Goal: Transaction & Acquisition: Purchase product/service

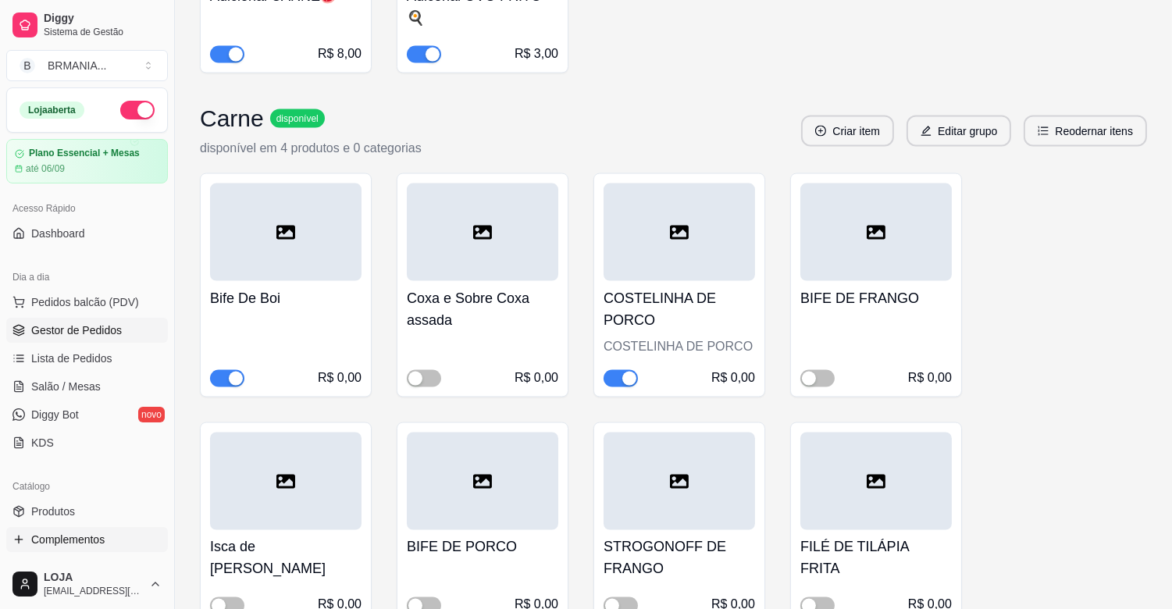
click at [73, 334] on span "Gestor de Pedidos" at bounding box center [76, 330] width 91 height 16
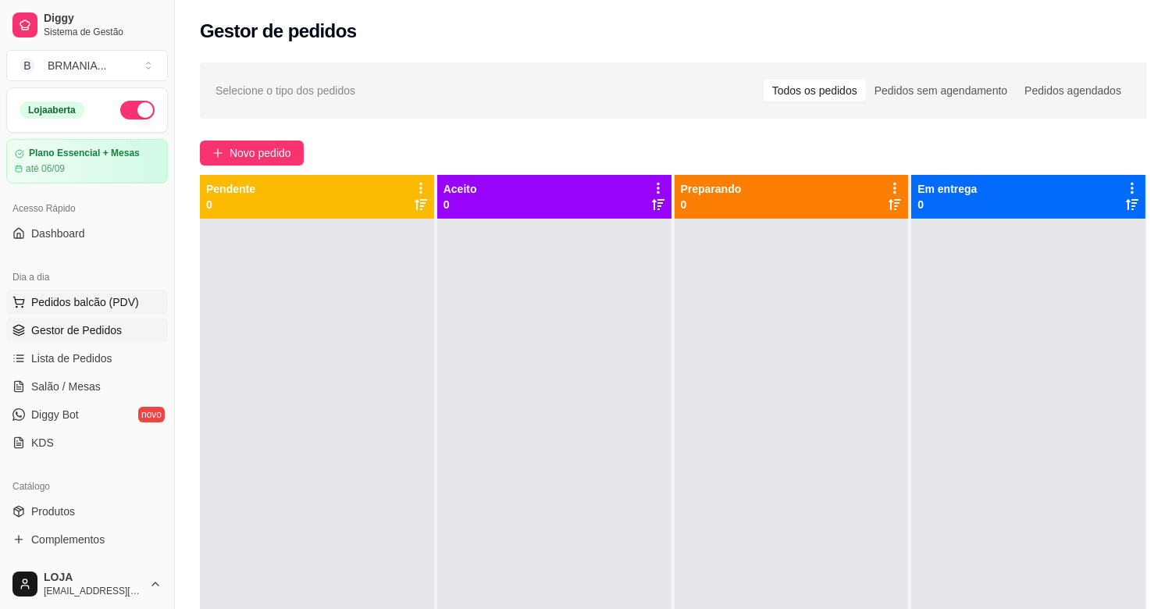
click at [119, 307] on span "Pedidos balcão (PDV)" at bounding box center [85, 302] width 108 height 16
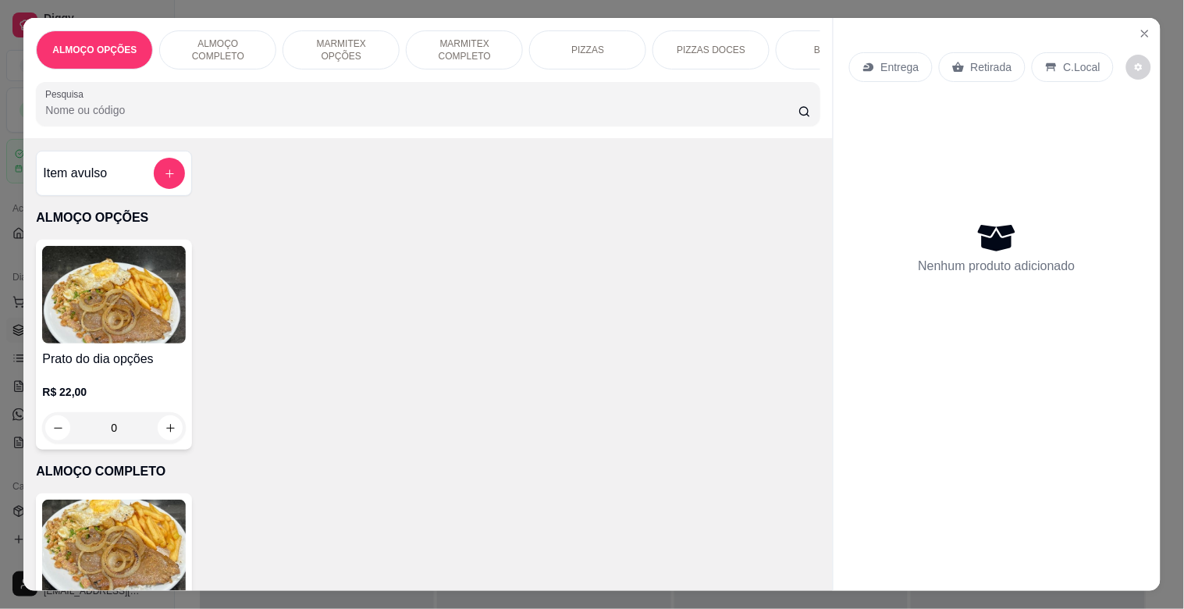
click at [459, 44] on p "MARMITEX COMPLETO" at bounding box center [464, 49] width 91 height 25
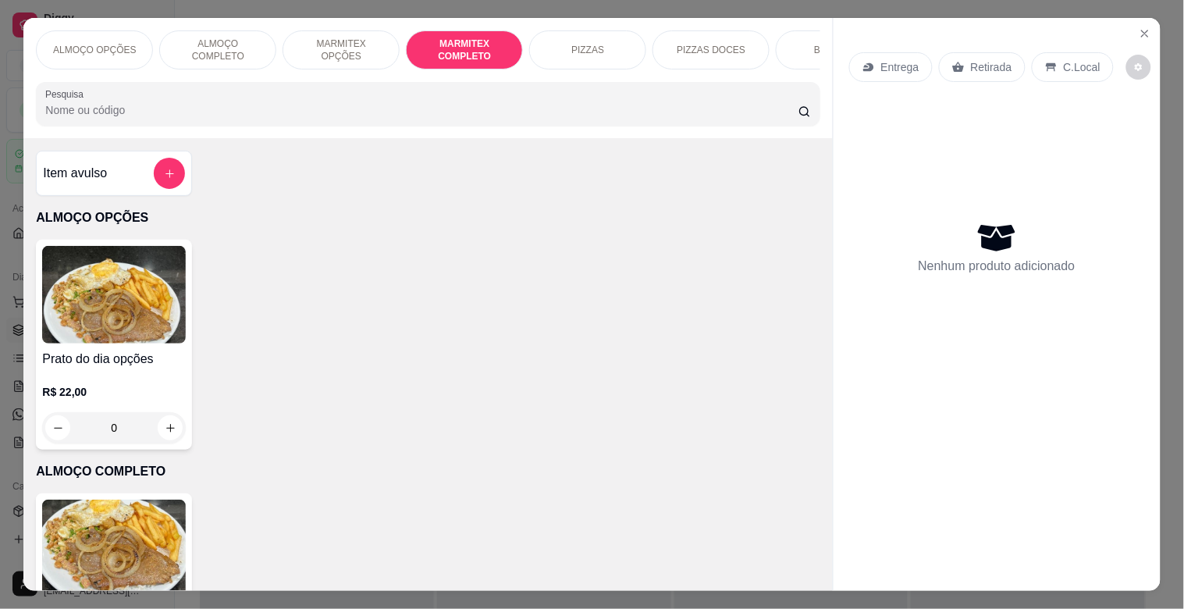
scroll to position [37, 0]
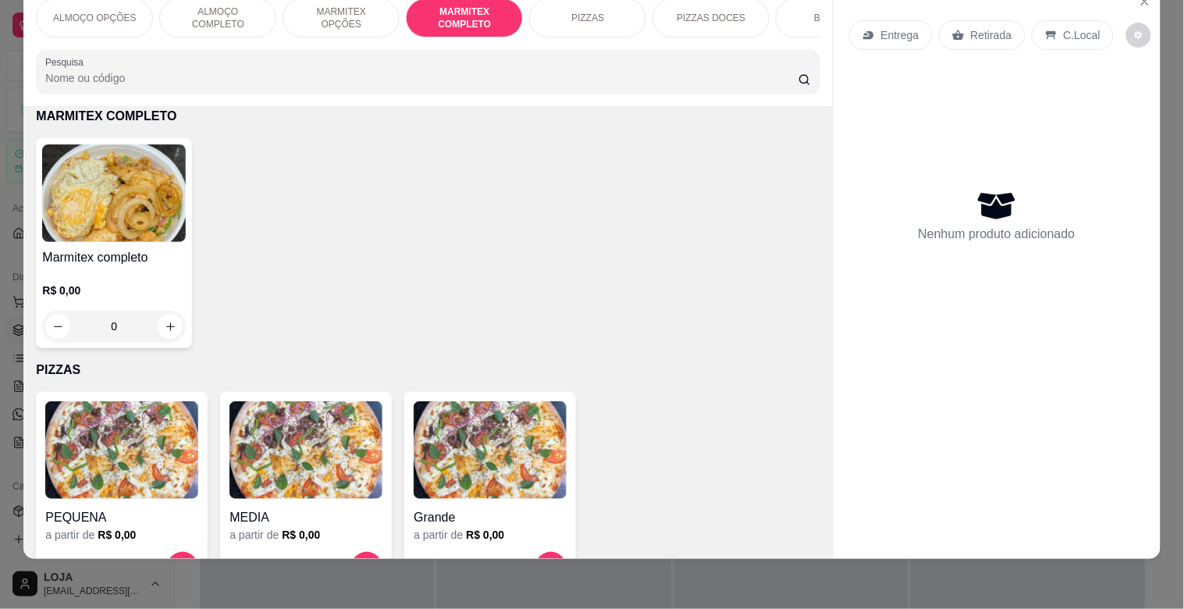
click at [97, 193] on img at bounding box center [114, 193] width 144 height 98
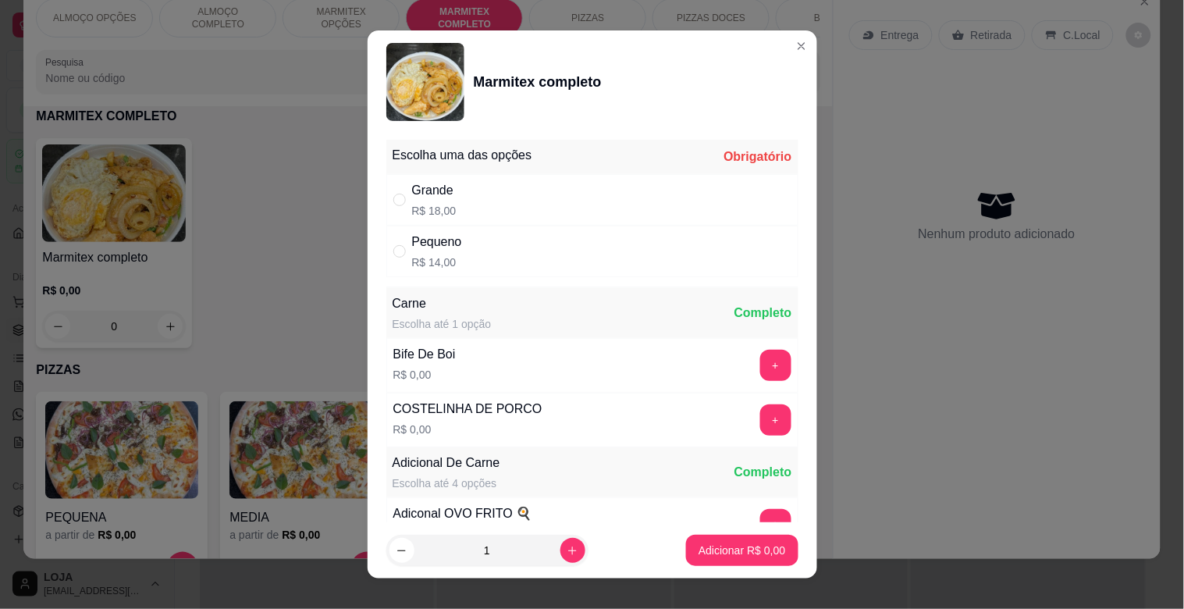
click at [457, 195] on div "Grande R$ 18,00" at bounding box center [592, 200] width 412 height 52
radio input "true"
click at [760, 418] on button "+" at bounding box center [775, 420] width 30 height 30
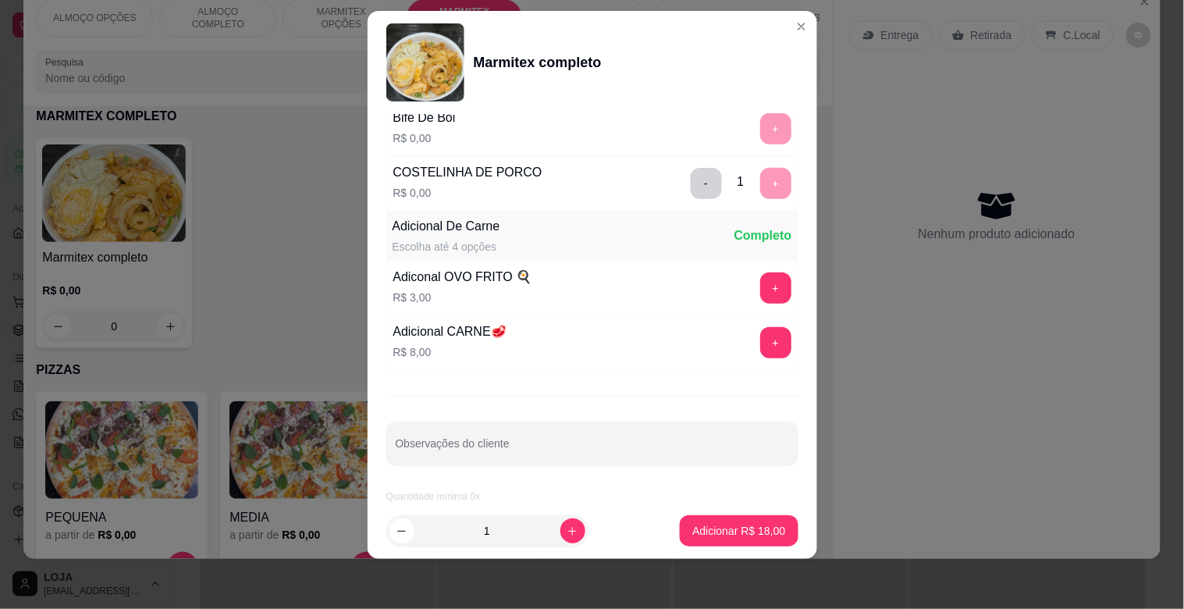
scroll to position [219, 0]
click at [525, 445] on input "Observações do cliente" at bounding box center [592, 450] width 393 height 16
type input "[PERSON_NAME]"
click at [706, 533] on p "Adicionar R$ 18,00" at bounding box center [739, 530] width 91 height 15
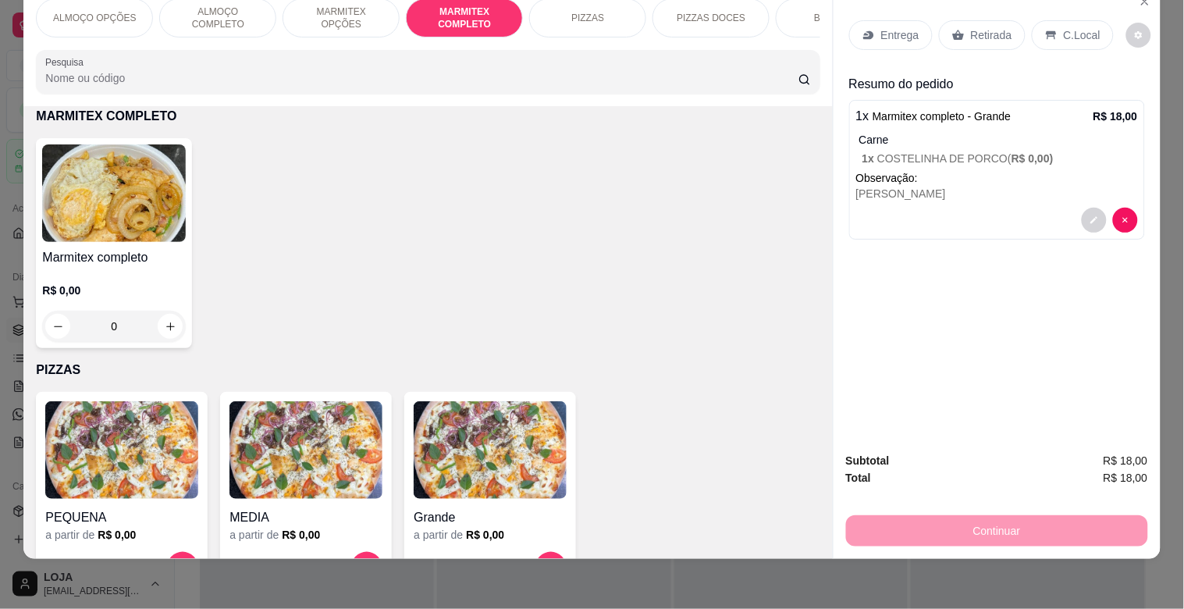
click at [118, 228] on img at bounding box center [114, 193] width 144 height 98
click at [560, 187] on div "Grande R$ 18,00" at bounding box center [592, 200] width 412 height 52
radio input "true"
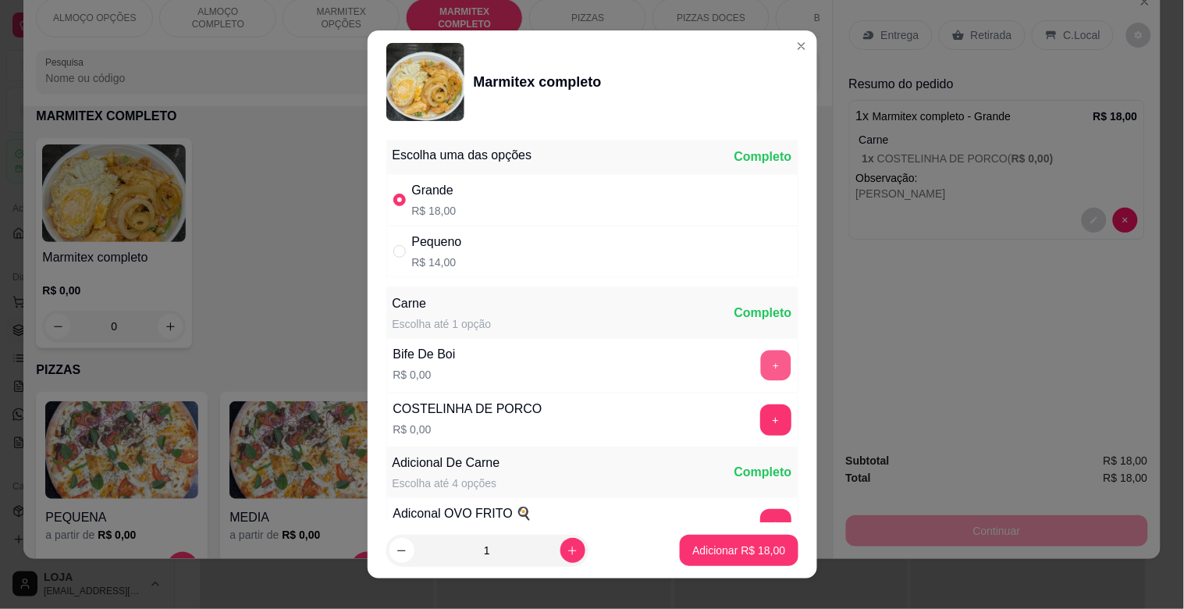
click at [760, 371] on button "+" at bounding box center [775, 365] width 30 height 30
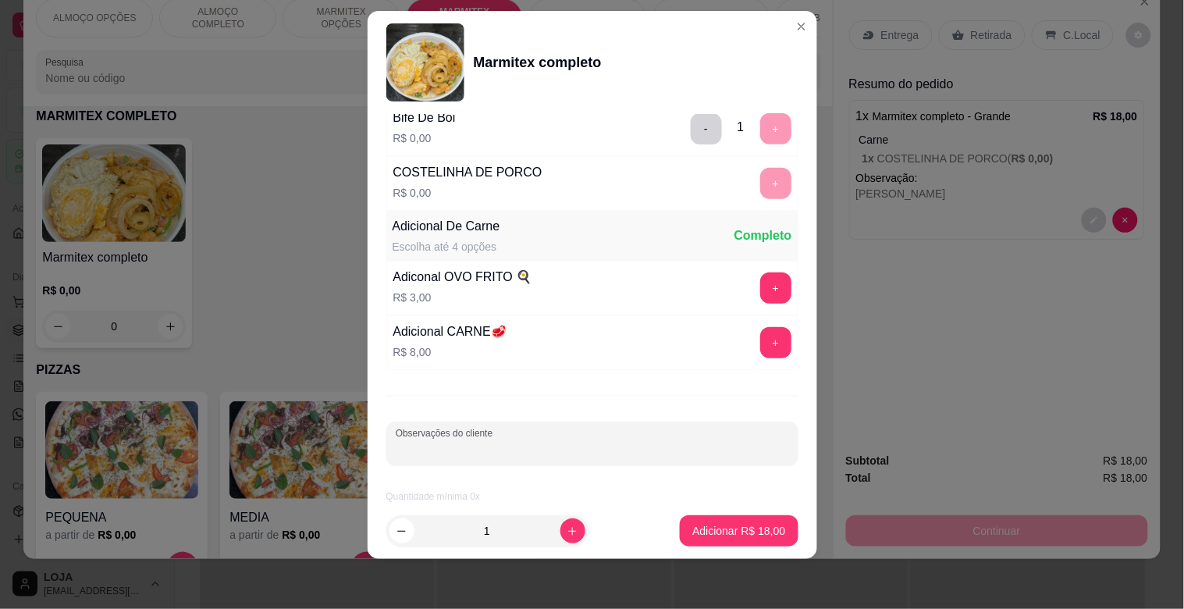
click at [498, 442] on input "Observações do cliente" at bounding box center [592, 450] width 393 height 16
type input "[PERSON_NAME]"
click at [737, 528] on p "Adicionar R$ 18,00" at bounding box center [738, 531] width 93 height 16
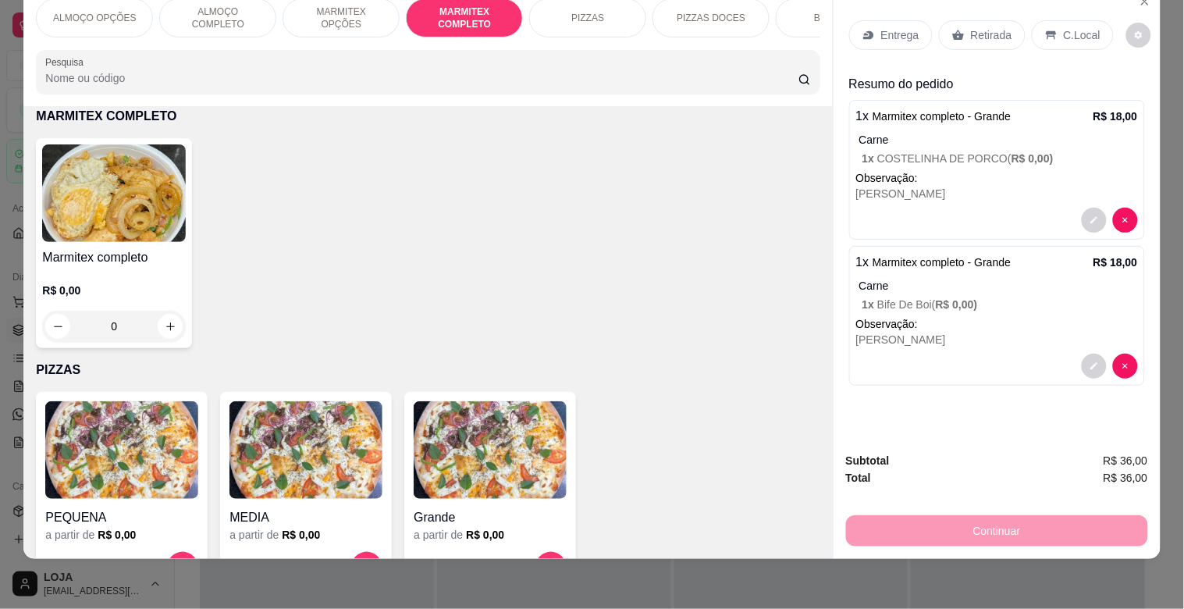
click at [144, 166] on img at bounding box center [114, 193] width 144 height 98
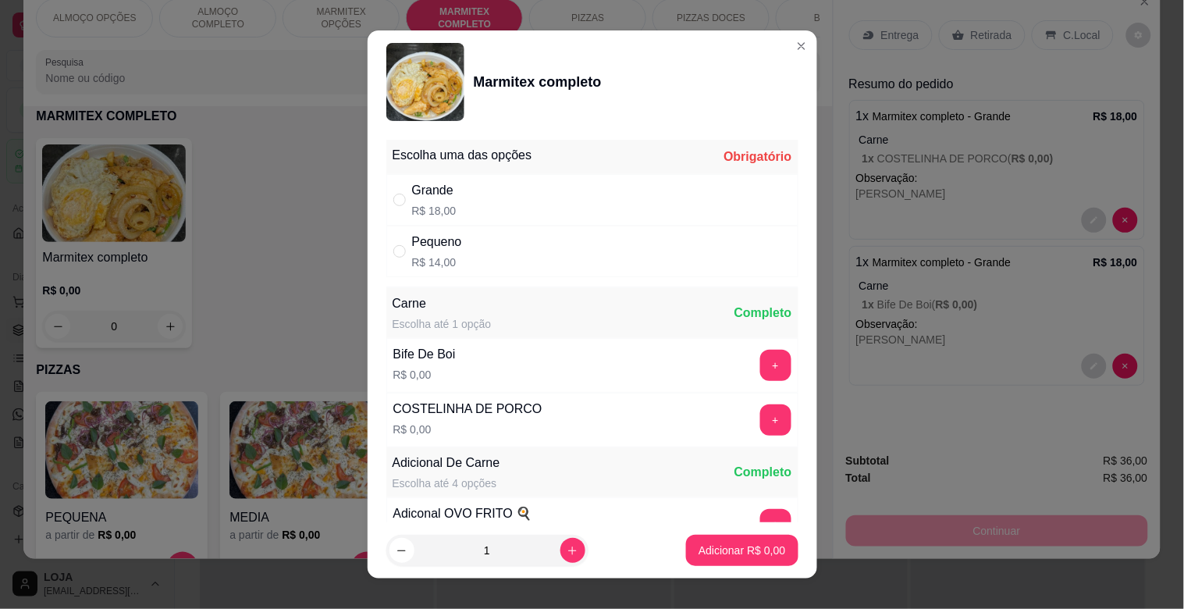
click at [437, 205] on p "R$ 18,00" at bounding box center [434, 211] width 44 height 16
radio input "true"
click at [760, 364] on button "+" at bounding box center [775, 365] width 31 height 31
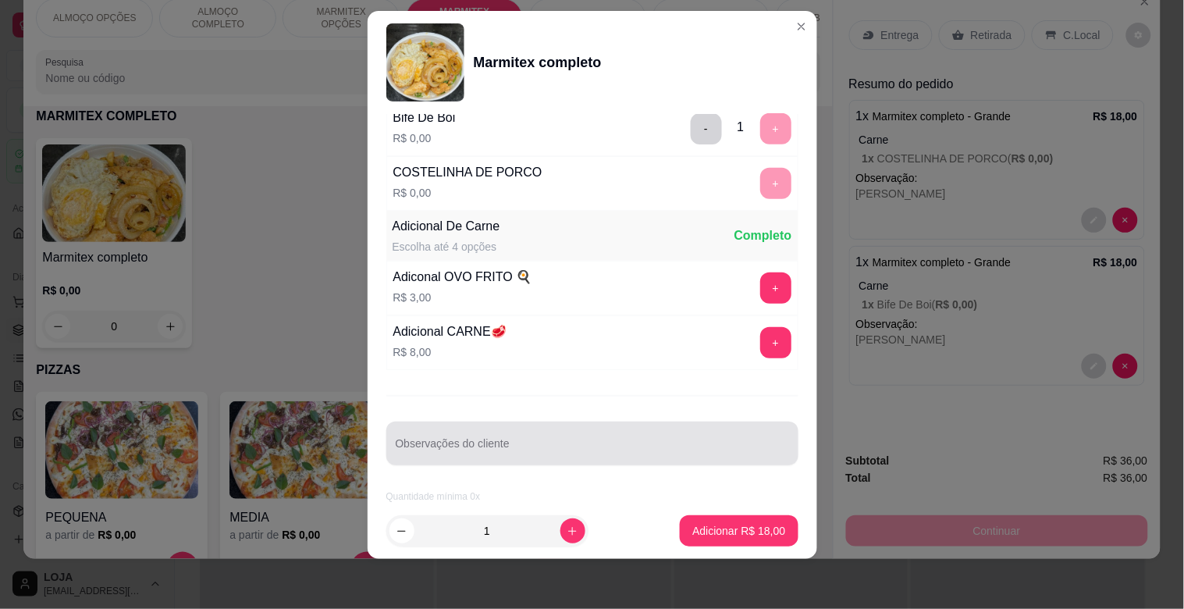
click at [446, 443] on input "Observações do cliente" at bounding box center [592, 450] width 393 height 16
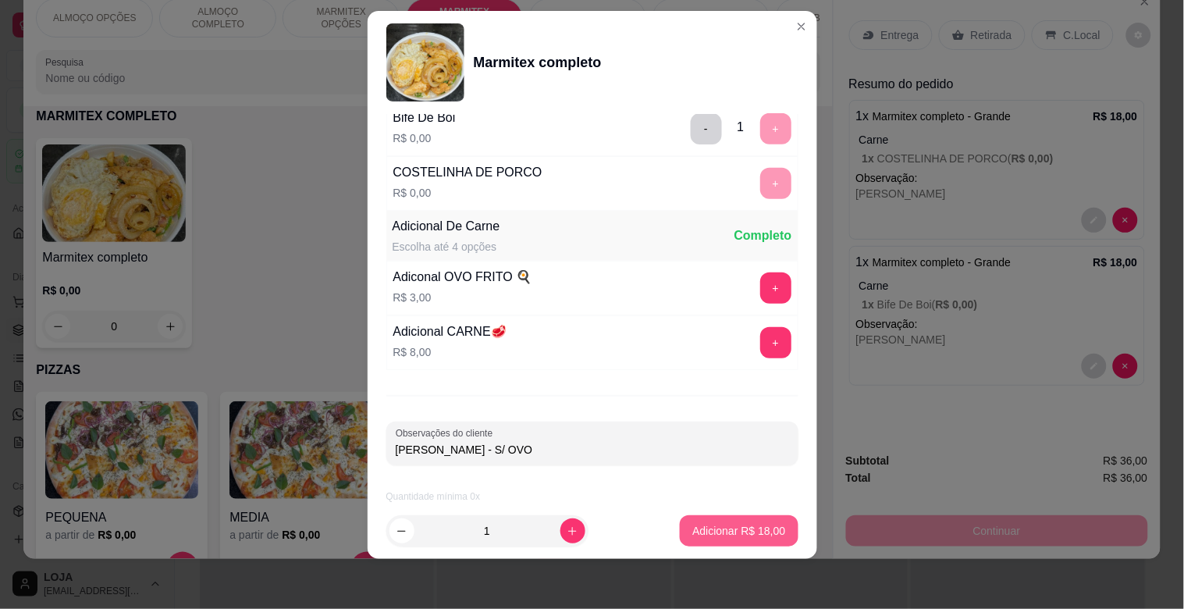
type input "[PERSON_NAME] - S/ OVO"
click at [724, 525] on p "Adicionar R$ 18,00" at bounding box center [739, 530] width 91 height 15
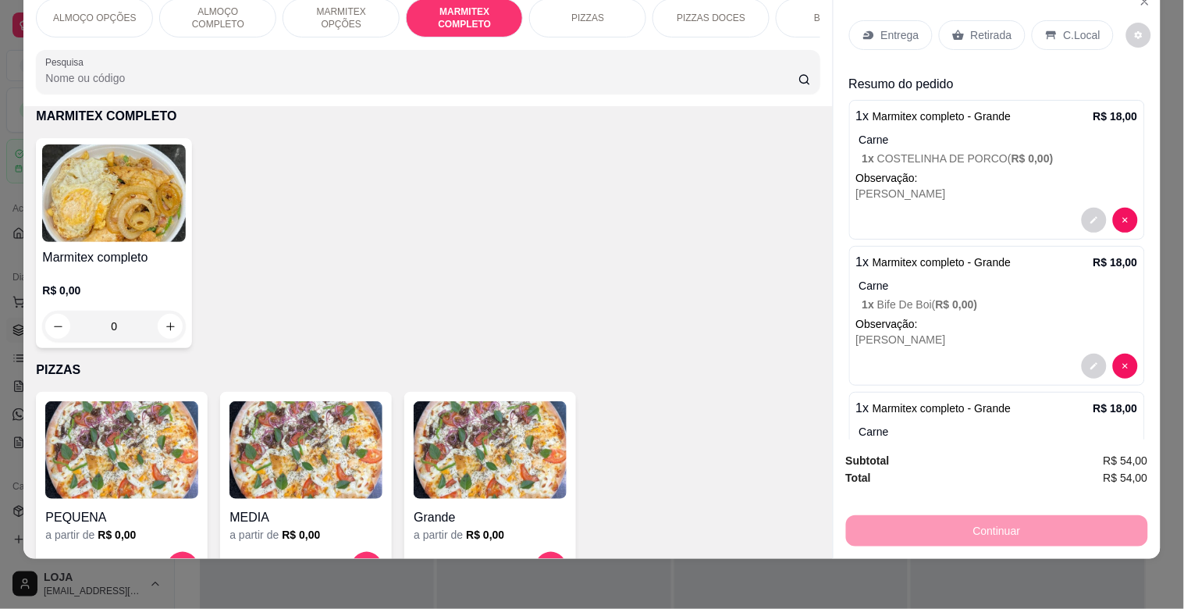
click at [180, 208] on div "Marmitex completo R$ 0,00 0" at bounding box center [114, 243] width 156 height 210
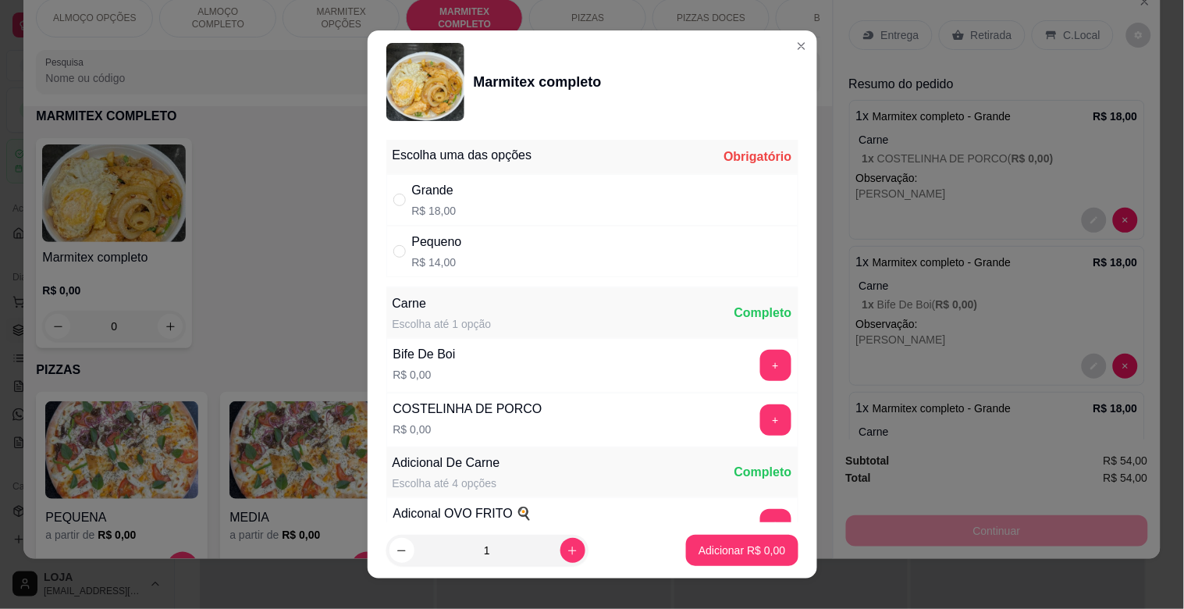
click at [446, 205] on p "R$ 18,00" at bounding box center [434, 211] width 44 height 16
radio input "true"
click at [760, 418] on button "+" at bounding box center [775, 420] width 30 height 30
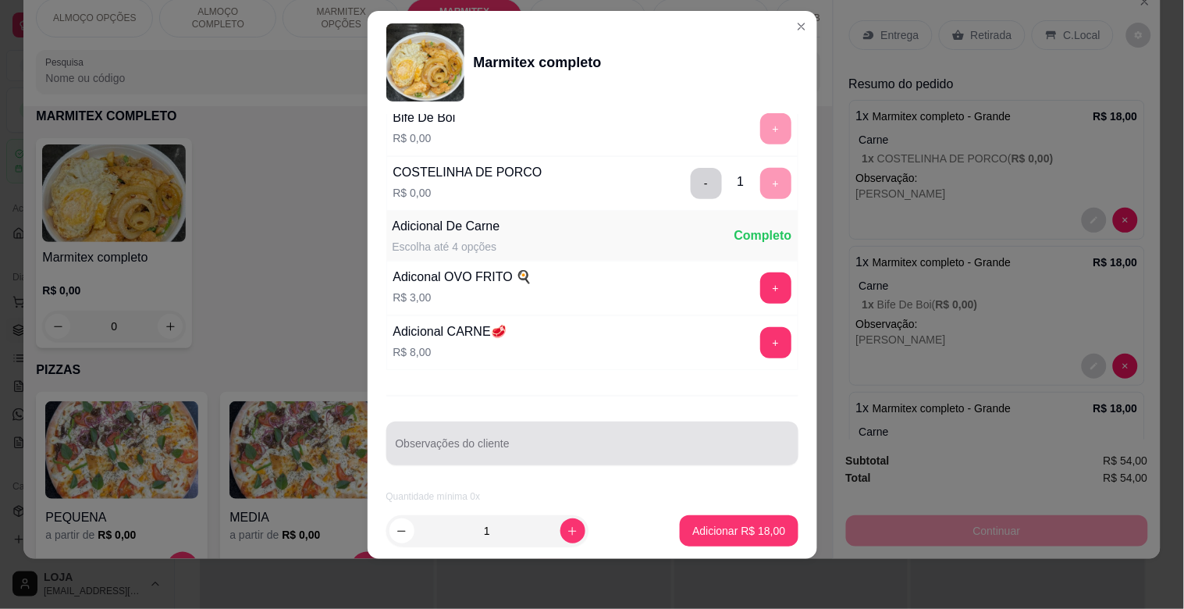
click at [458, 430] on div at bounding box center [592, 443] width 393 height 31
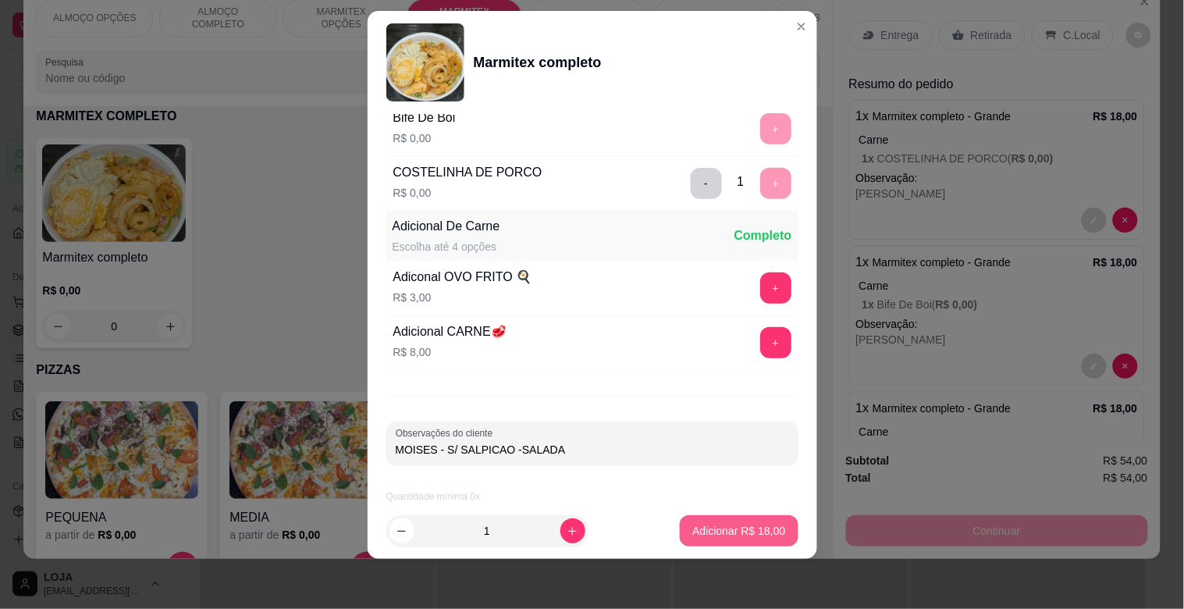
type input "MOISES - S/ SALPICAO -SALADA"
click at [720, 539] on button "Adicionar R$ 18,00" at bounding box center [739, 530] width 118 height 31
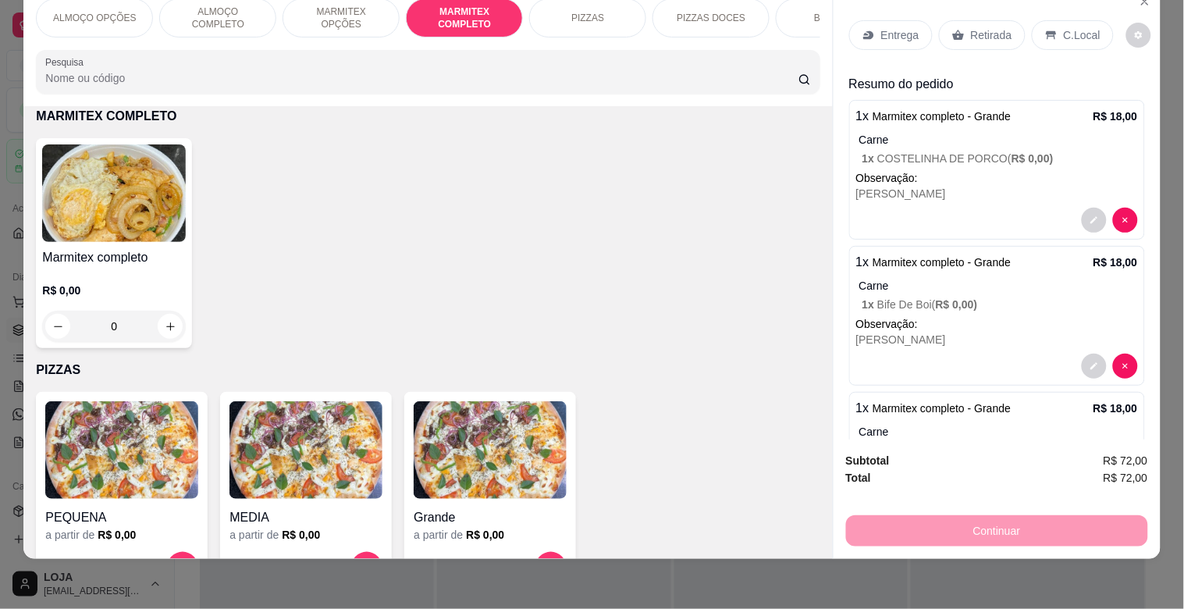
click at [136, 183] on img at bounding box center [114, 193] width 144 height 98
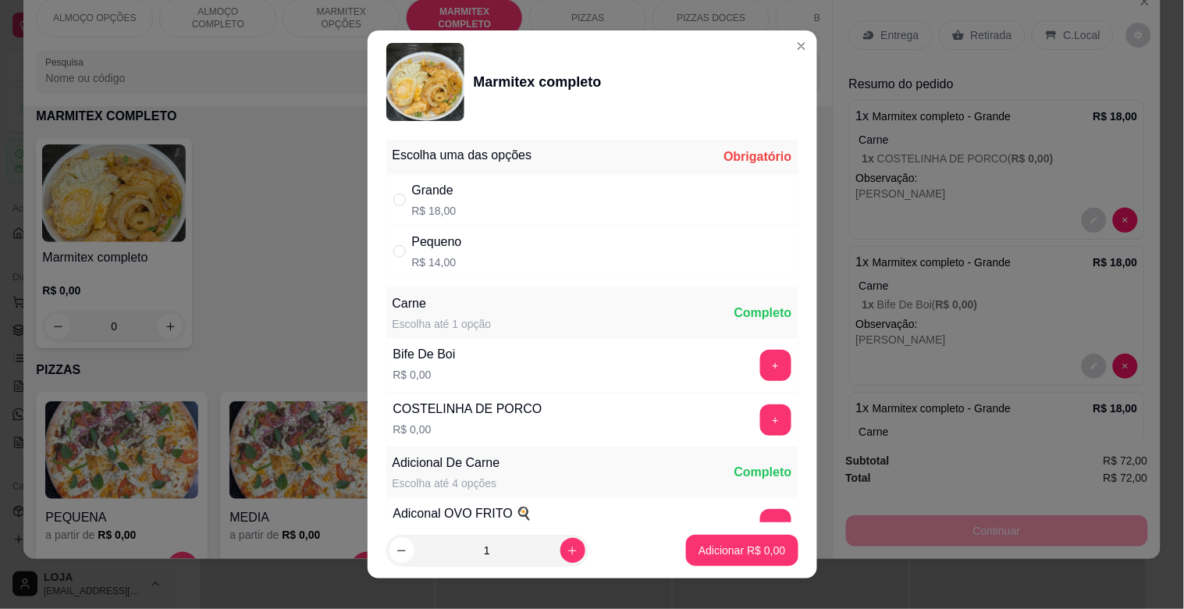
click at [490, 197] on div "Grande R$ 18,00" at bounding box center [592, 200] width 412 height 52
radio input "true"
click at [760, 415] on button "+" at bounding box center [775, 419] width 31 height 31
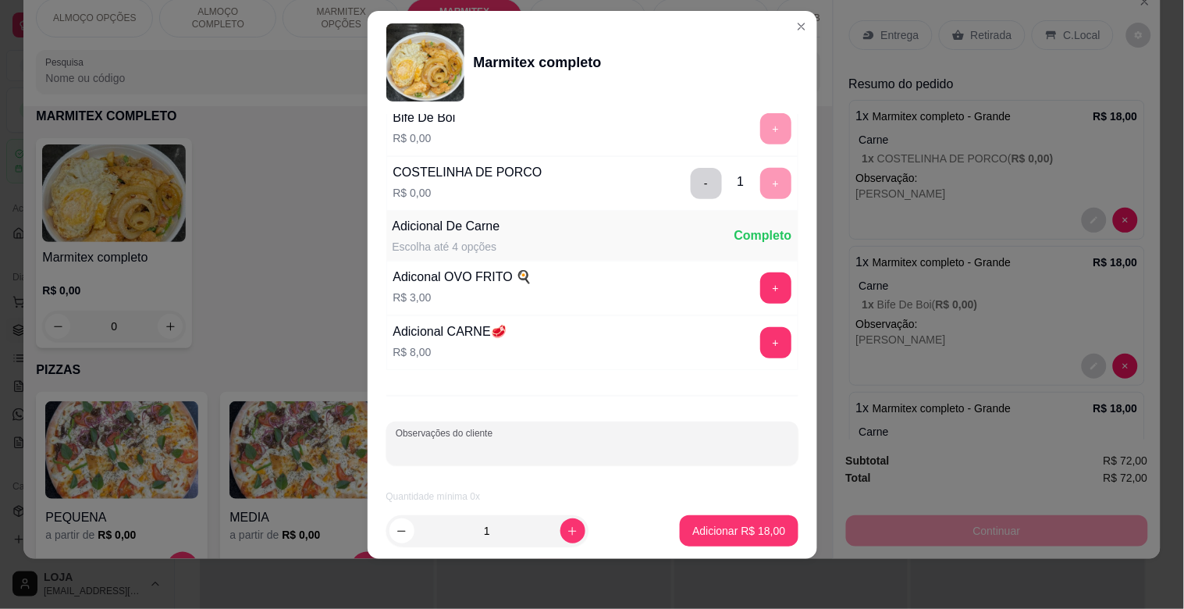
click at [485, 450] on input "Observações do cliente" at bounding box center [592, 450] width 393 height 16
type input "[PERSON_NAME] - S/ SALPICAO"
click at [747, 529] on p "Adicionar R$ 18,00" at bounding box center [739, 530] width 91 height 15
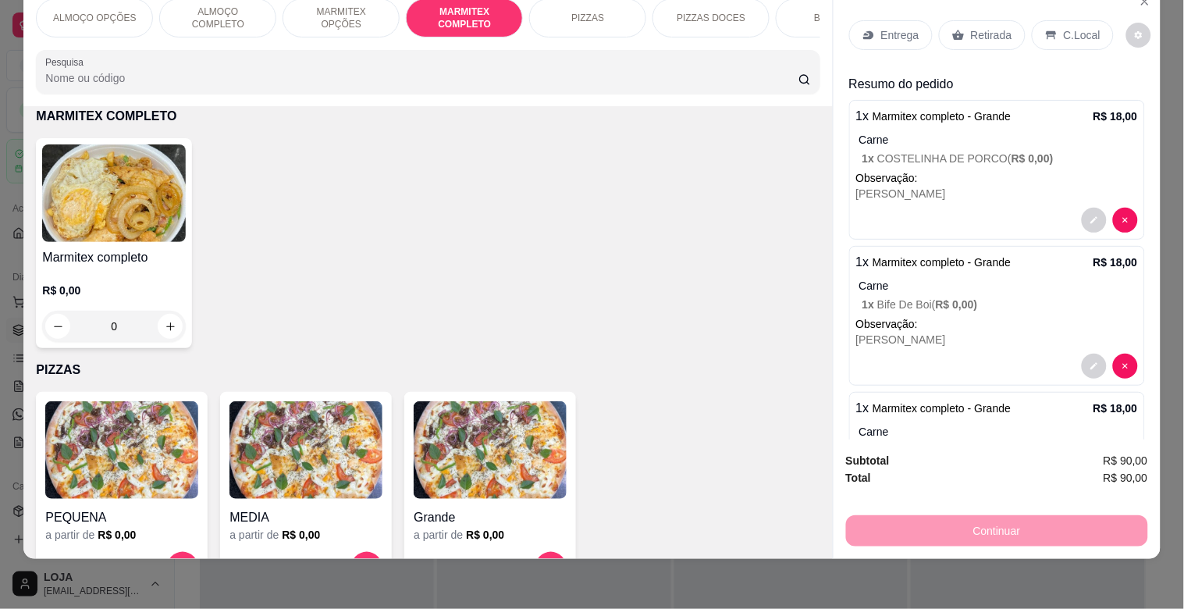
click at [872, 20] on div "Entrega" at bounding box center [891, 35] width 84 height 30
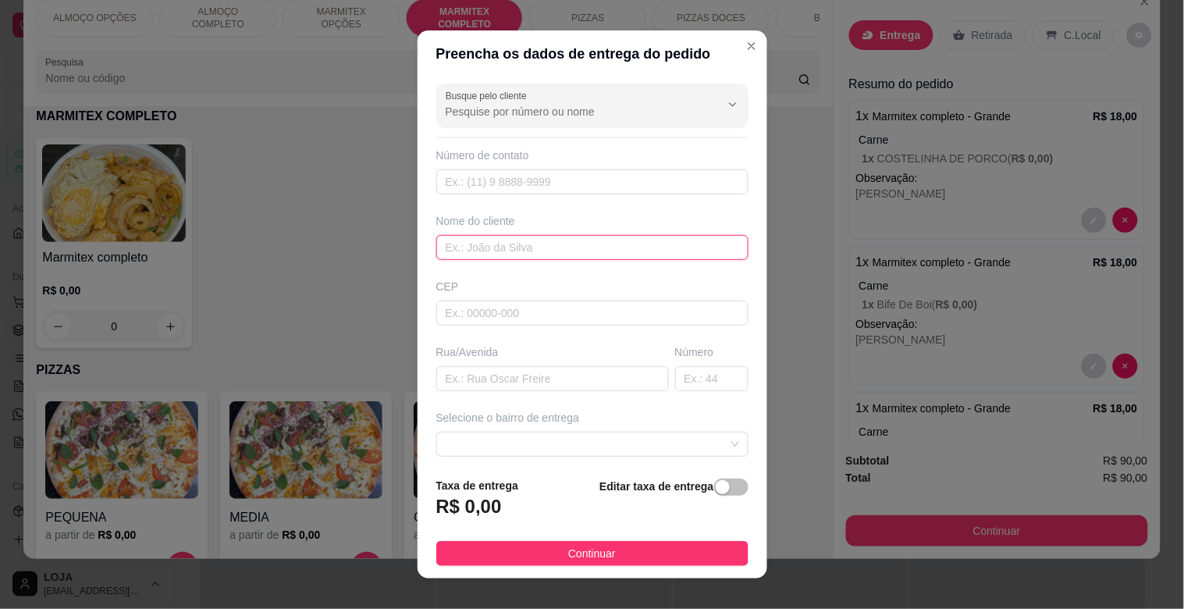
click at [478, 254] on input "text" at bounding box center [592, 247] width 312 height 25
type input "MECANICA PERES"
click at [509, 382] on input "text" at bounding box center [552, 378] width 233 height 25
type input "TOCANTINS"
click at [683, 382] on input "text" at bounding box center [711, 378] width 73 height 25
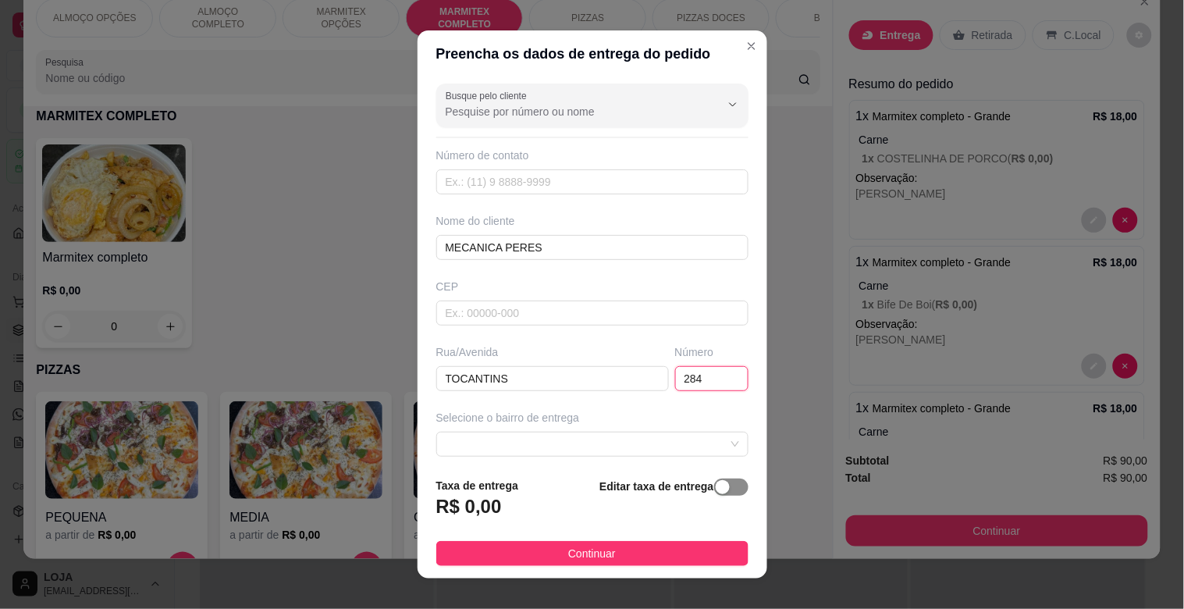
type input "284"
click at [716, 482] on div "button" at bounding box center [723, 487] width 14 height 14
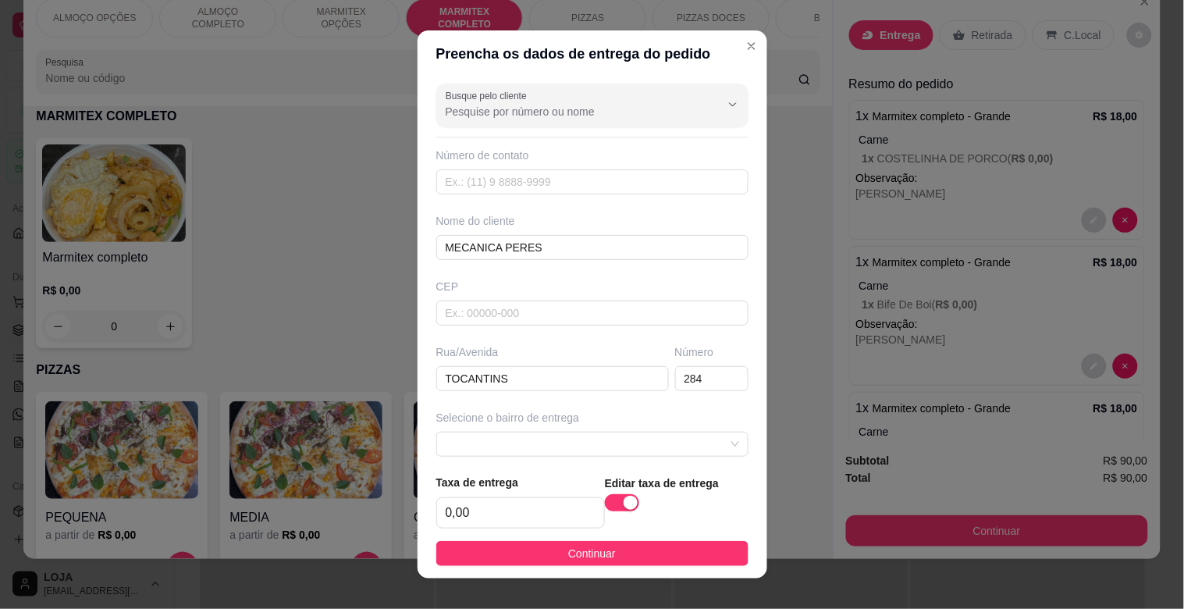
click at [506, 493] on div "Taxa de entrega 0,00" at bounding box center [520, 501] width 169 height 55
click at [508, 506] on input "0,00" at bounding box center [520, 513] width 167 height 30
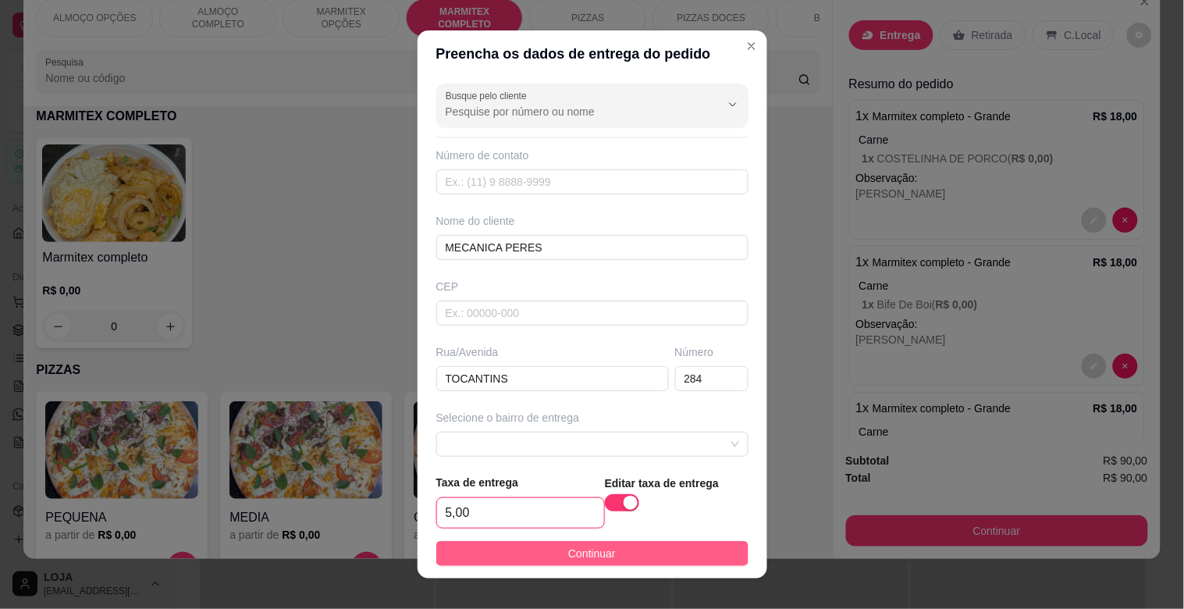
type input "5,00"
click at [582, 557] on span "Continuar" at bounding box center [592, 553] width 48 height 17
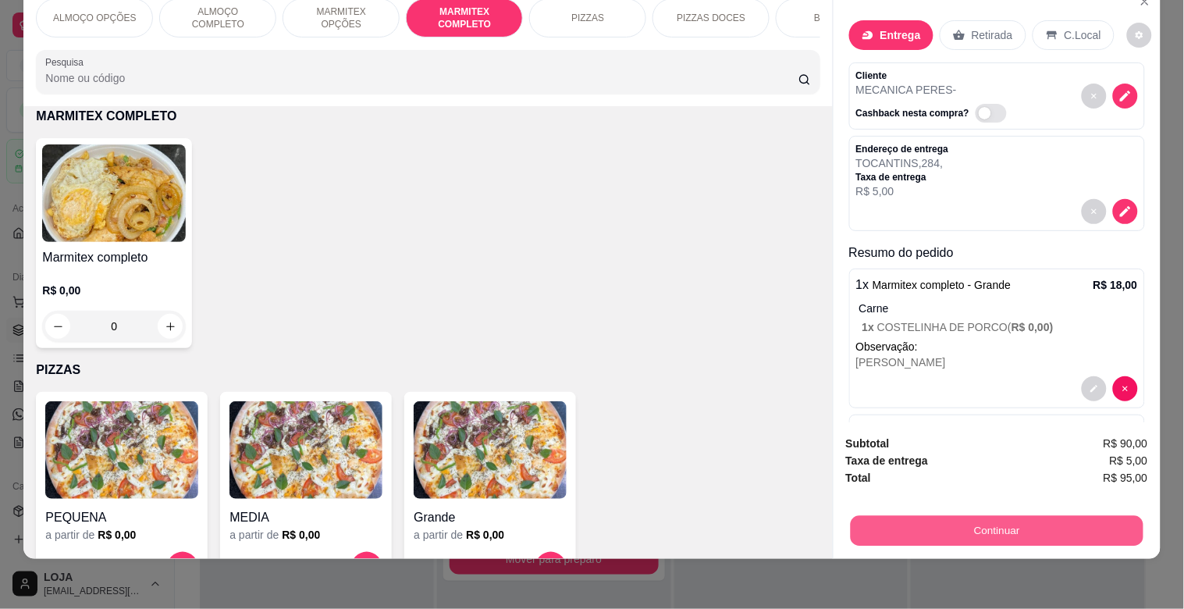
click at [1001, 521] on button "Continuar" at bounding box center [996, 530] width 293 height 30
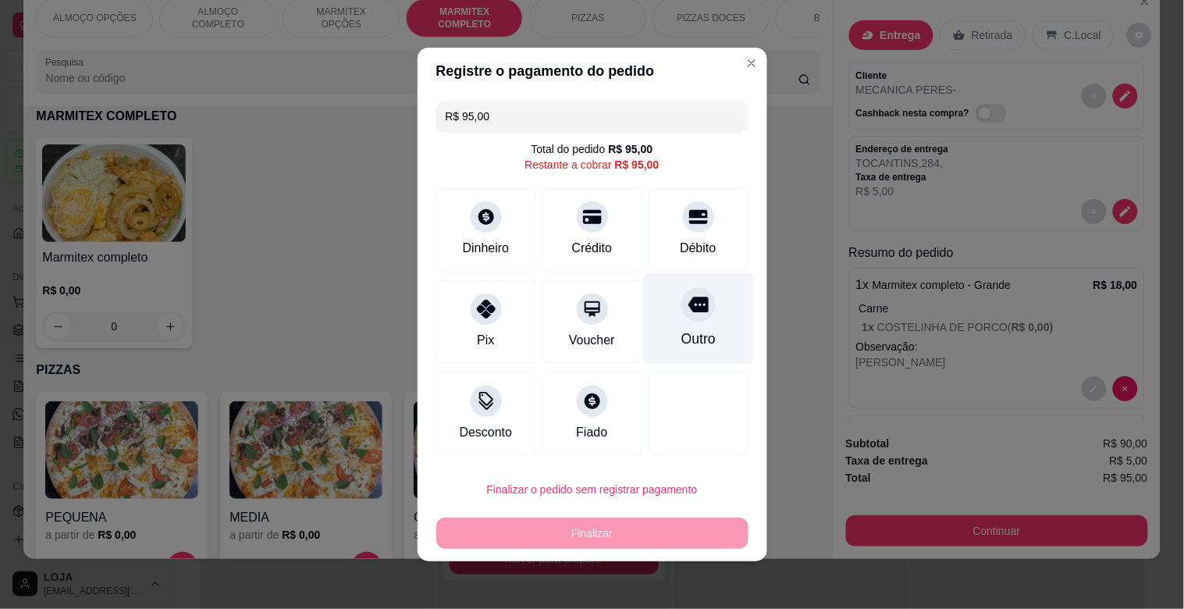
click at [681, 321] on div at bounding box center [698, 304] width 34 height 34
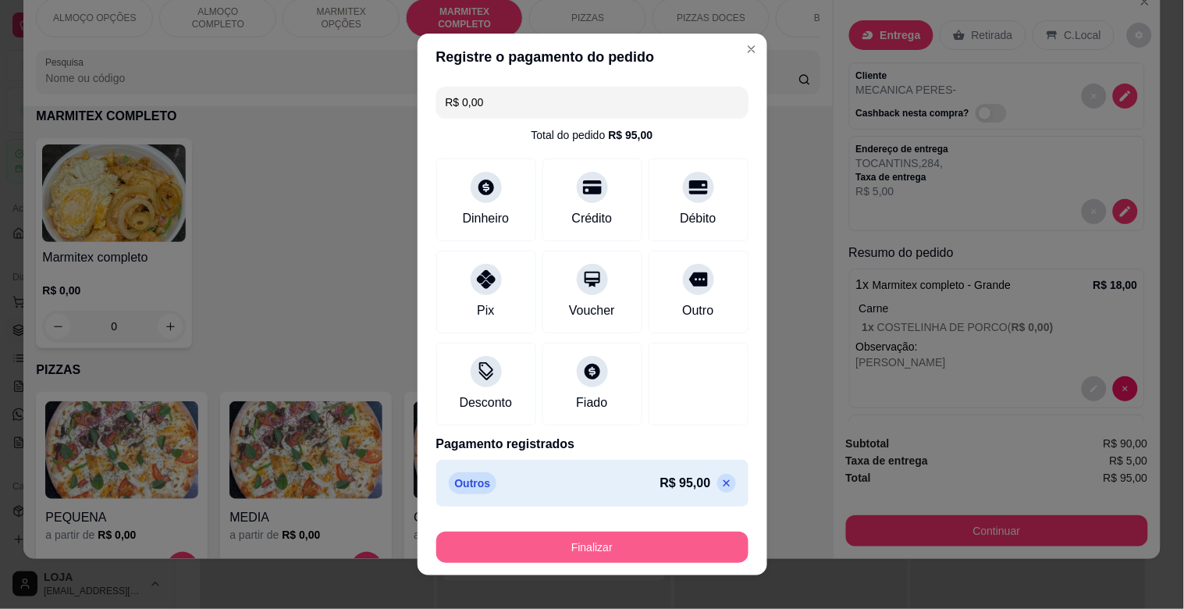
click at [552, 555] on button "Finalizar" at bounding box center [592, 547] width 312 height 31
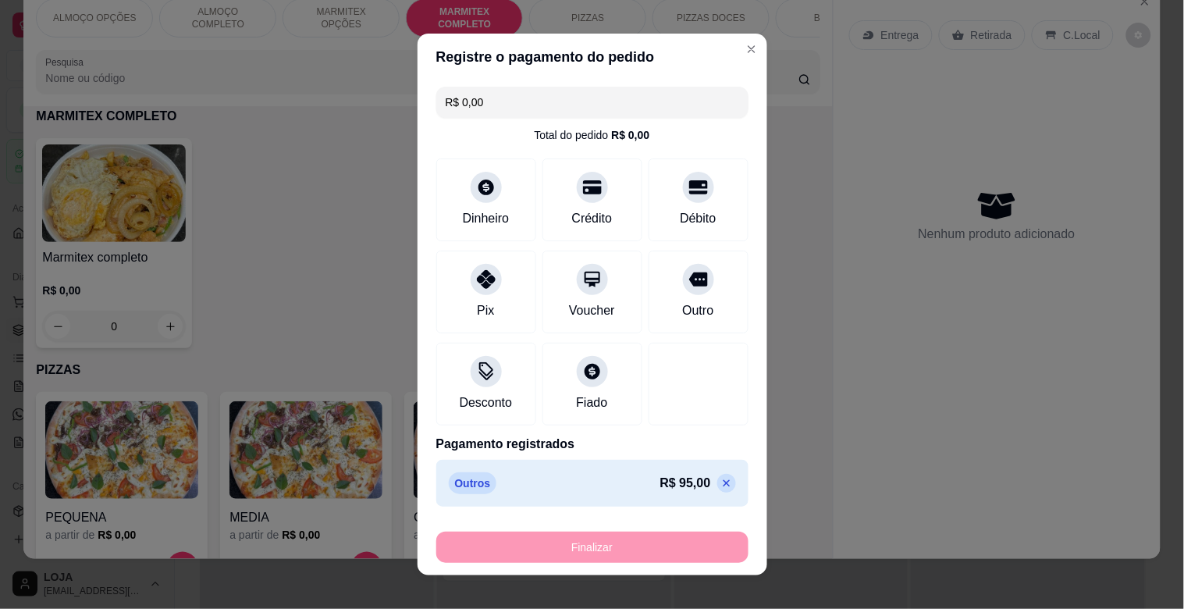
type input "-R$ 95,00"
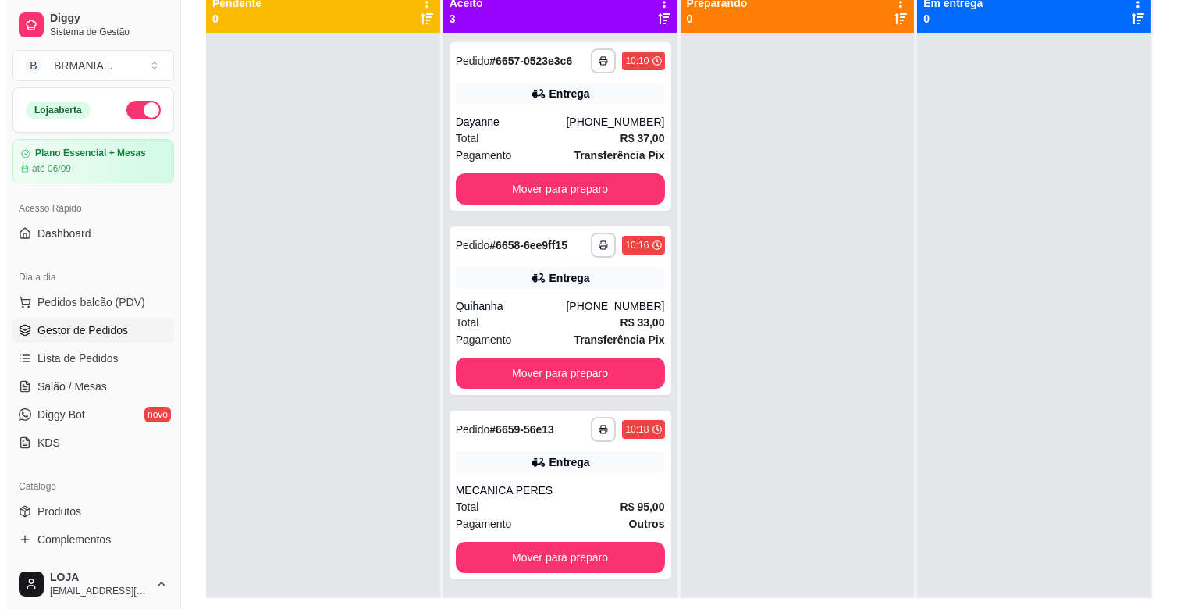
scroll to position [238, 0]
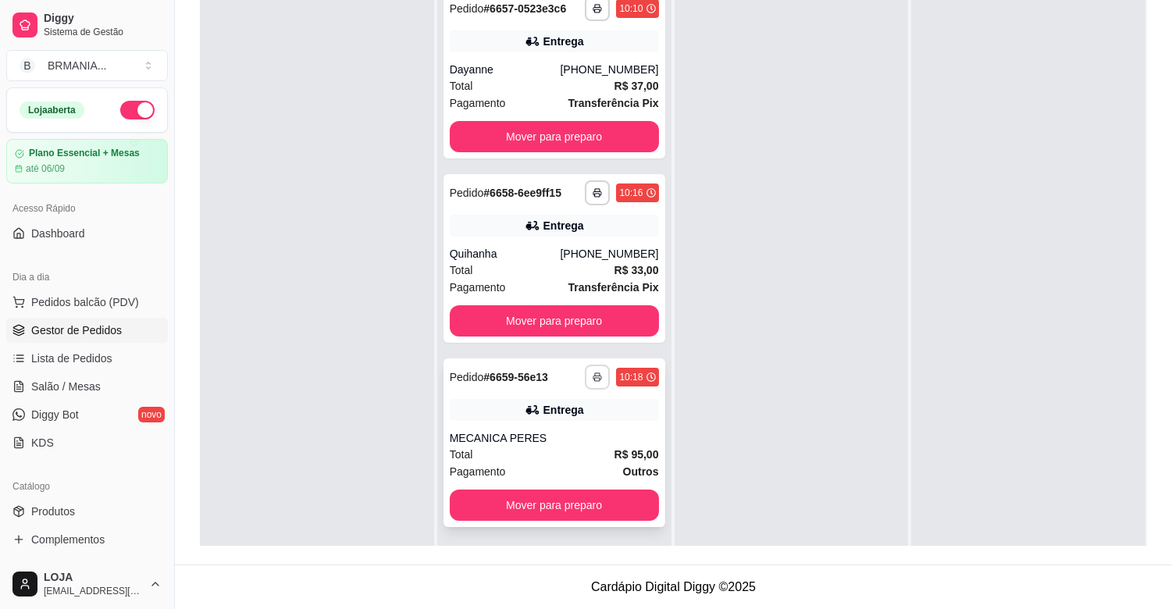
click at [598, 375] on button "button" at bounding box center [597, 377] width 25 height 25
click at [576, 426] on button "IMPRESSORA" at bounding box center [551, 431] width 113 height 25
click at [594, 505] on button "Mover para preparo" at bounding box center [554, 504] width 209 height 31
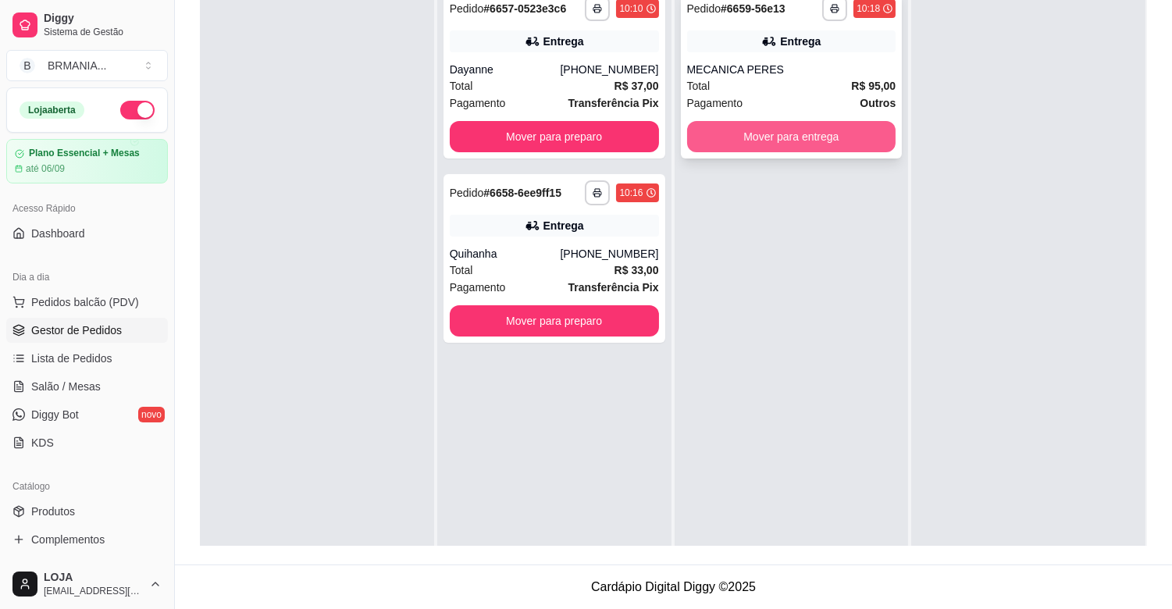
click at [806, 130] on button "Mover para entrega" at bounding box center [791, 136] width 209 height 31
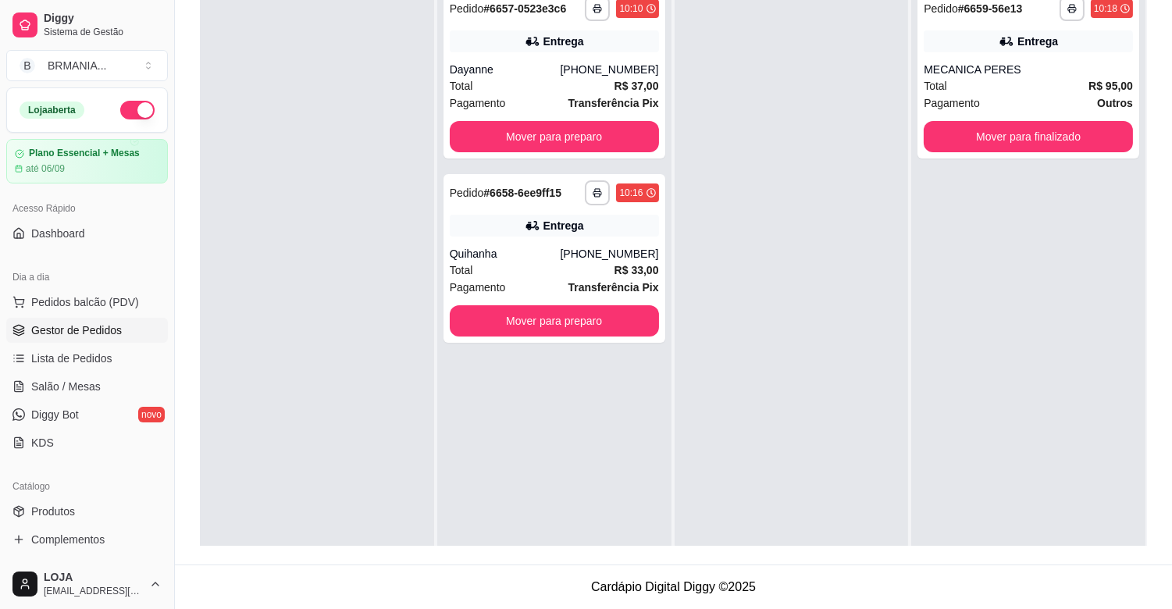
click at [112, 289] on div "Dia a dia" at bounding box center [87, 277] width 162 height 25
click at [111, 297] on span "Pedidos balcão (PDV)" at bounding box center [85, 302] width 108 height 16
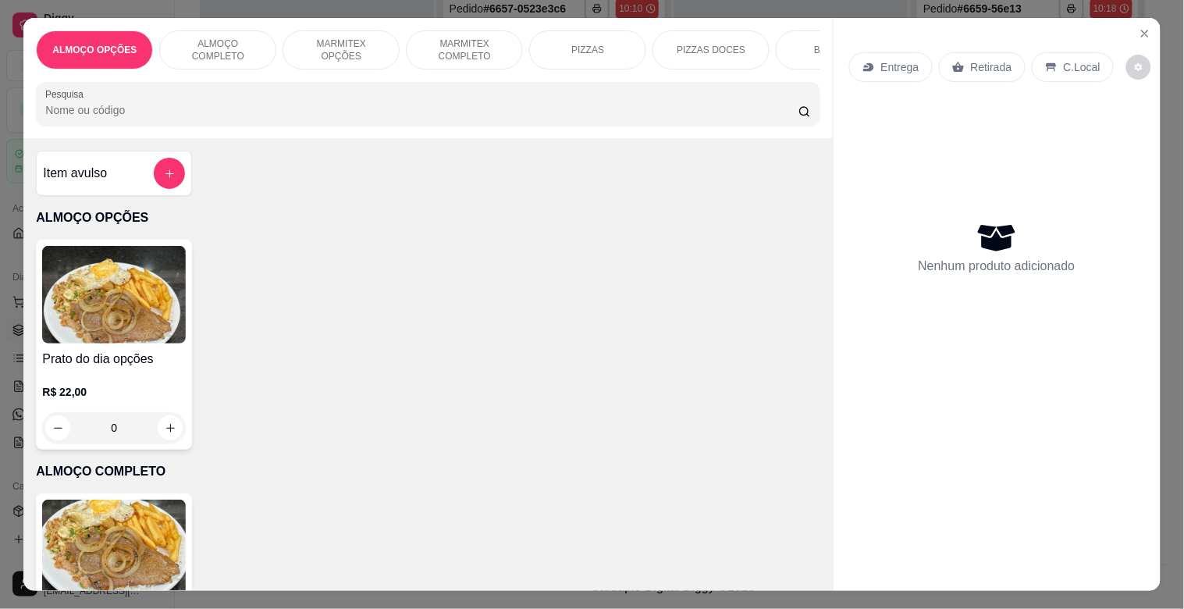
click at [453, 40] on p "MARMITEX COMPLETO" at bounding box center [464, 49] width 91 height 25
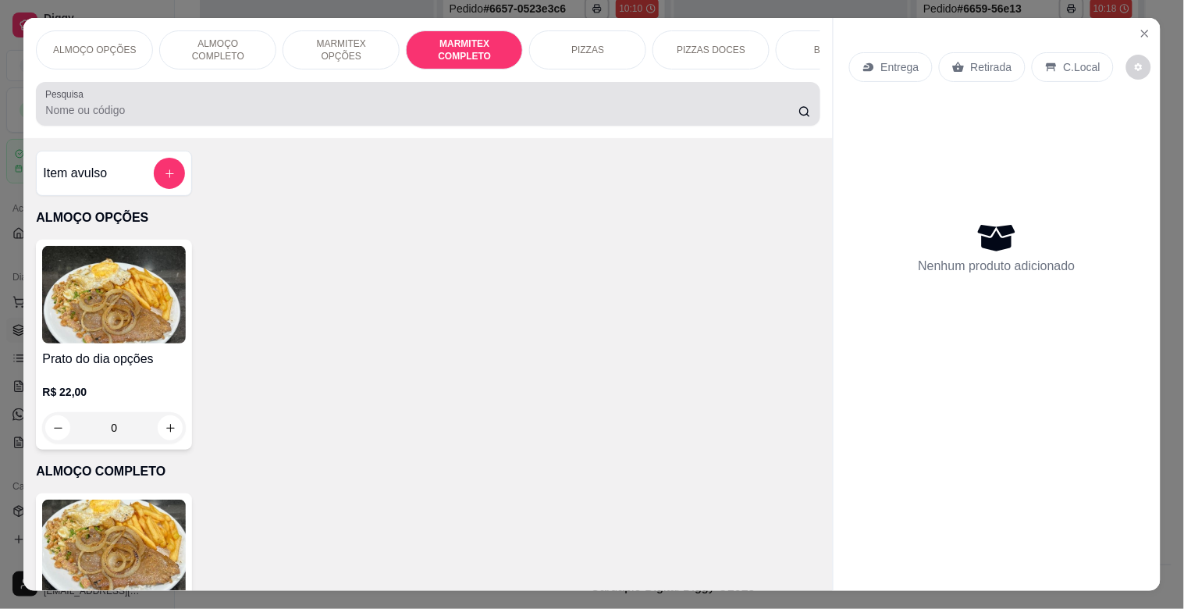
scroll to position [37, 0]
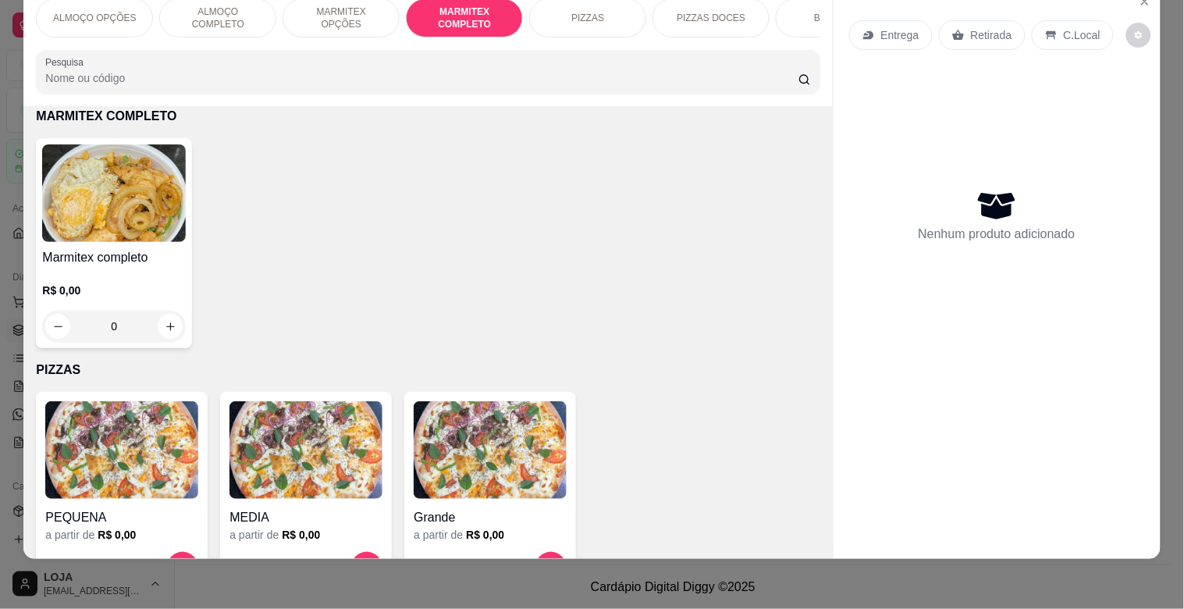
click at [80, 209] on img at bounding box center [114, 193] width 144 height 98
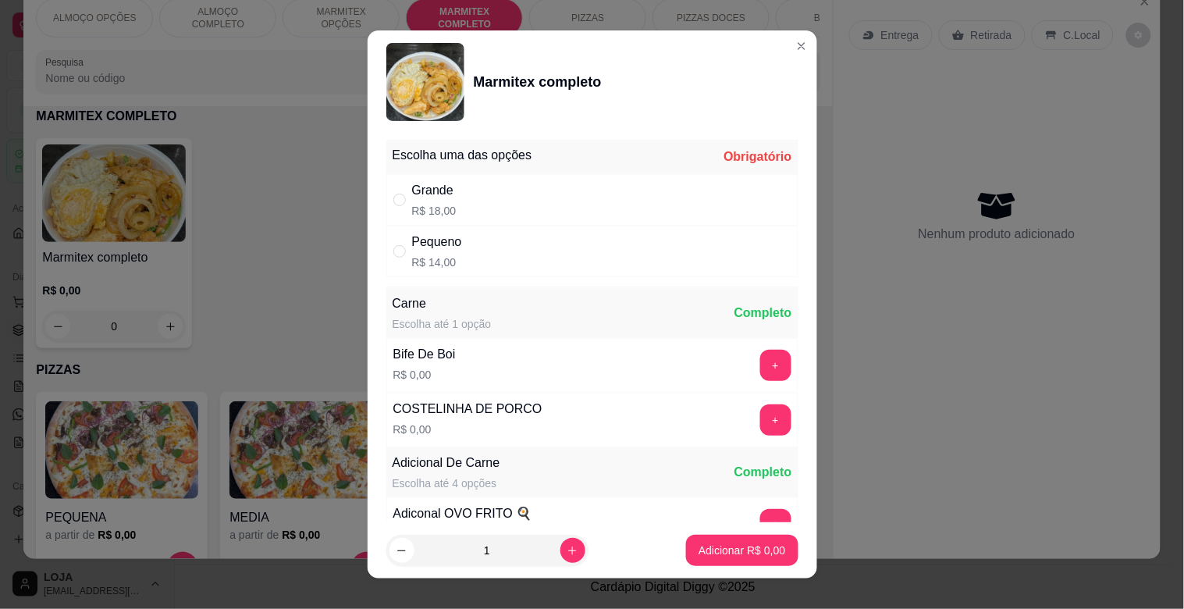
click at [486, 199] on div "Grande R$ 18,00" at bounding box center [592, 200] width 412 height 52
radio input "true"
click at [760, 364] on button "+" at bounding box center [775, 365] width 30 height 30
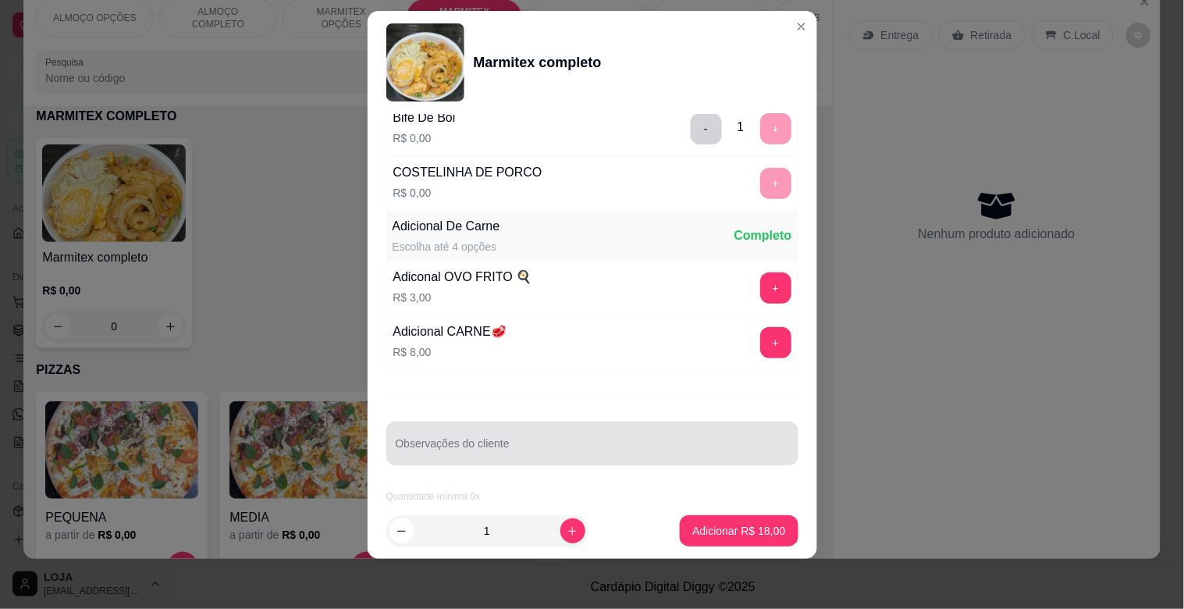
scroll to position [219, 0]
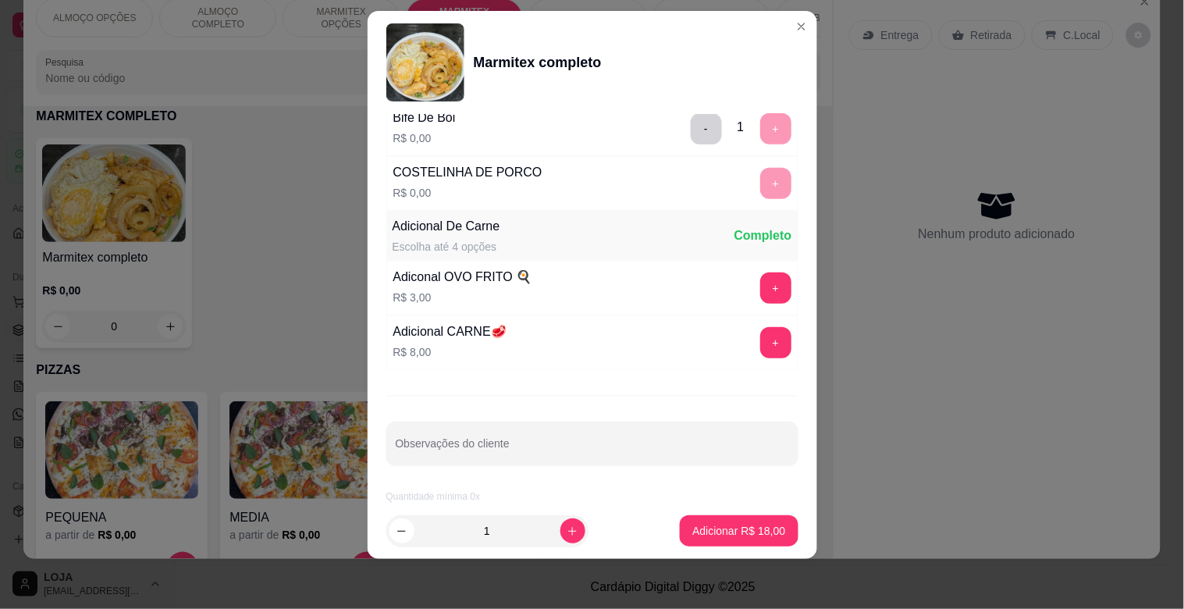
click at [457, 464] on div "Observações do cliente" at bounding box center [592, 444] width 412 height 44
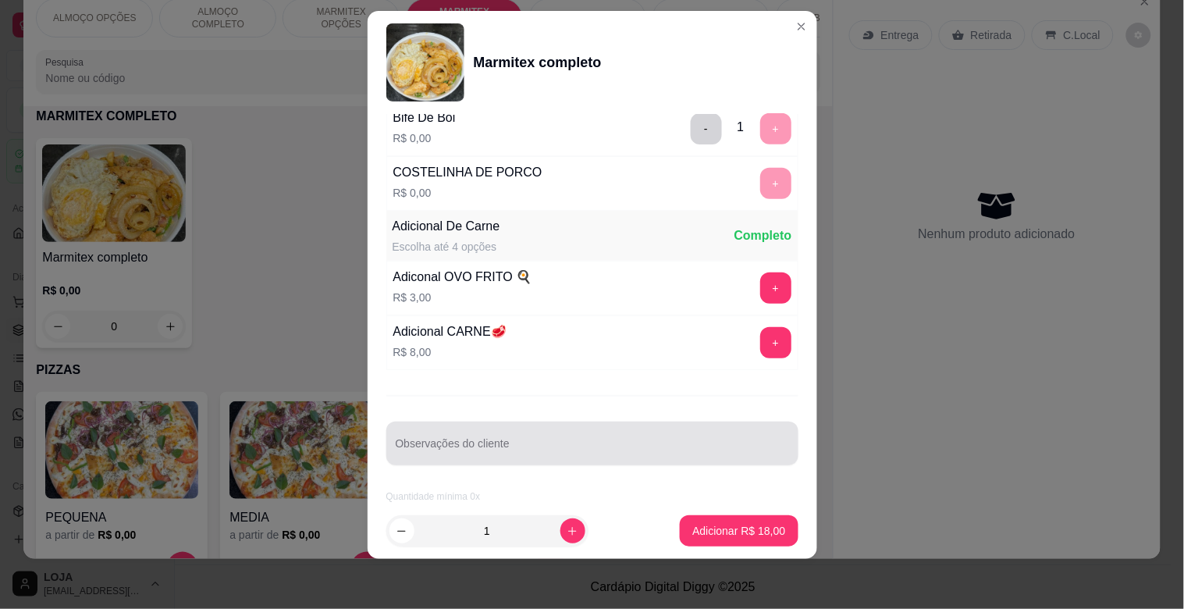
click at [457, 464] on div "Observações do cliente" at bounding box center [592, 444] width 412 height 44
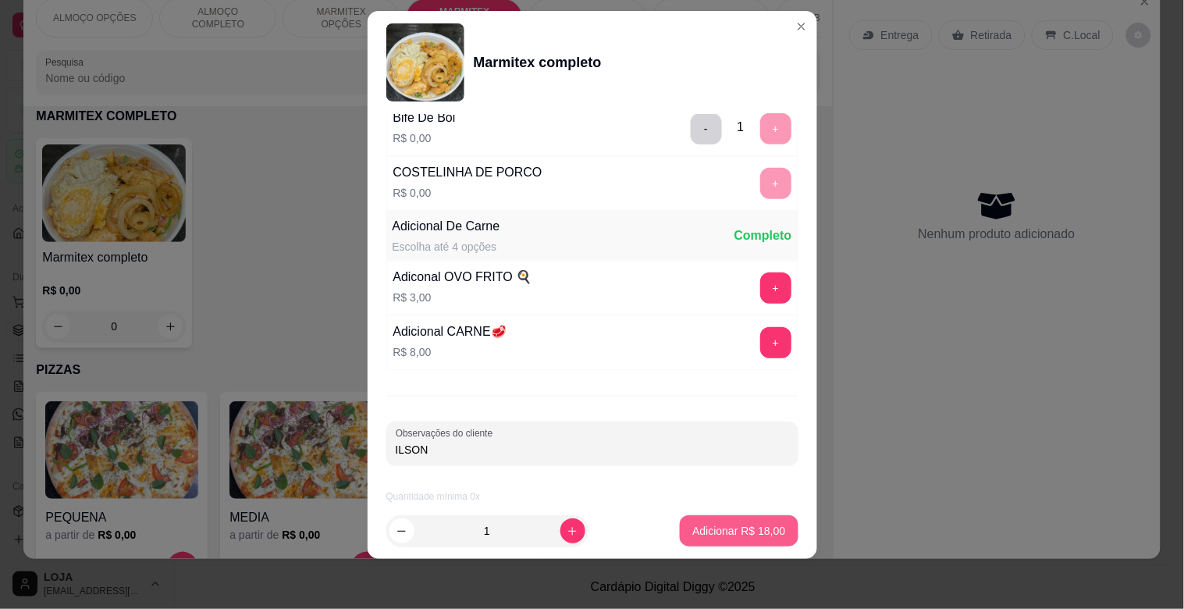
type input "ILSON"
click at [747, 531] on p "Adicionar R$ 18,00" at bounding box center [739, 530] width 91 height 15
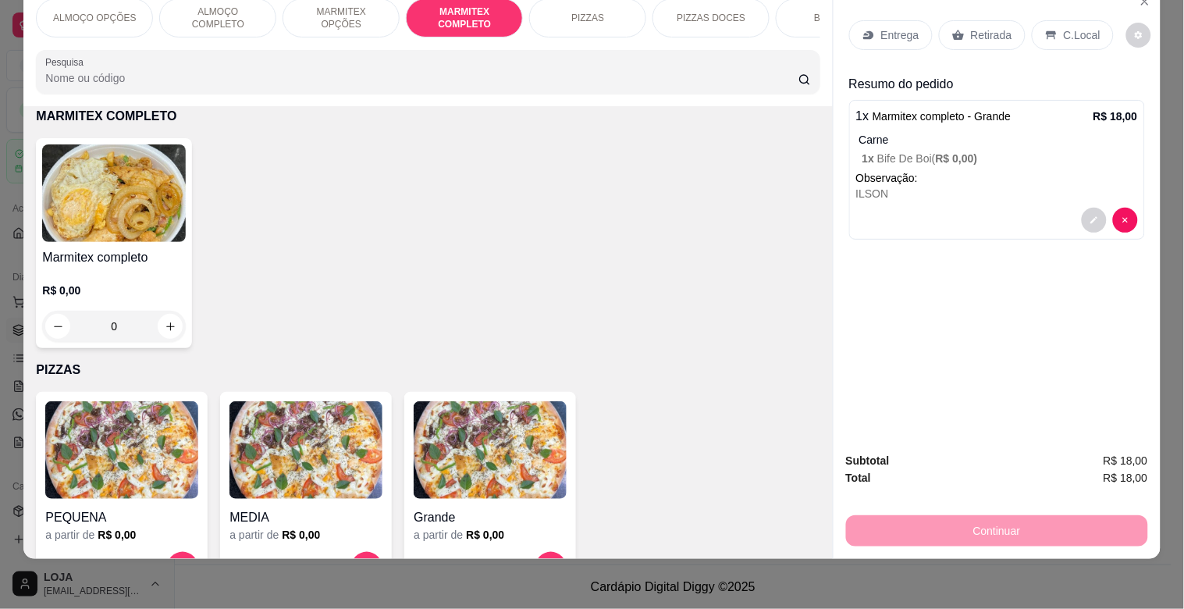
click at [90, 227] on img at bounding box center [114, 193] width 144 height 98
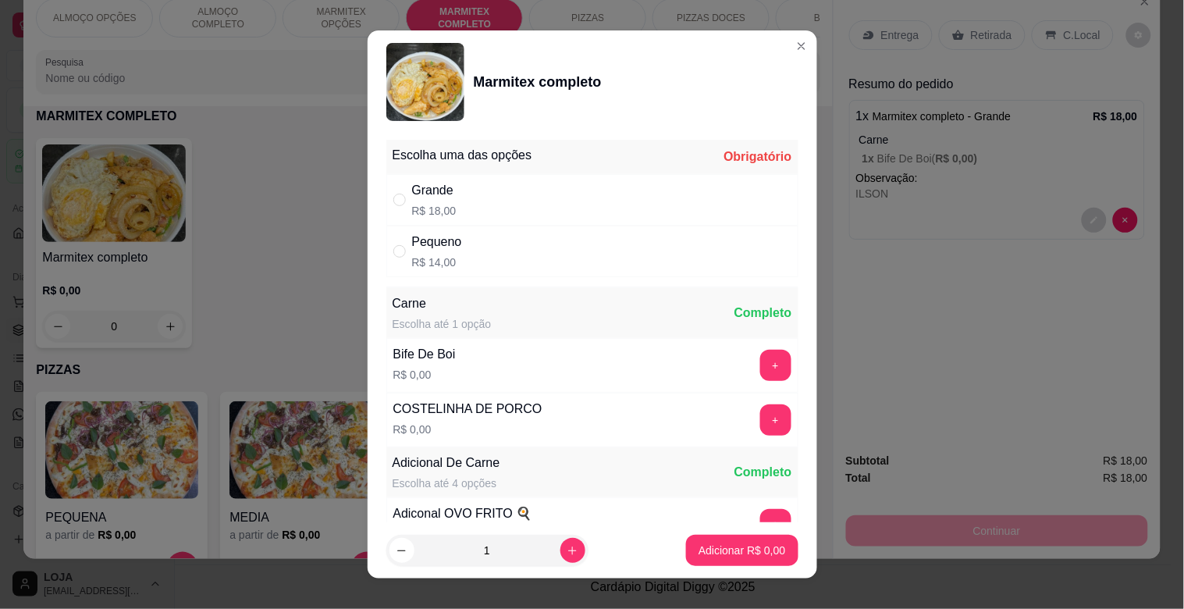
click at [525, 196] on div "Grande R$ 18,00" at bounding box center [592, 200] width 412 height 52
radio input "true"
click at [760, 365] on button "+" at bounding box center [775, 365] width 31 height 31
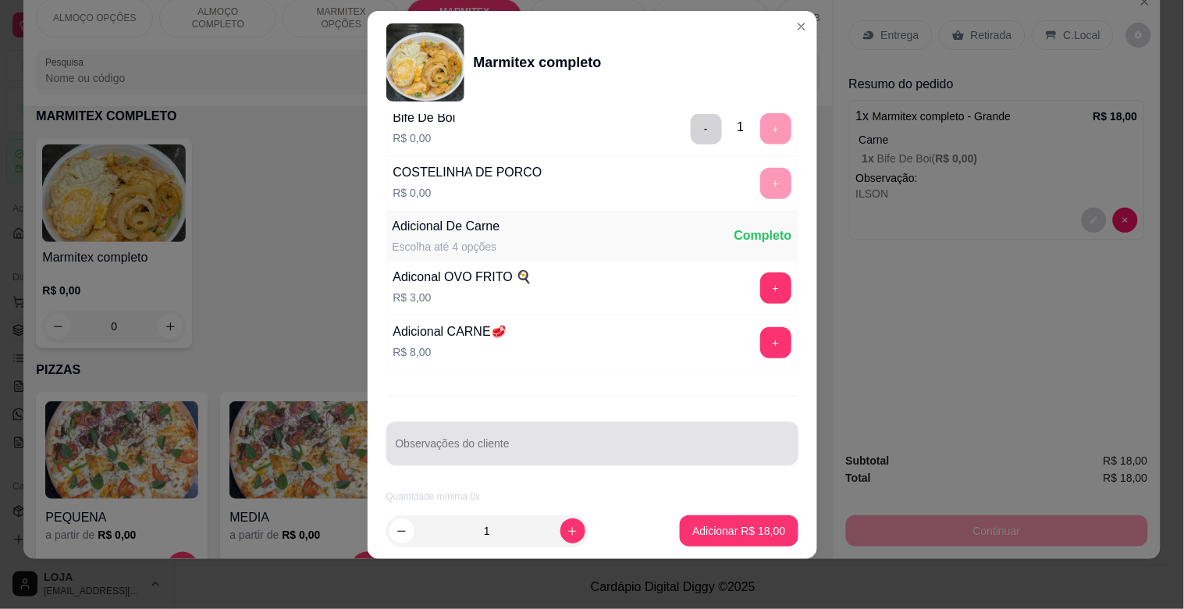
click at [465, 439] on div at bounding box center [592, 443] width 393 height 31
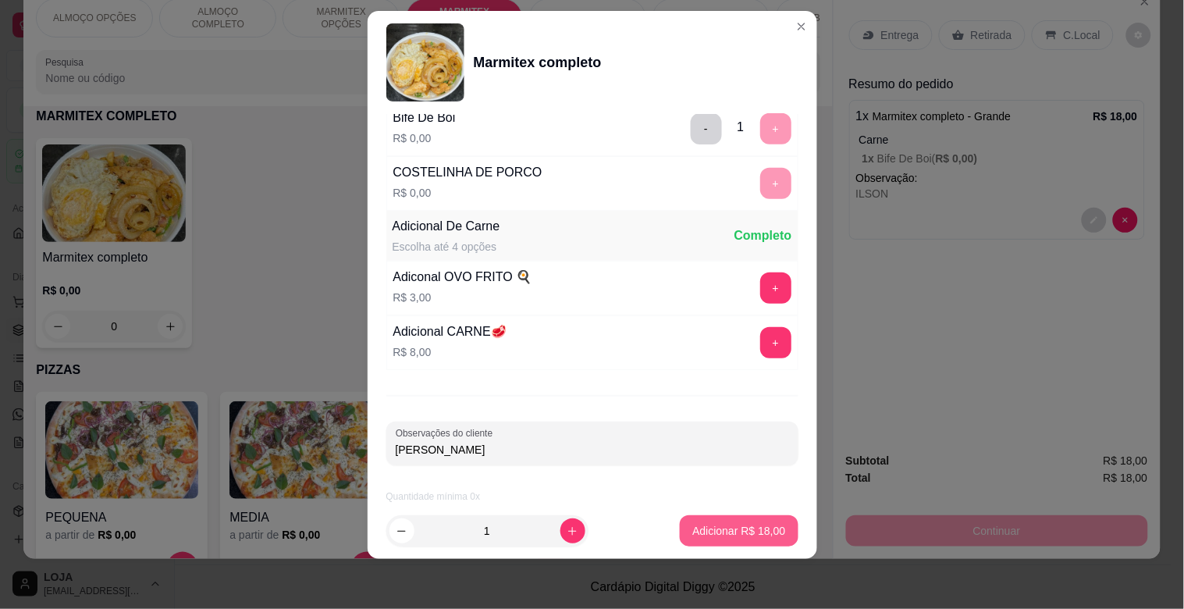
type input "[PERSON_NAME]"
click at [728, 528] on p "Adicionar R$ 18,00" at bounding box center [738, 531] width 93 height 16
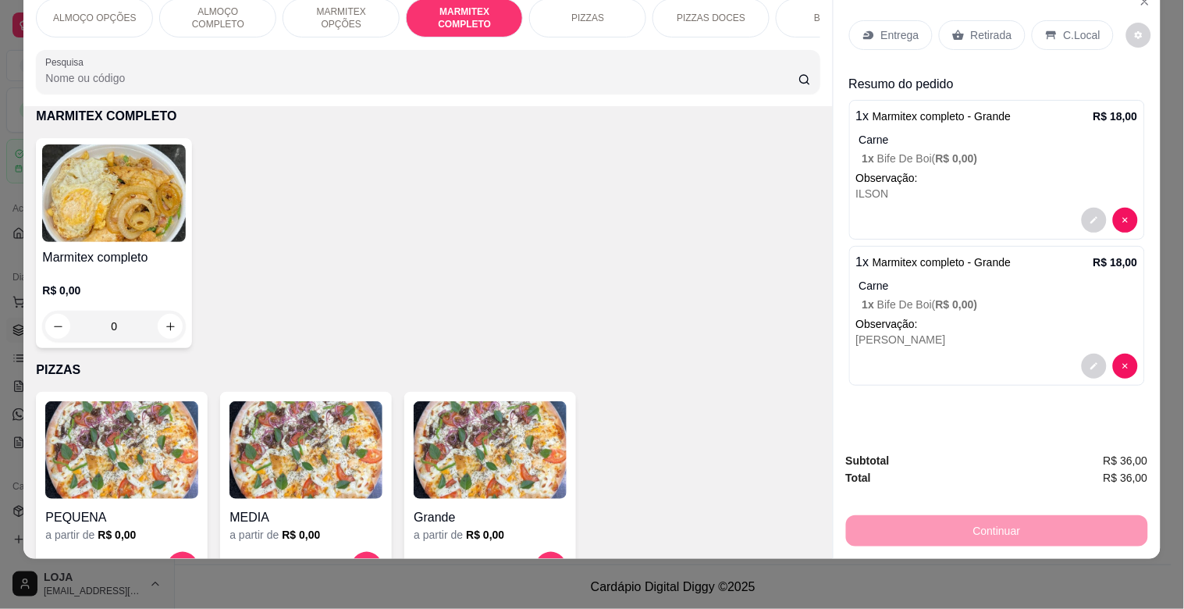
click at [143, 278] on div "R$ 0,00 0" at bounding box center [114, 304] width 144 height 75
click at [443, 201] on div "Grande R$ 18,00" at bounding box center [433, 199] width 44 height 37
radio input "true"
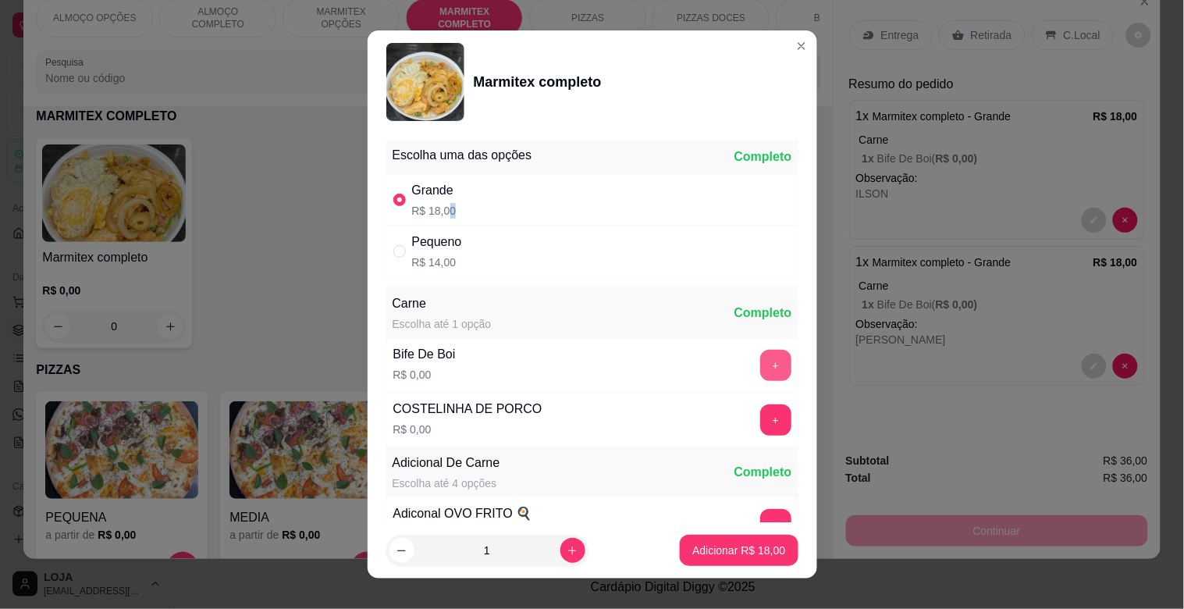
click at [760, 375] on button "+" at bounding box center [775, 365] width 31 height 31
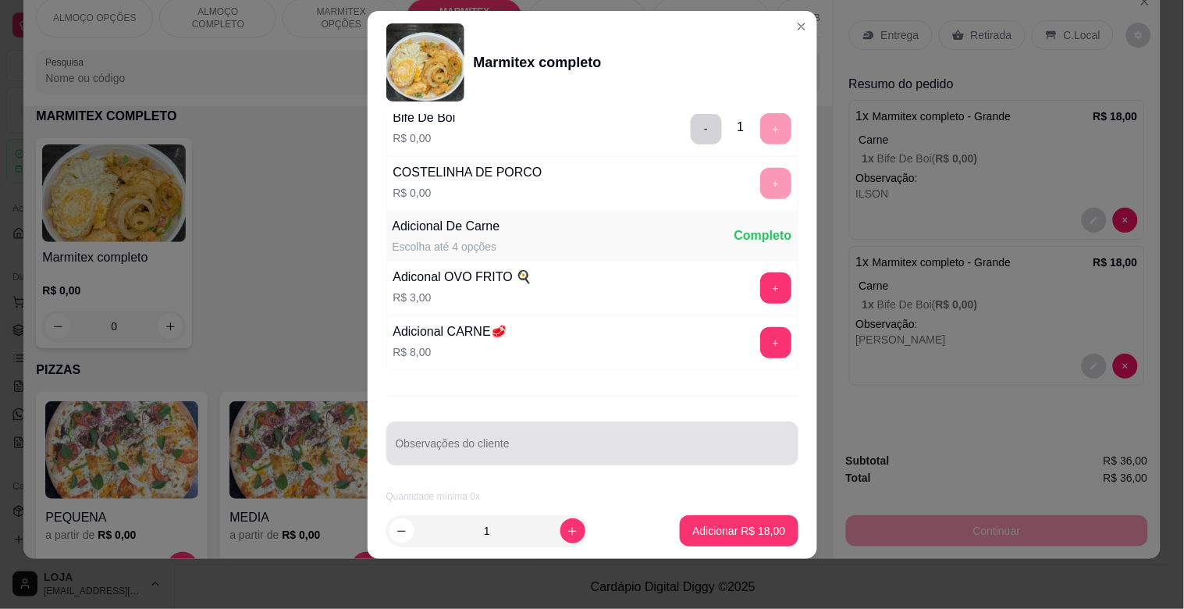
click at [506, 432] on div at bounding box center [592, 443] width 393 height 31
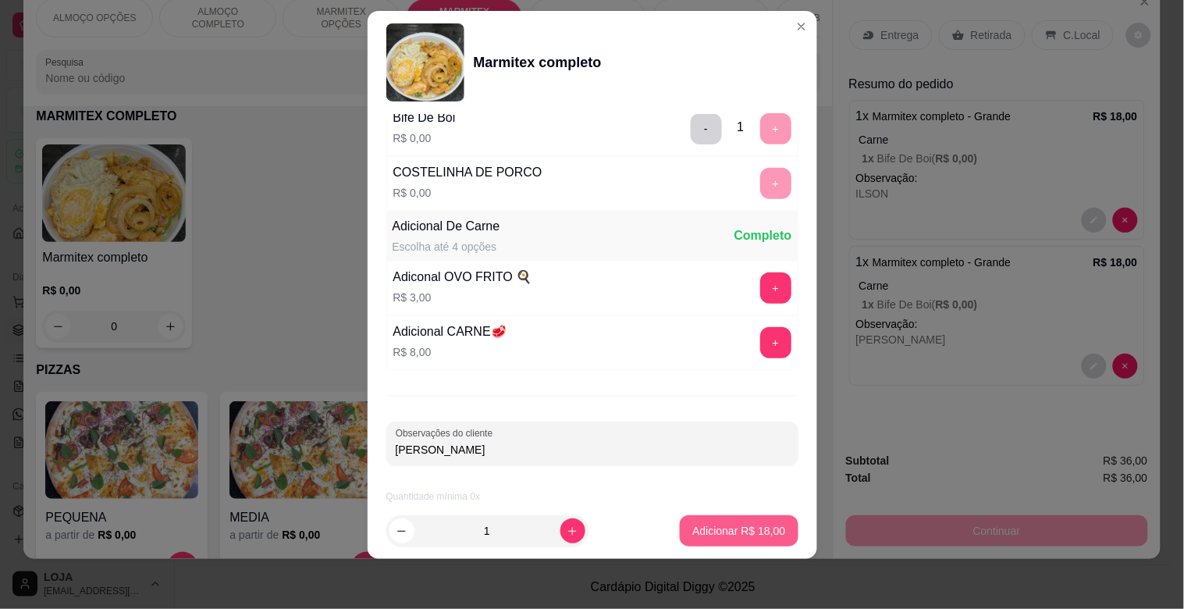
type input "[PERSON_NAME]"
click at [717, 531] on p "Adicionar R$ 18,00" at bounding box center [738, 531] width 93 height 16
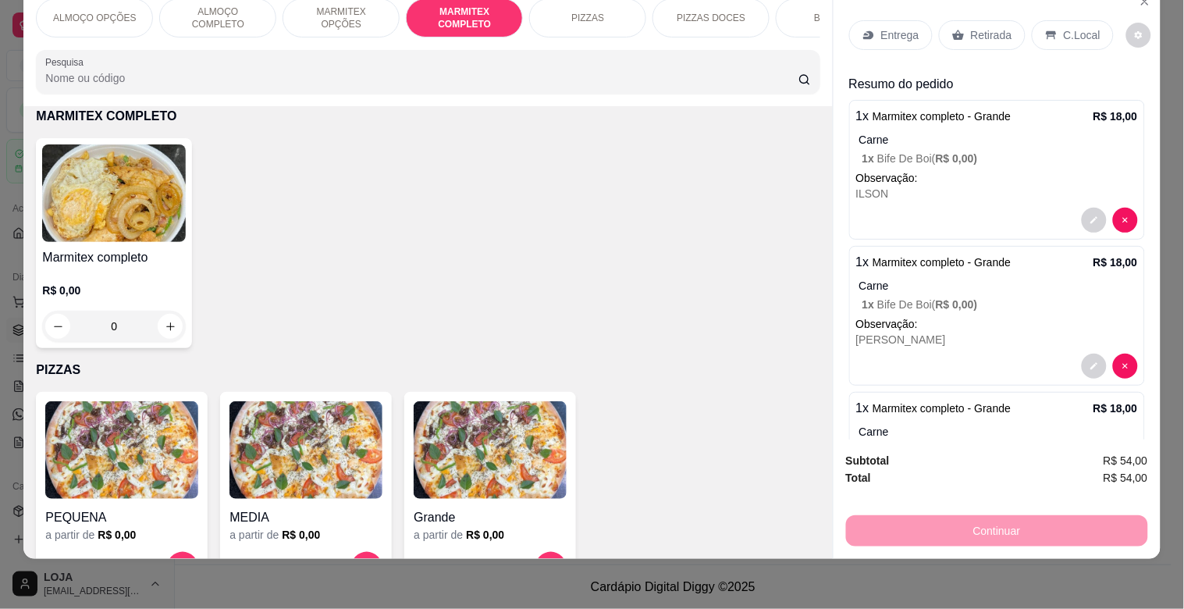
click at [133, 243] on div "Marmitex completo R$ 0,00 0" at bounding box center [114, 243] width 156 height 210
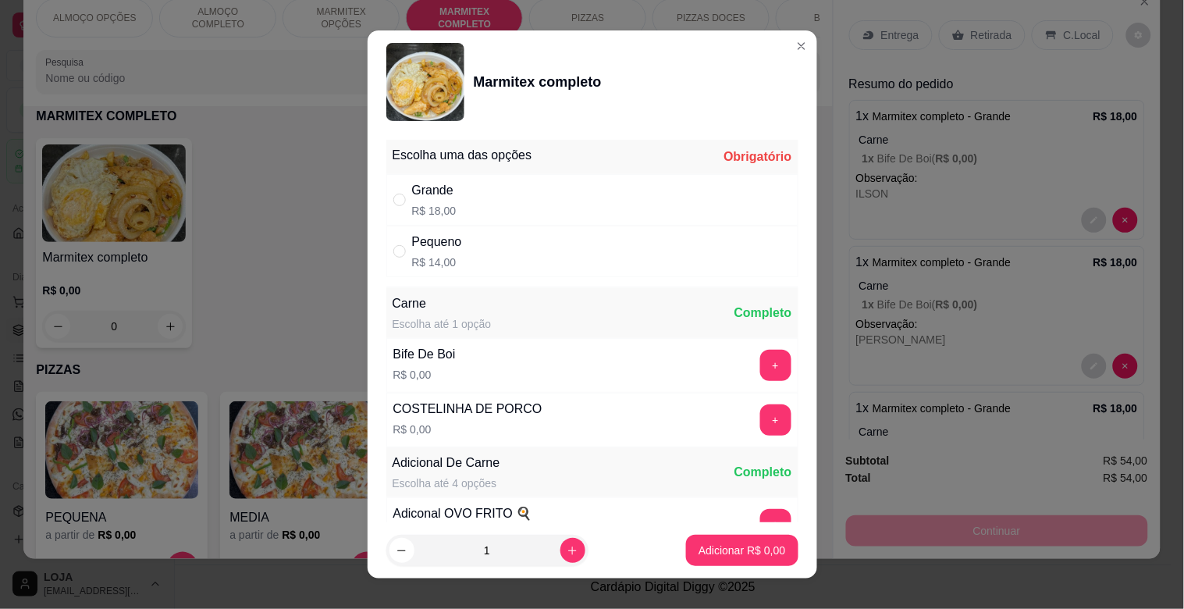
click at [558, 189] on div "Grande R$ 18,00" at bounding box center [592, 200] width 412 height 52
radio input "true"
click at [760, 427] on button "+" at bounding box center [775, 419] width 31 height 31
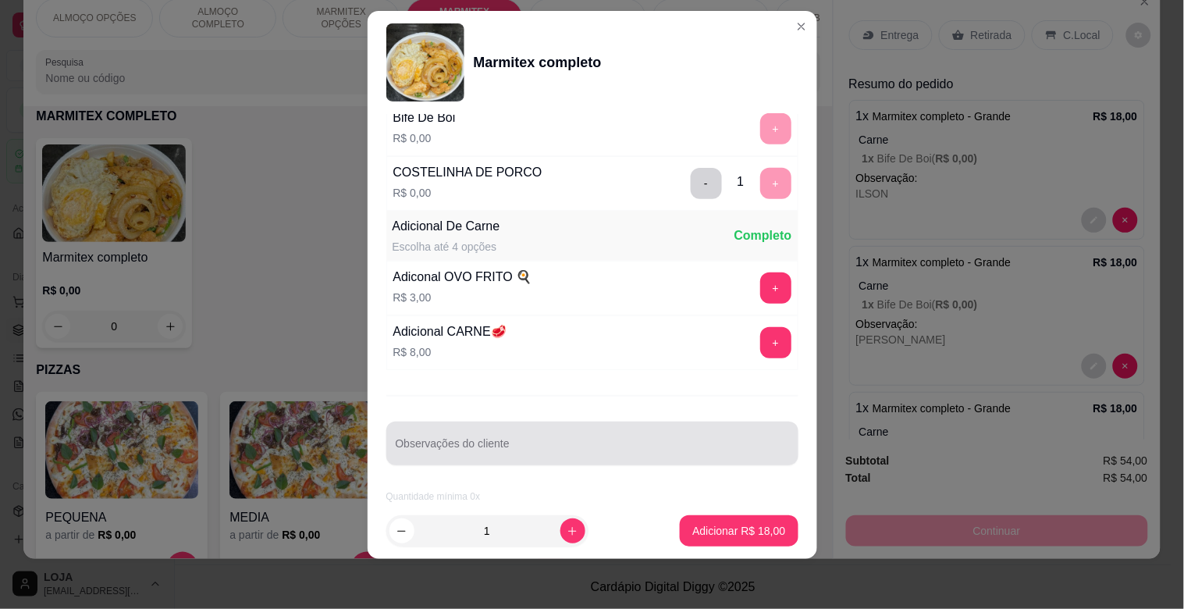
click at [540, 442] on input "Observações do cliente" at bounding box center [592, 450] width 393 height 16
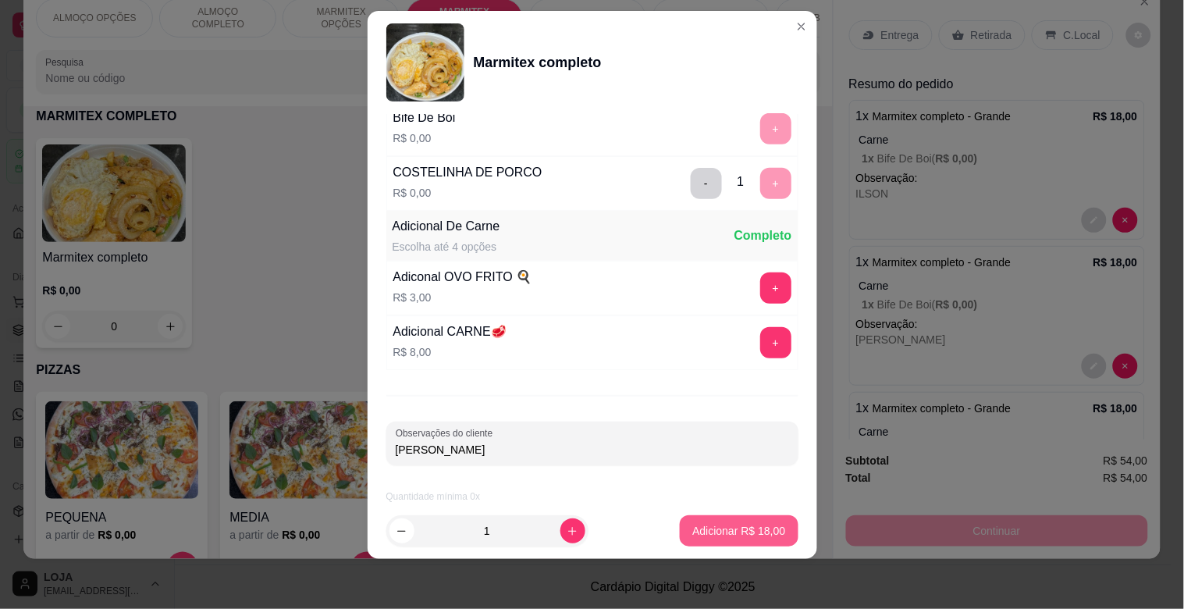
type input "[PERSON_NAME]"
click at [735, 542] on button "Adicionar R$ 18,00" at bounding box center [739, 530] width 118 height 31
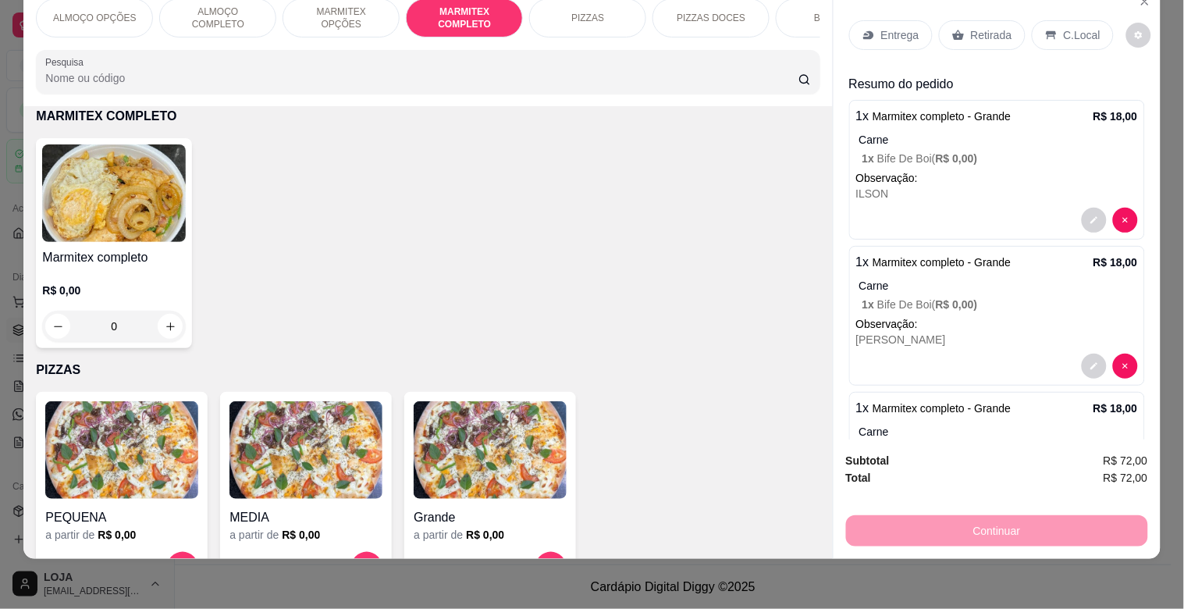
click at [76, 240] on img at bounding box center [114, 193] width 144 height 98
click at [537, 190] on div "Grande R$ 18,00" at bounding box center [592, 200] width 412 height 52
radio input "true"
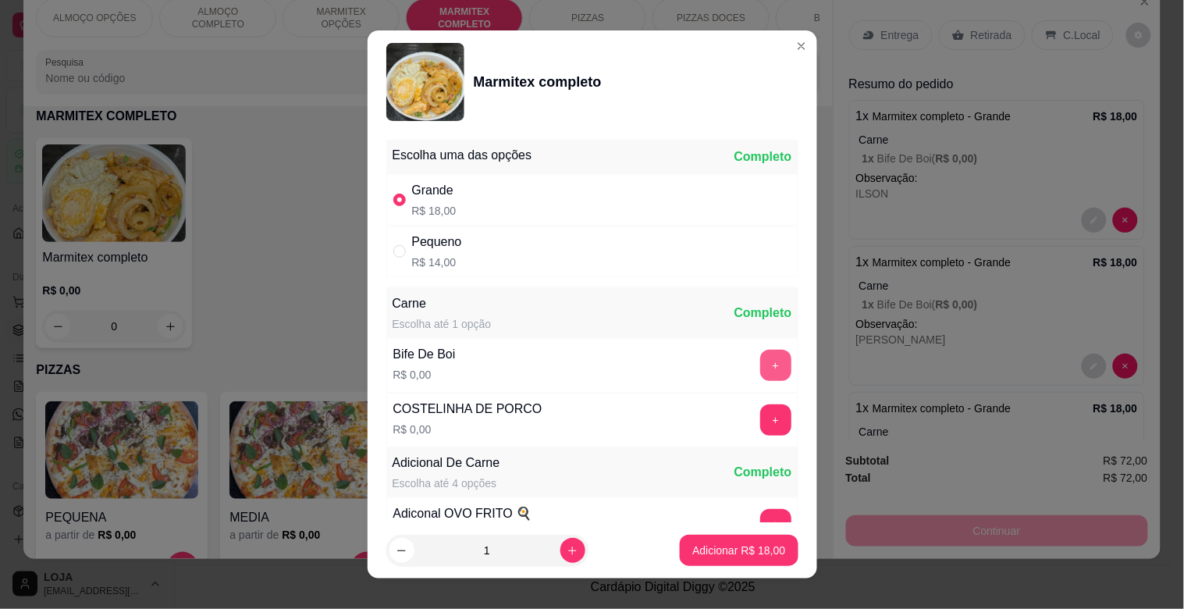
click at [760, 360] on button "+" at bounding box center [775, 365] width 31 height 31
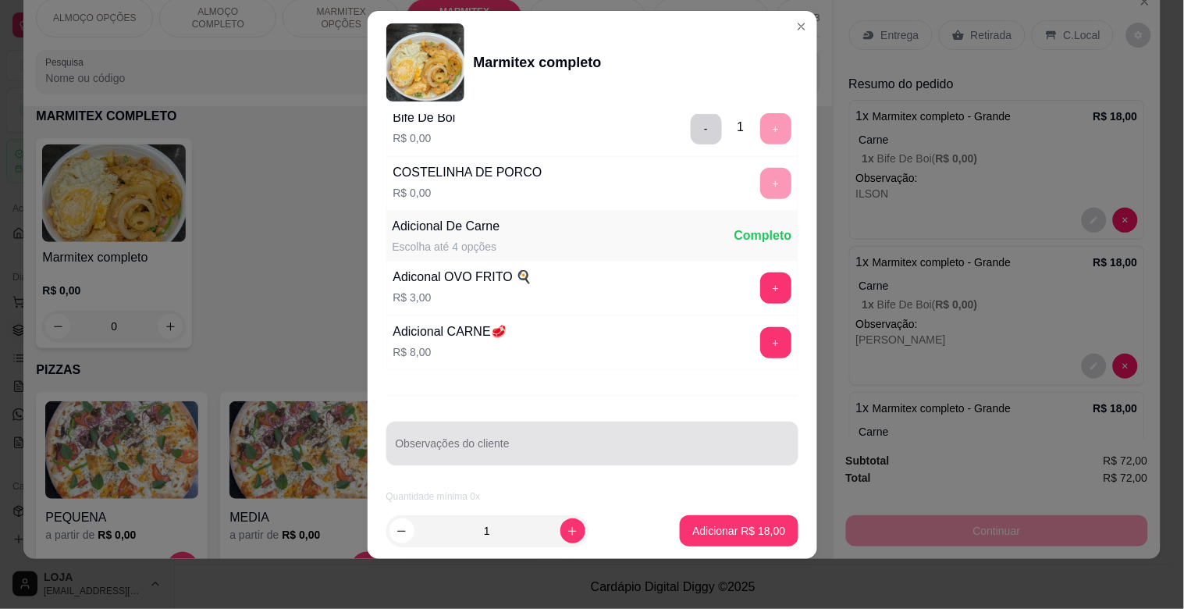
click at [547, 443] on input "Observações do cliente" at bounding box center [592, 450] width 393 height 16
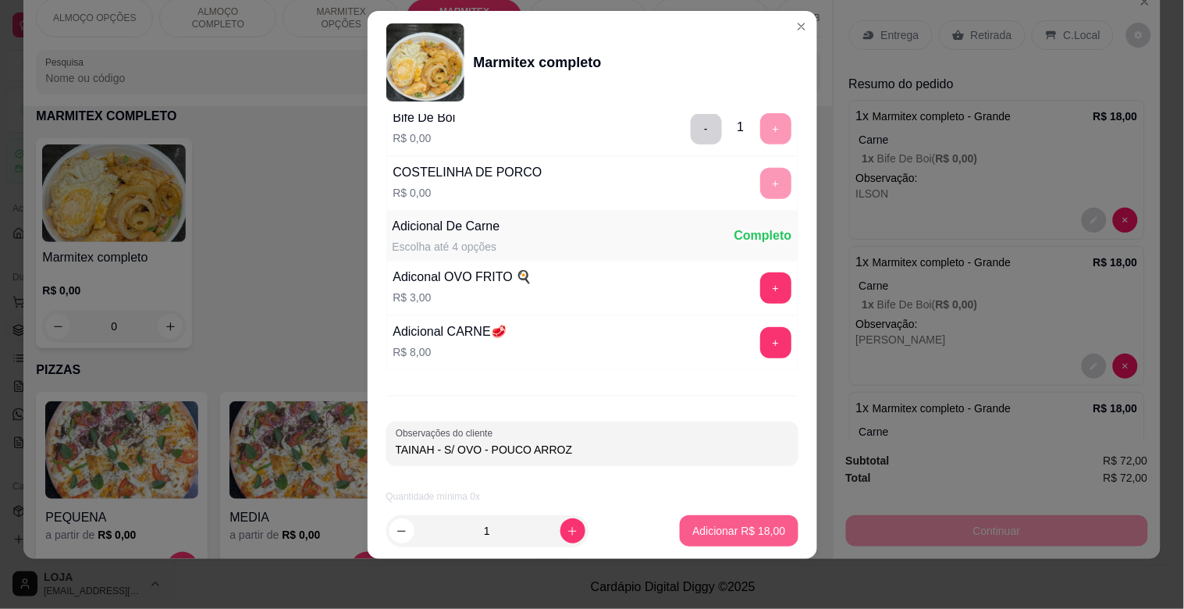
type input "TAINAH - S/ OVO - POUCO ARROZ"
click at [728, 539] on button "Adicionar R$ 18,00" at bounding box center [739, 530] width 118 height 31
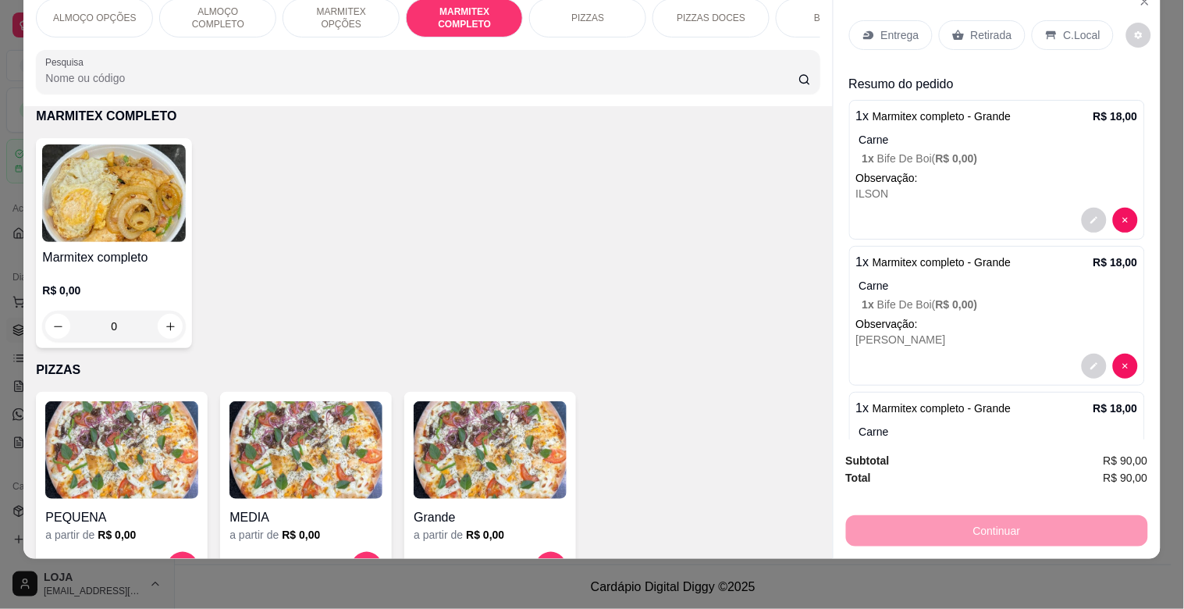
click at [169, 185] on img at bounding box center [114, 193] width 144 height 98
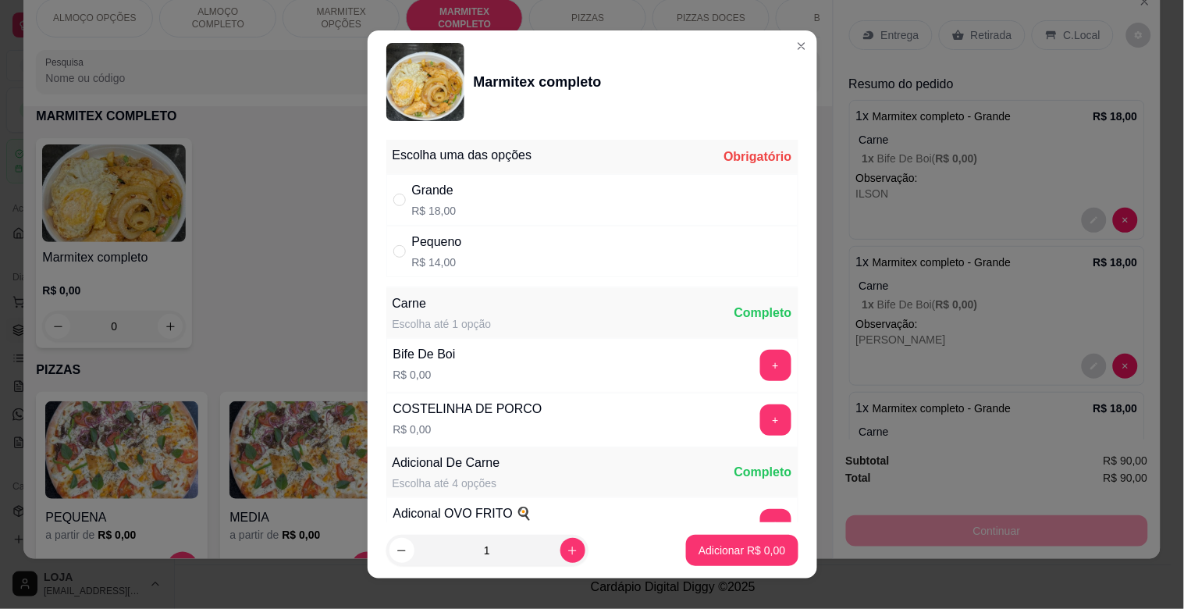
click at [468, 201] on div "Grande R$ 18,00" at bounding box center [592, 200] width 412 height 52
radio input "true"
click at [760, 415] on button "+" at bounding box center [775, 419] width 31 height 31
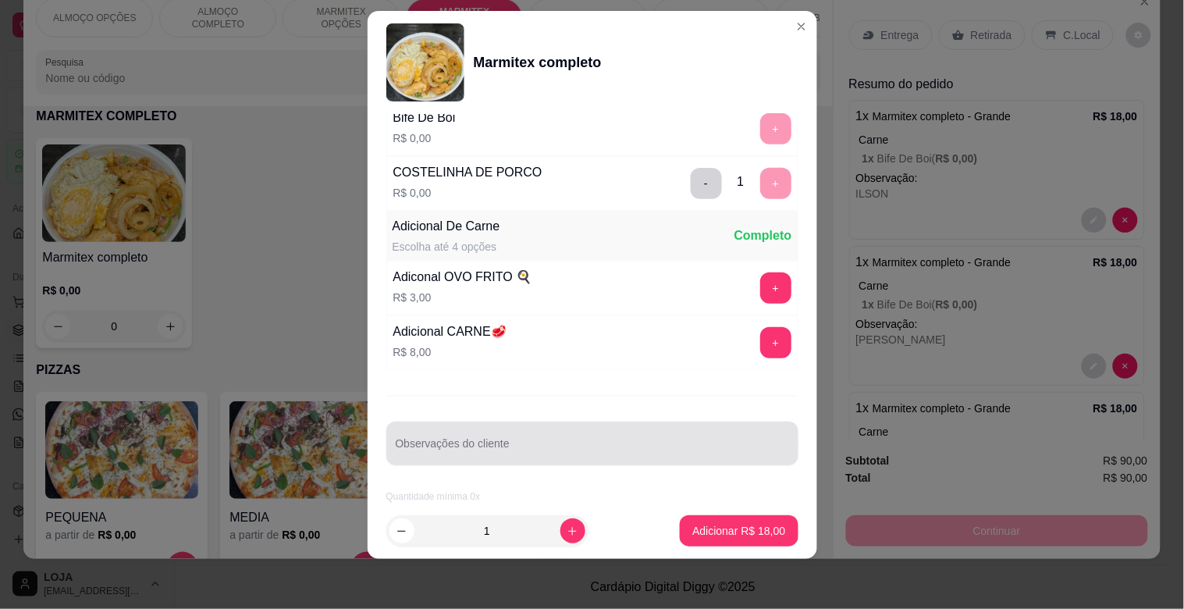
click at [469, 442] on div "Observações do cliente" at bounding box center [592, 444] width 412 height 44
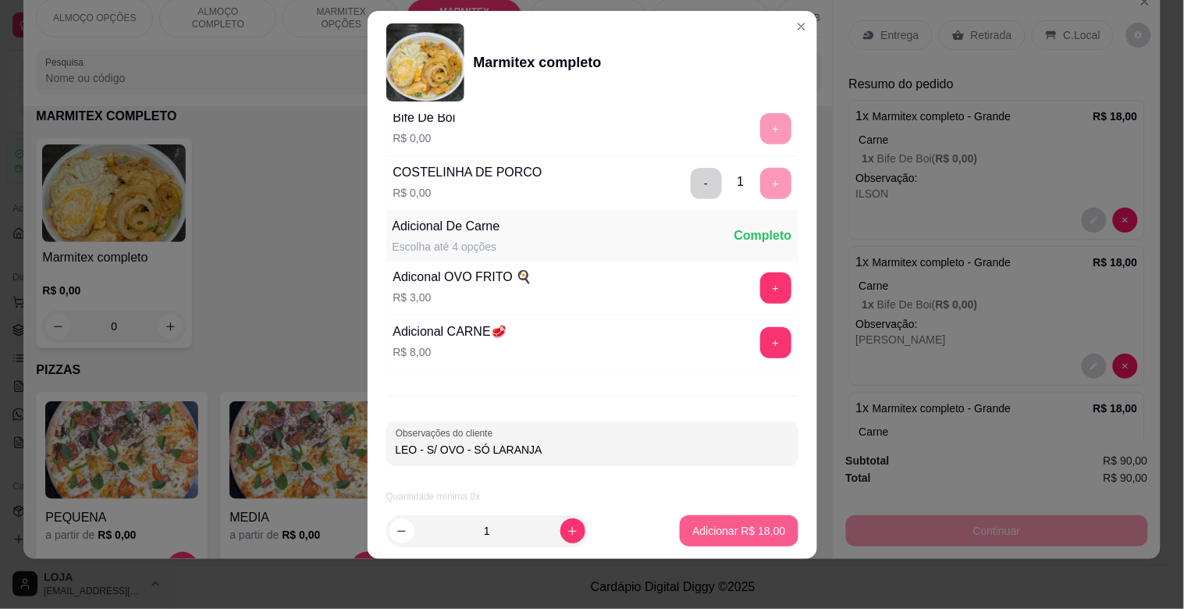
type input "LEO - S/ OVO - SÓ LARANJA"
click at [742, 527] on p "Adicionar R$ 18,00" at bounding box center [738, 531] width 93 height 16
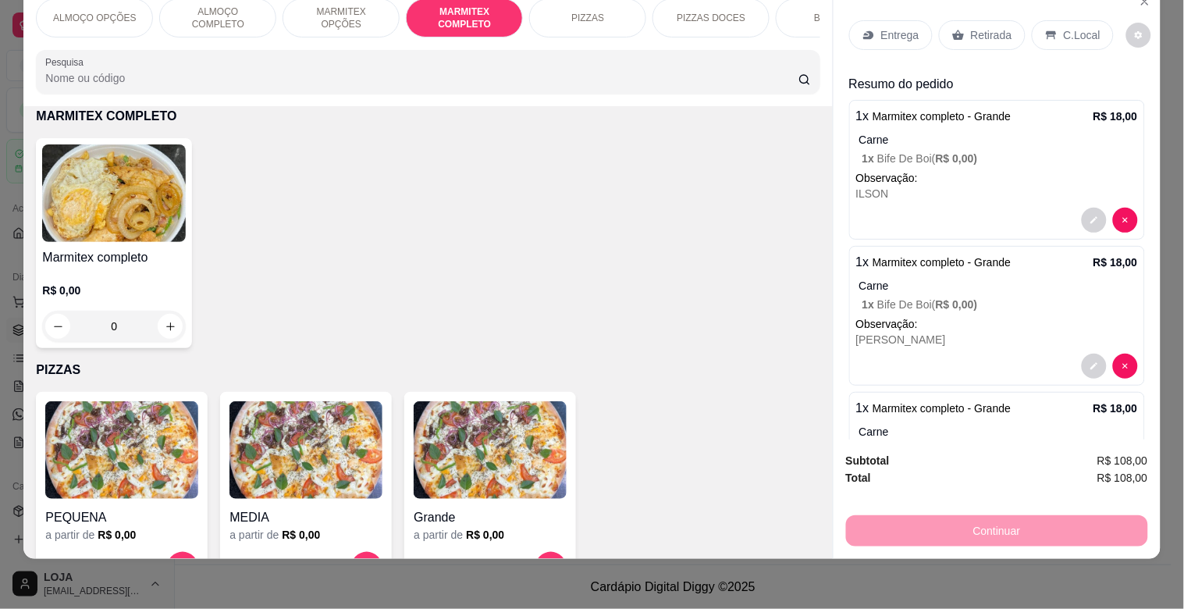
click at [908, 27] on p "Entrega" at bounding box center [900, 35] width 38 height 16
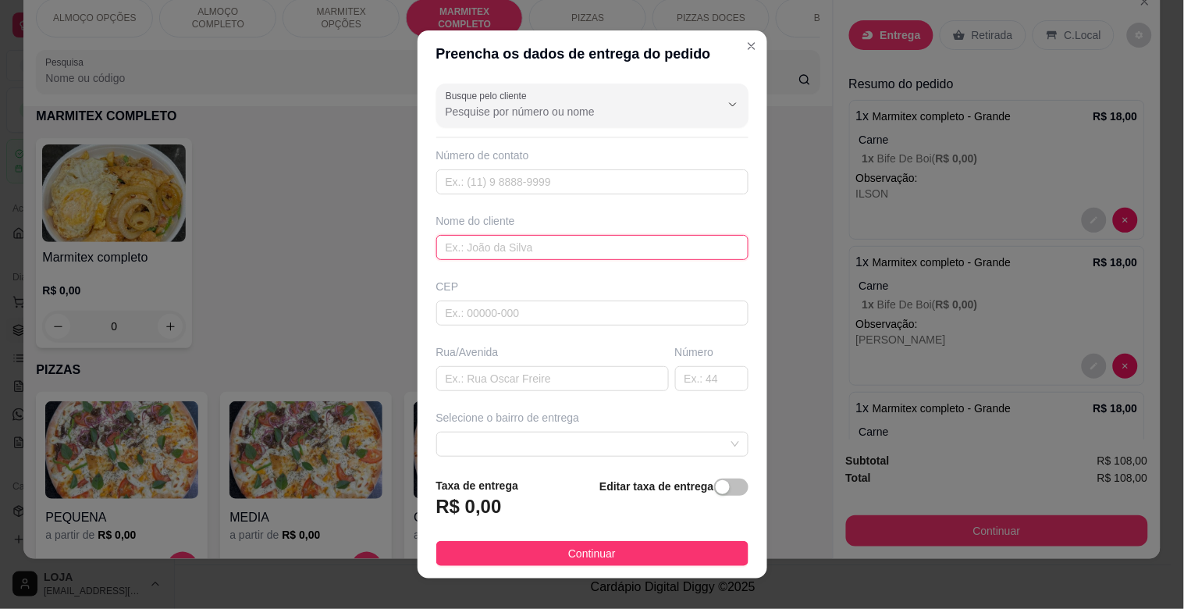
click at [486, 258] on input "text" at bounding box center [592, 247] width 312 height 25
type input "TRACTEL"
click at [717, 493] on span "button" at bounding box center [731, 486] width 34 height 17
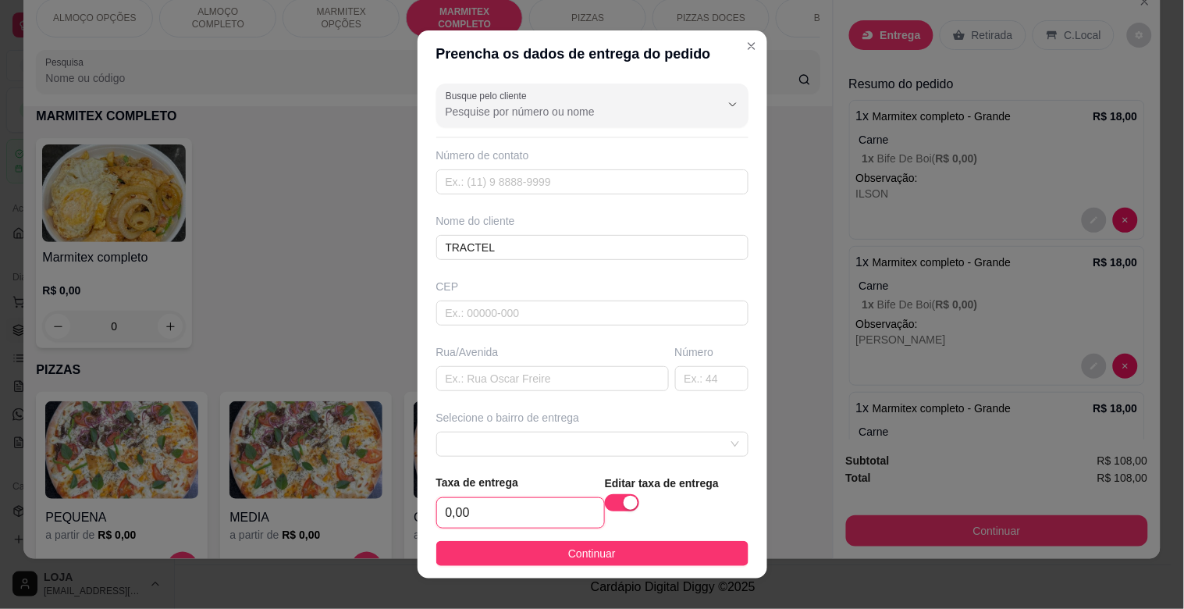
click at [496, 503] on input "0,00" at bounding box center [520, 513] width 167 height 30
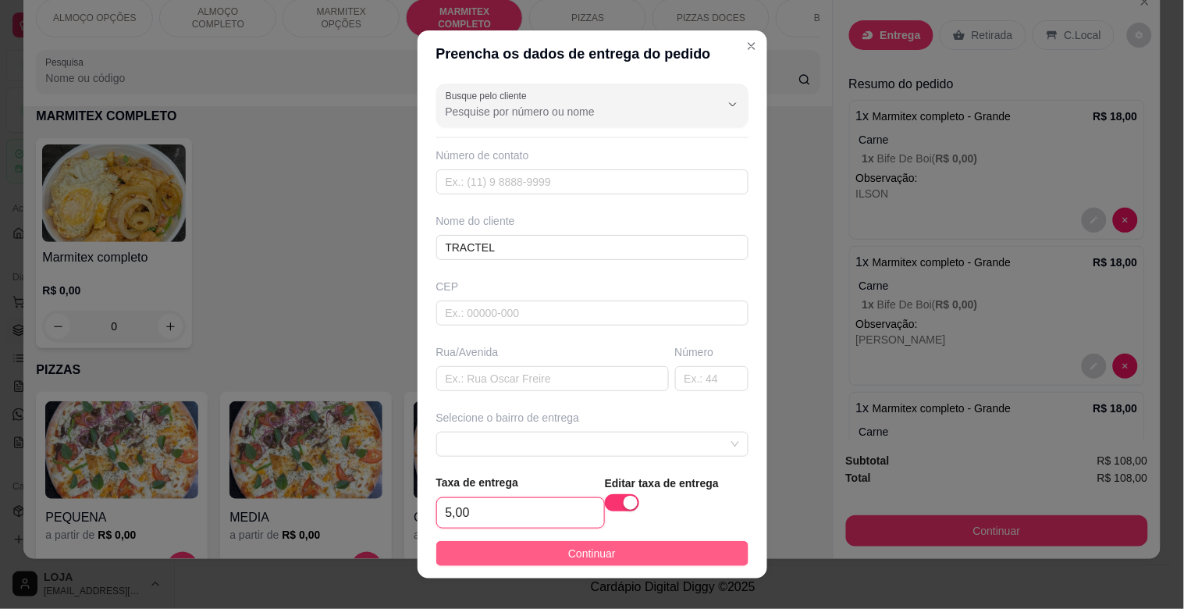
type input "5,00"
click at [580, 551] on span "Continuar" at bounding box center [592, 553] width 48 height 17
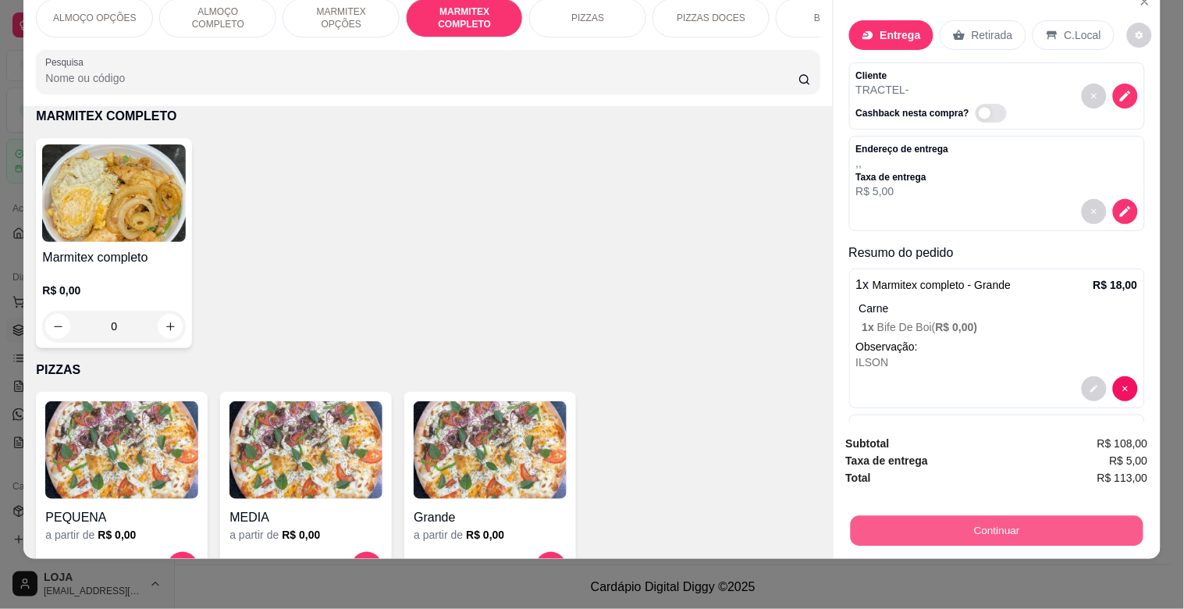
click at [1003, 519] on button "Continuar" at bounding box center [996, 530] width 293 height 30
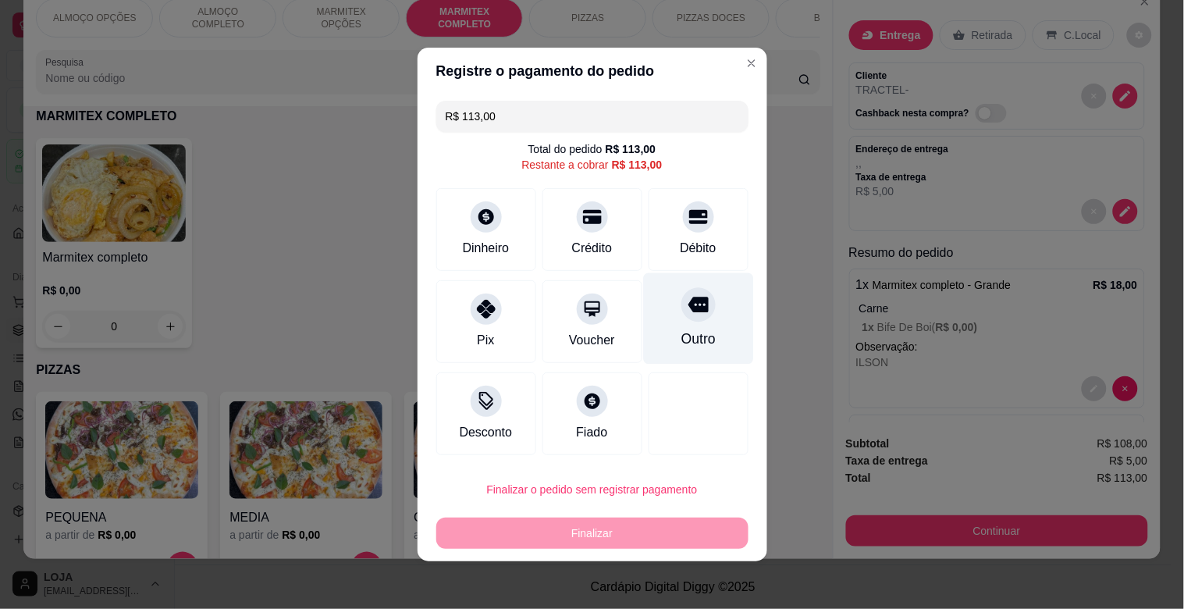
click at [681, 320] on div at bounding box center [698, 304] width 34 height 34
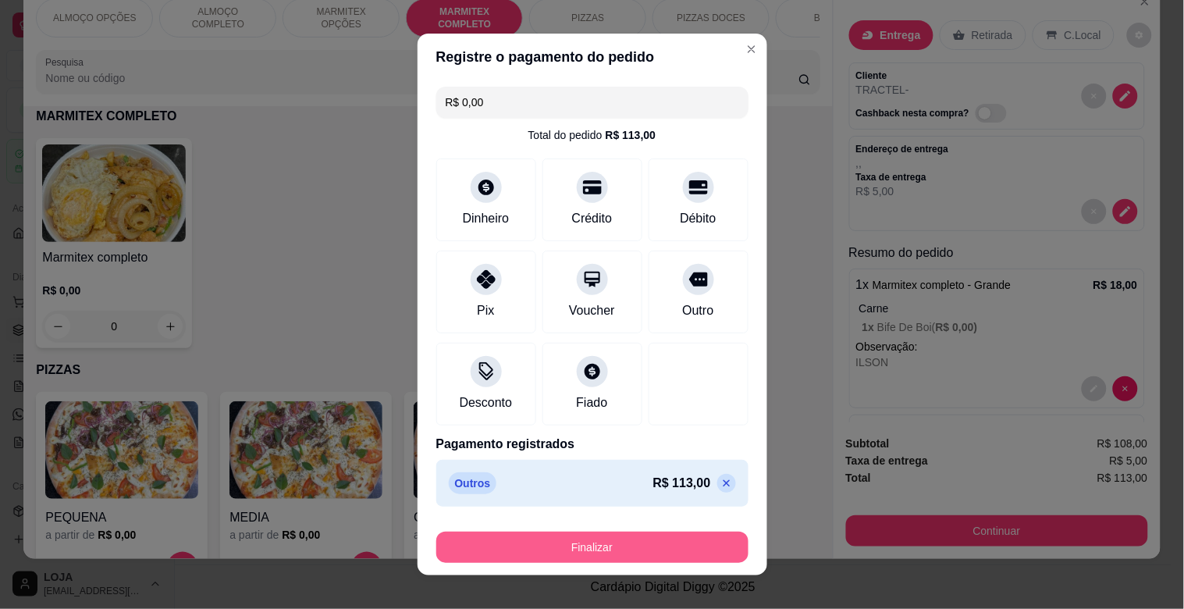
click at [564, 557] on button "Finalizar" at bounding box center [592, 547] width 312 height 31
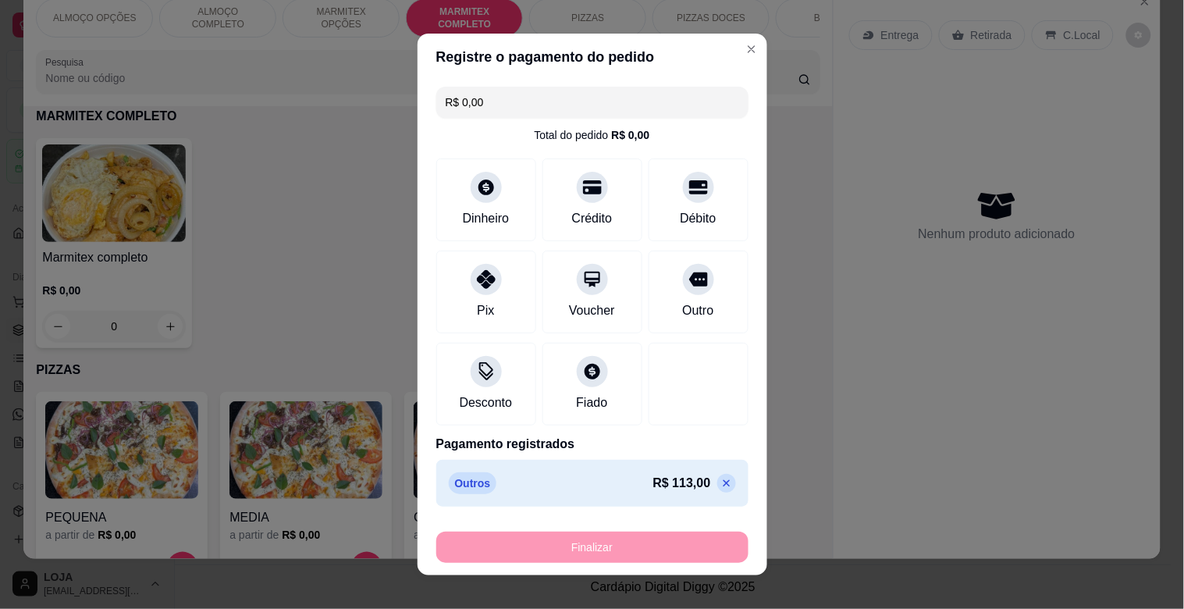
type input "-R$ 113,00"
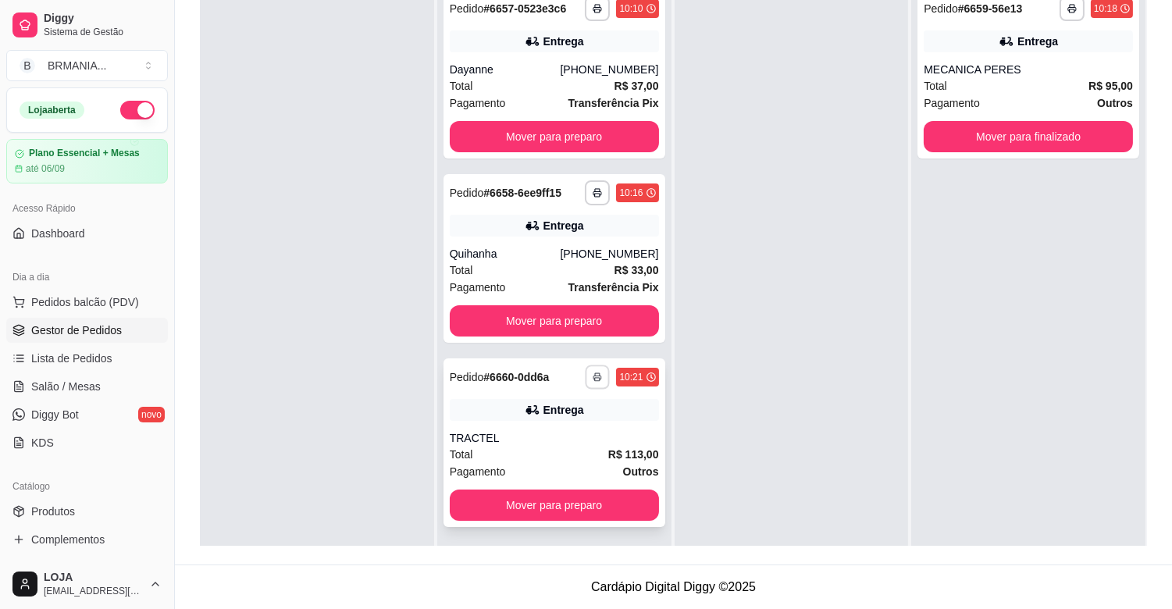
click at [595, 378] on icon "button" at bounding box center [597, 376] width 9 height 9
click at [575, 433] on button "IMPRESSORA" at bounding box center [551, 431] width 113 height 25
click at [573, 495] on button "Mover para preparo" at bounding box center [554, 504] width 209 height 31
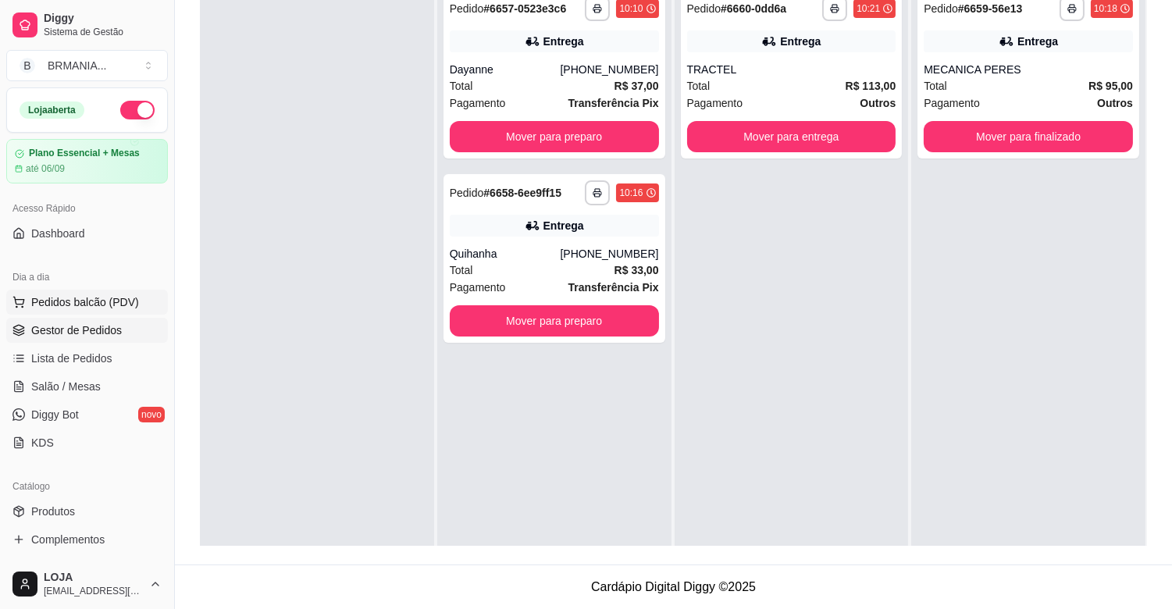
click at [87, 307] on span "Pedidos balcão (PDV)" at bounding box center [85, 302] width 108 height 16
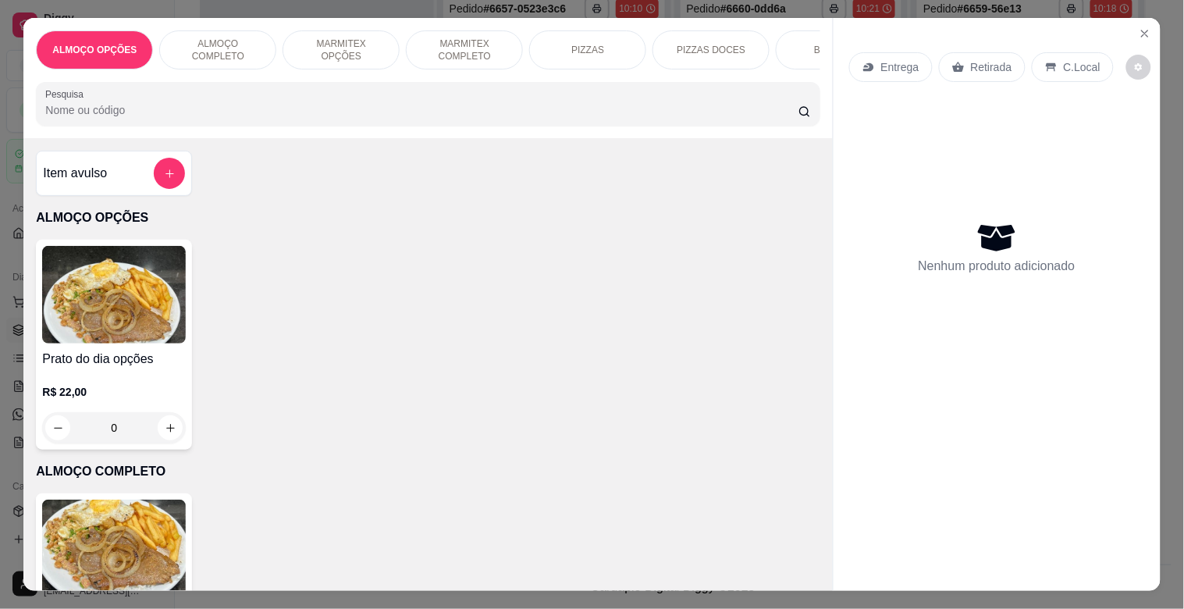
click at [350, 41] on p "MARMITEX OPÇÕES" at bounding box center [341, 49] width 91 height 25
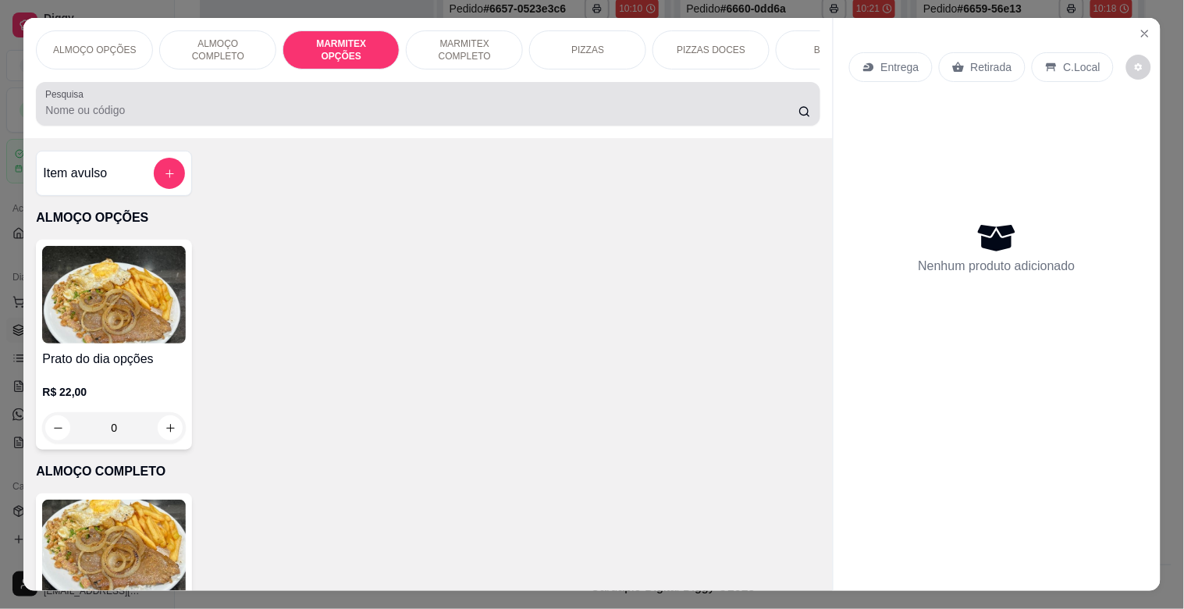
scroll to position [37, 0]
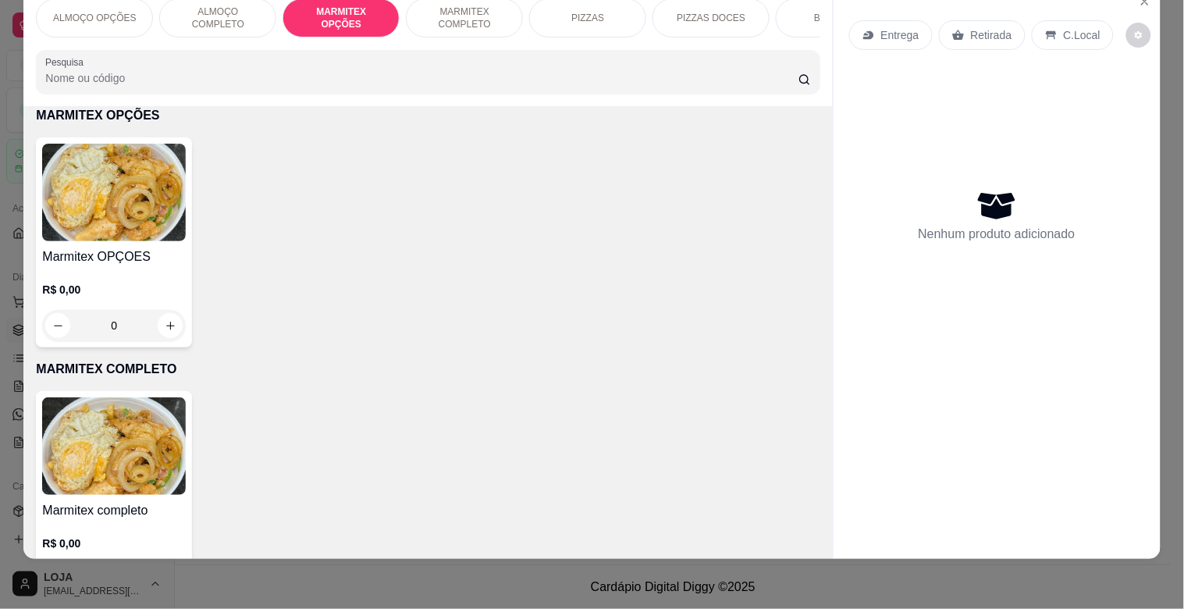
click at [112, 181] on img at bounding box center [114, 193] width 144 height 98
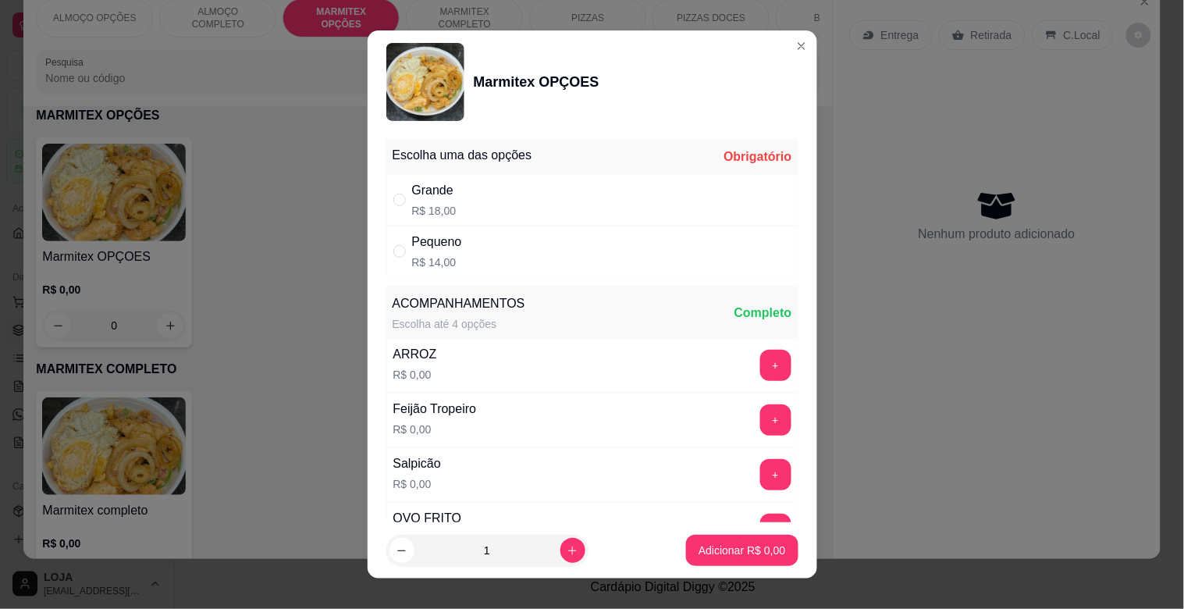
click at [510, 254] on div "Pequeno R$ 14,00" at bounding box center [592, 252] width 412 height 52
radio input "true"
click at [760, 360] on button "+" at bounding box center [775, 365] width 31 height 31
click at [760, 424] on button "+" at bounding box center [775, 419] width 31 height 31
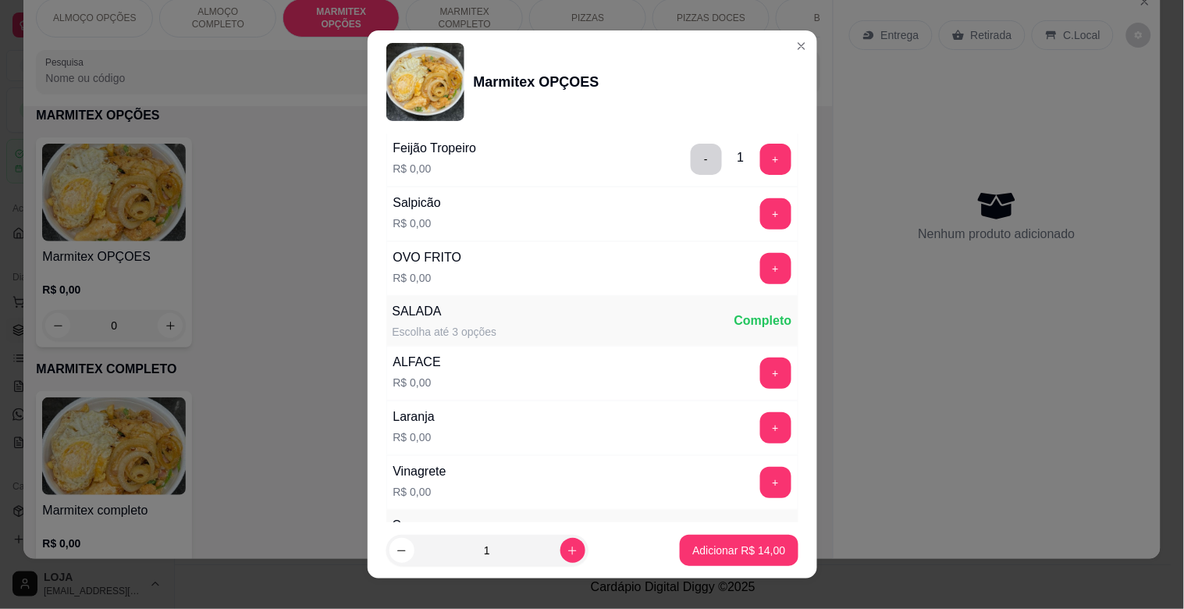
scroll to position [271, 0]
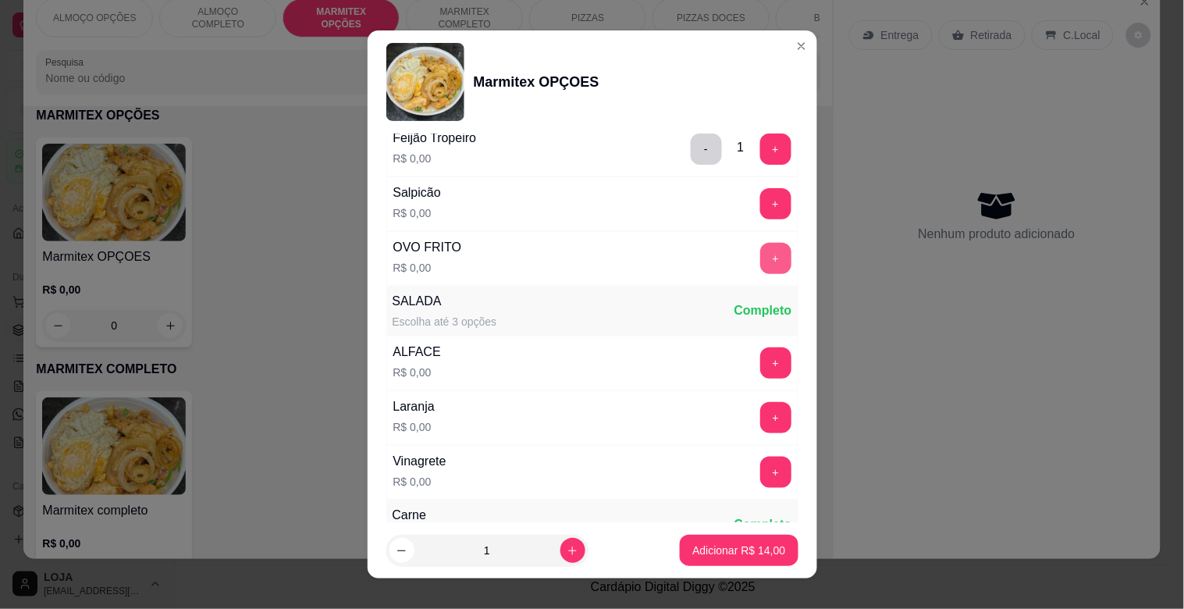
click at [760, 264] on button "+" at bounding box center [775, 258] width 31 height 31
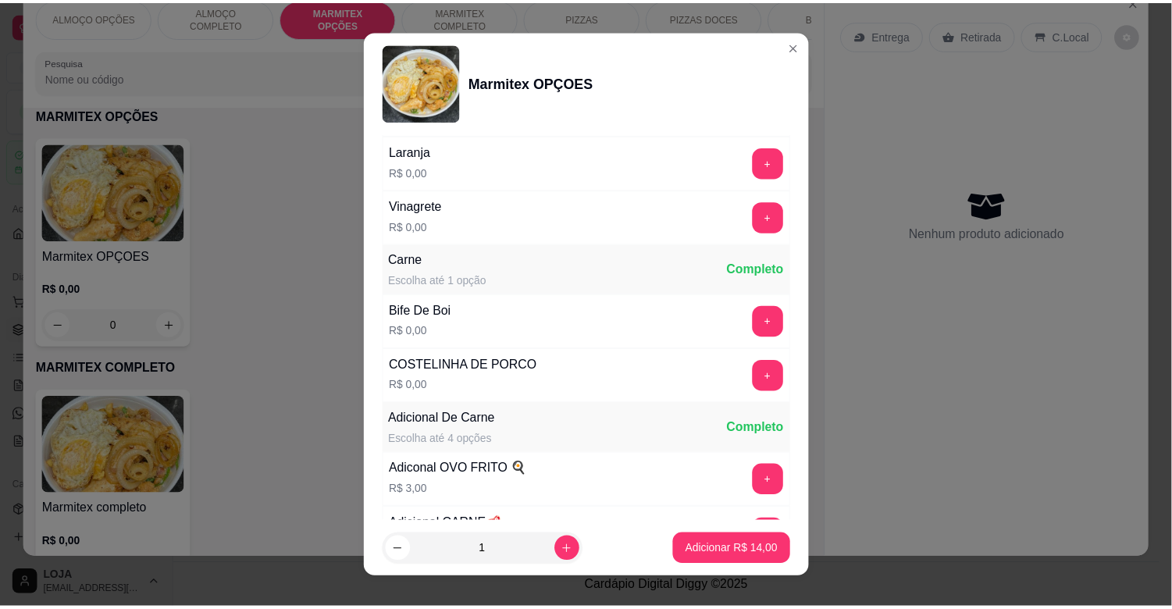
scroll to position [573, 0]
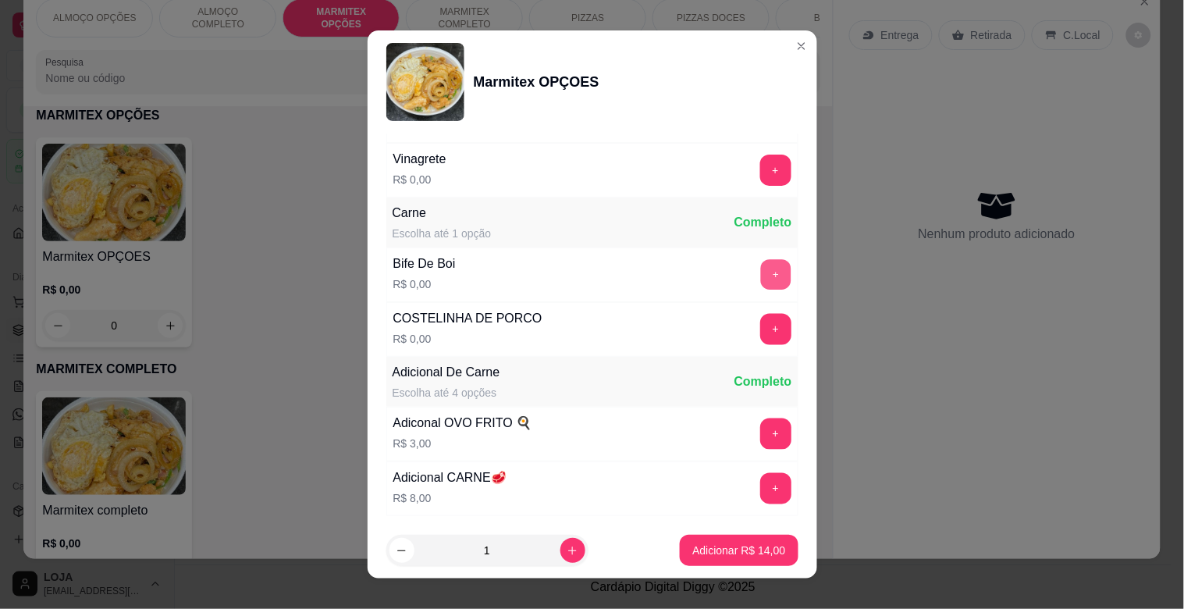
click at [760, 272] on button "+" at bounding box center [775, 275] width 30 height 30
click at [755, 523] on footer "1 Adicionar R$ 14,00" at bounding box center [593, 550] width 450 height 56
click at [758, 550] on p "Adicionar R$ 14,00" at bounding box center [738, 550] width 93 height 16
click at [763, 551] on div "ALMOÇO OPÇÕES ALMOÇO COMPLETO MARMITEX OPÇÕES MARMITEX COMPLETO PIZZAS PIZZAS D…" at bounding box center [592, 304] width 1184 height 609
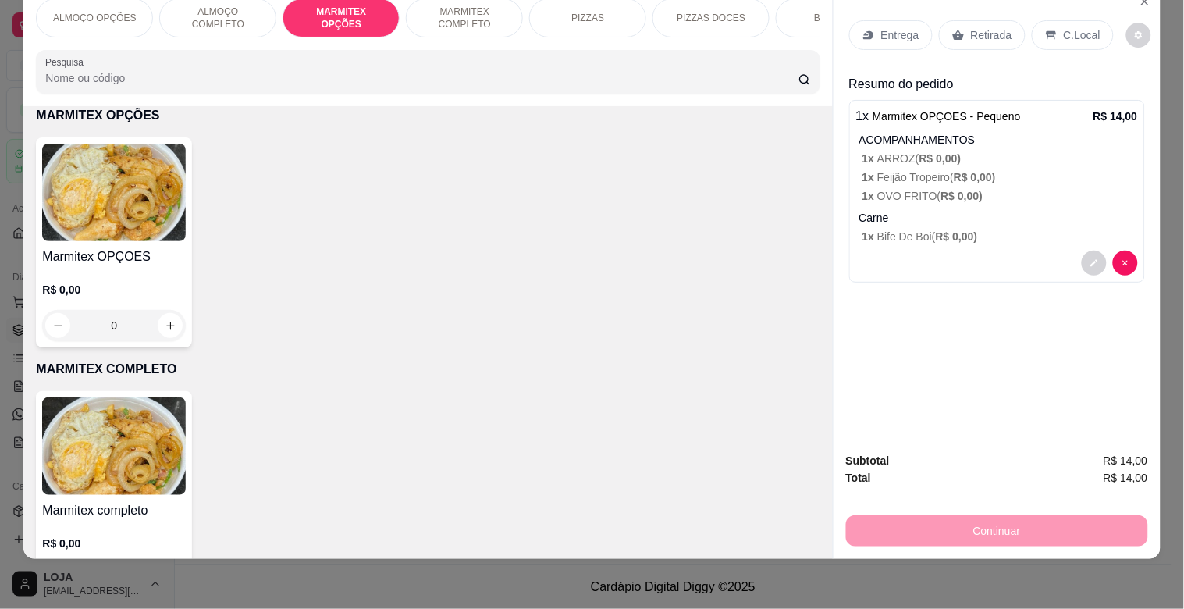
click at [899, 20] on div "Entrega" at bounding box center [891, 35] width 84 height 30
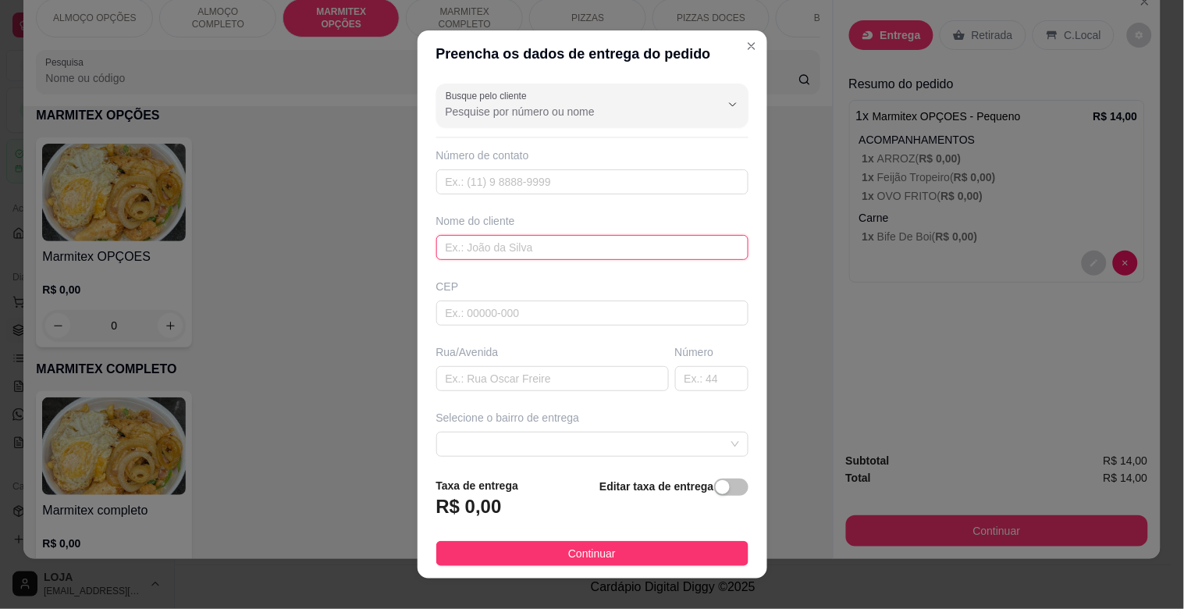
click at [515, 247] on input "text" at bounding box center [592, 247] width 312 height 25
type input "[PERSON_NAME]"
click at [518, 380] on input "text" at bounding box center [552, 378] width 233 height 25
type input "LOTERIA"
drag, startPoint x: 715, startPoint y: 478, endPoint x: 601, endPoint y: 478, distance: 114.0
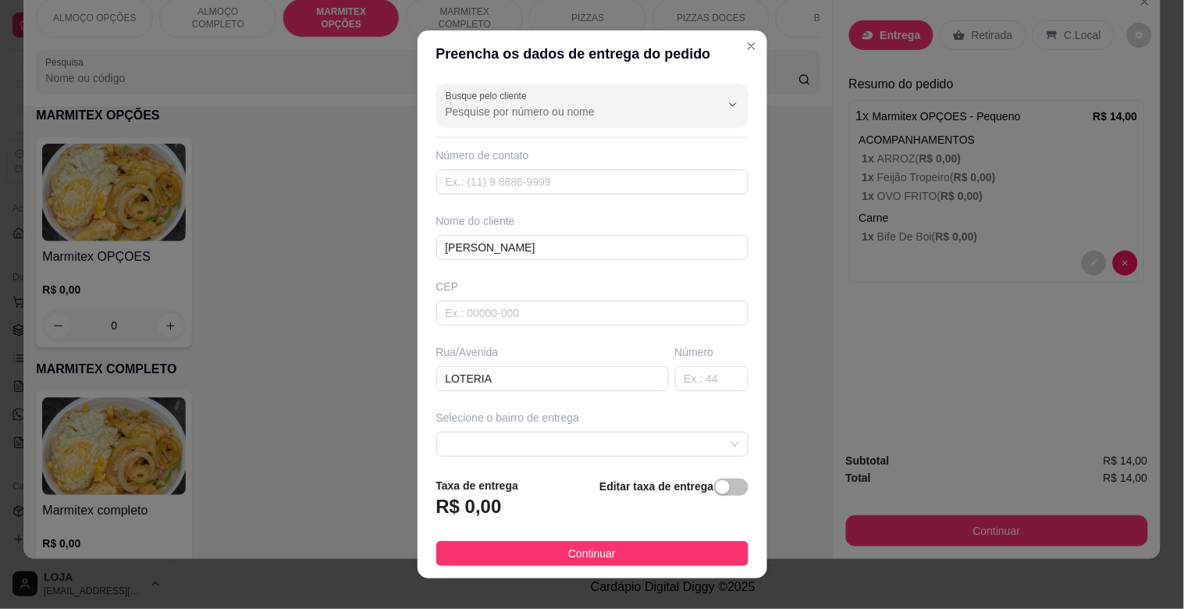
click at [714, 478] on span "button" at bounding box center [731, 486] width 34 height 17
click at [528, 500] on input "0,00" at bounding box center [520, 513] width 167 height 30
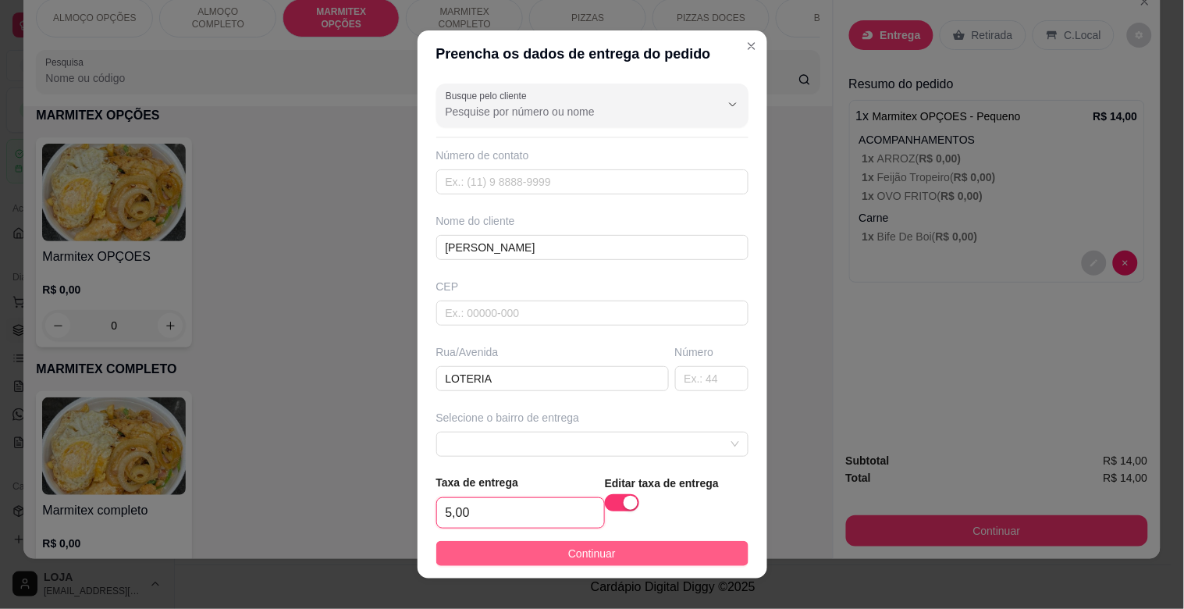
type input "5,00"
click at [599, 557] on span "Continuar" at bounding box center [592, 553] width 48 height 17
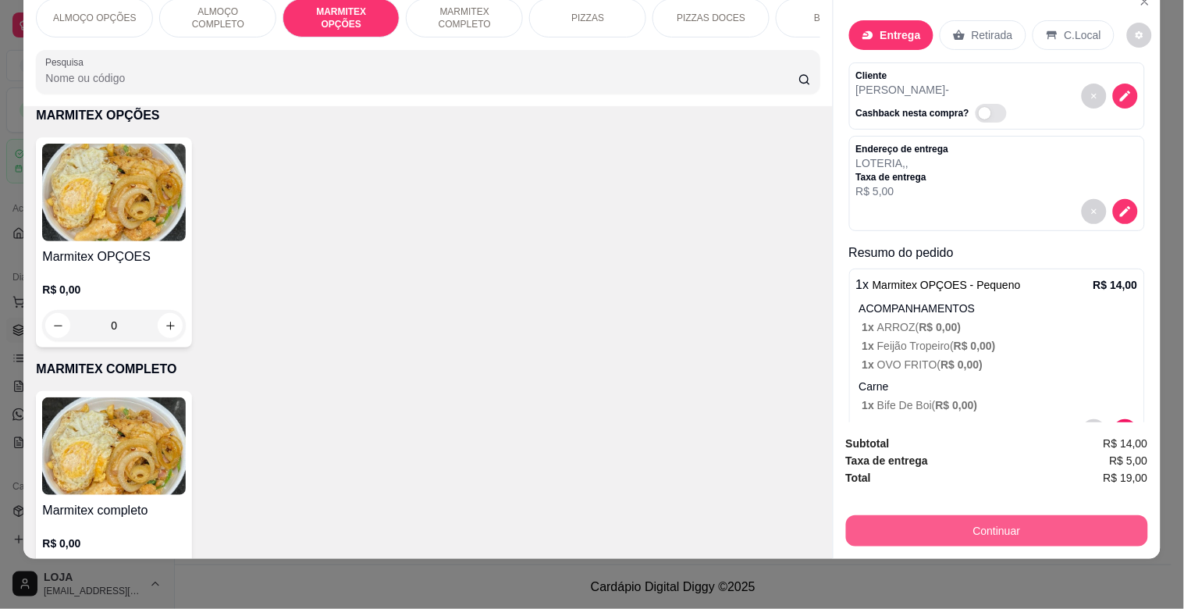
click at [987, 521] on button "Continuar" at bounding box center [997, 530] width 302 height 31
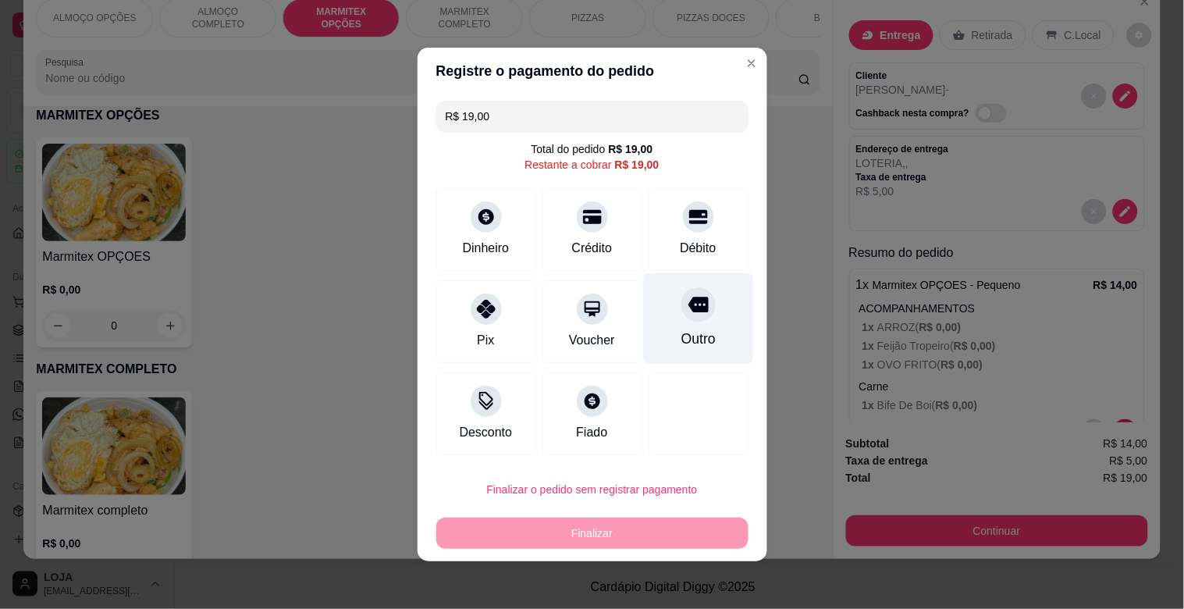
click at [697, 328] on div "Outro" at bounding box center [698, 318] width 110 height 91
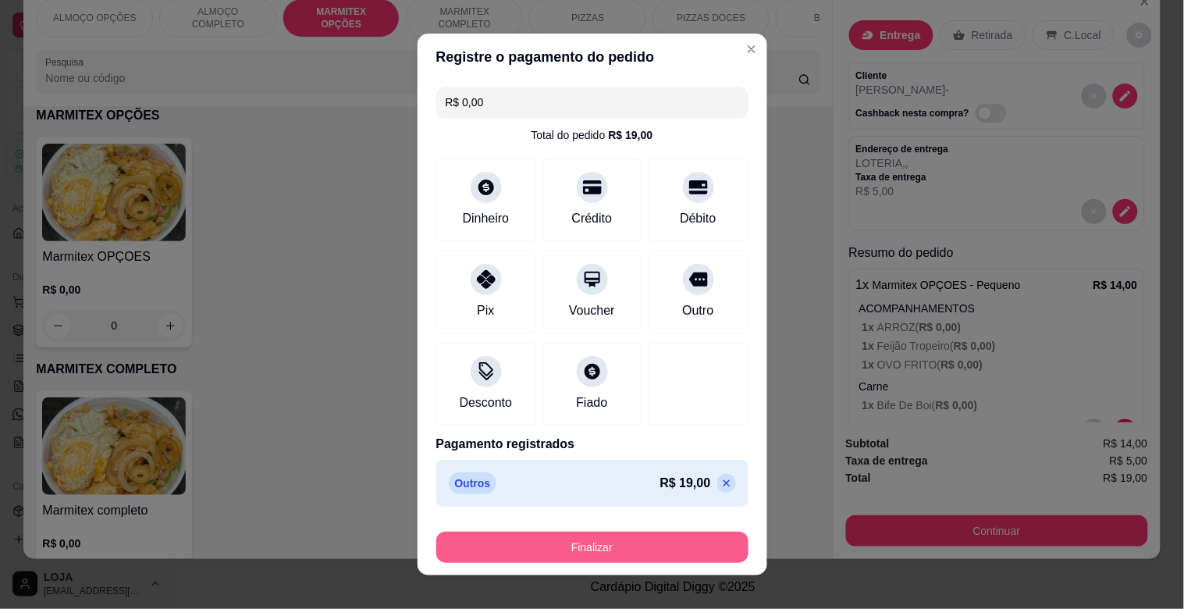
click at [599, 546] on button "Finalizar" at bounding box center [592, 547] width 312 height 31
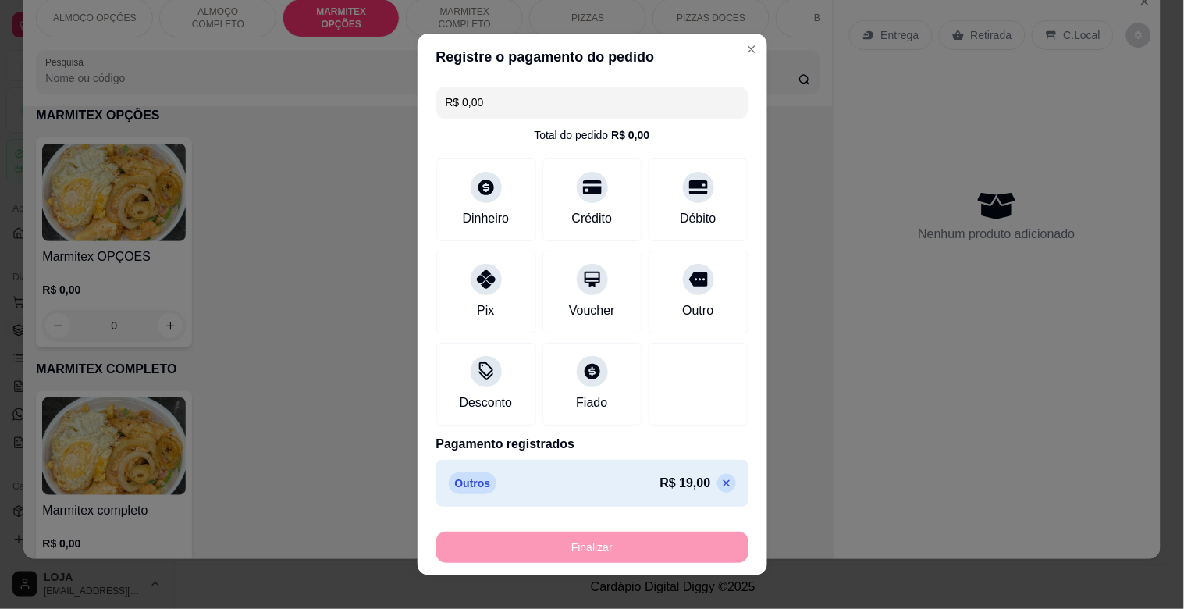
type input "-R$ 19,00"
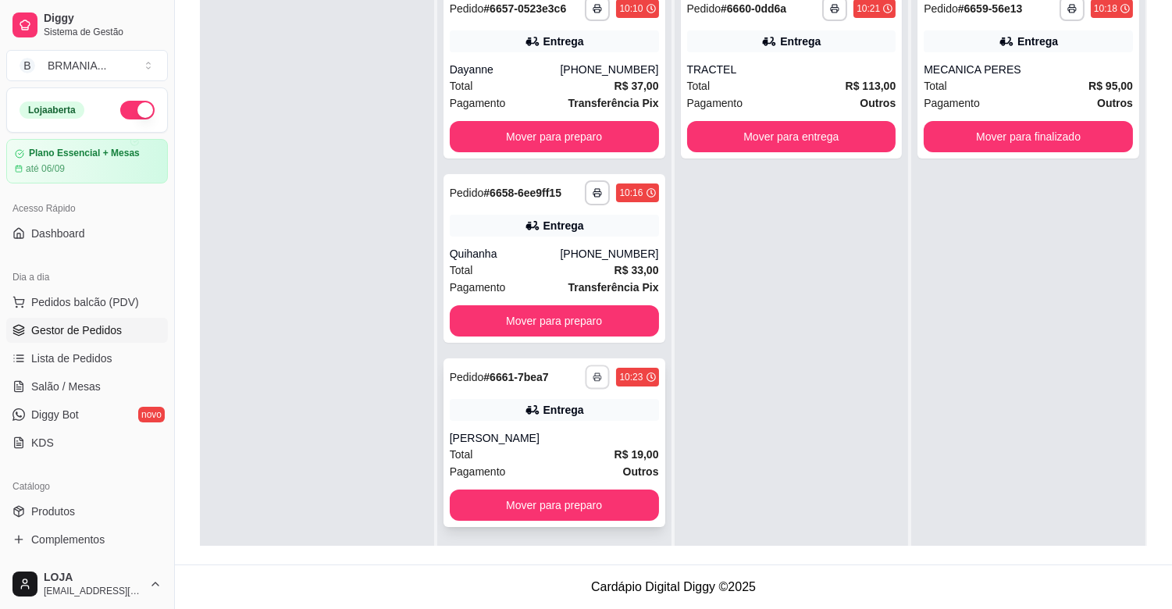
click at [596, 375] on polyline "button" at bounding box center [598, 374] width 5 height 2
click at [574, 431] on button "IMPRESSORA" at bounding box center [551, 431] width 113 height 25
click at [588, 500] on button "Mover para preparo" at bounding box center [554, 504] width 209 height 31
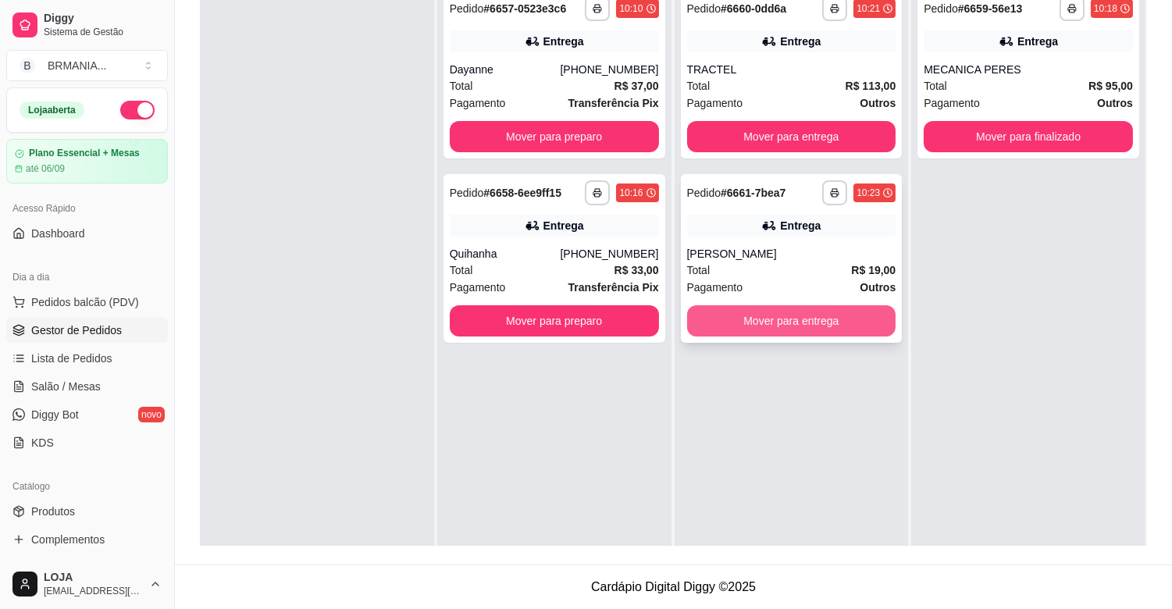
click at [799, 322] on button "Mover para entrega" at bounding box center [791, 320] width 209 height 31
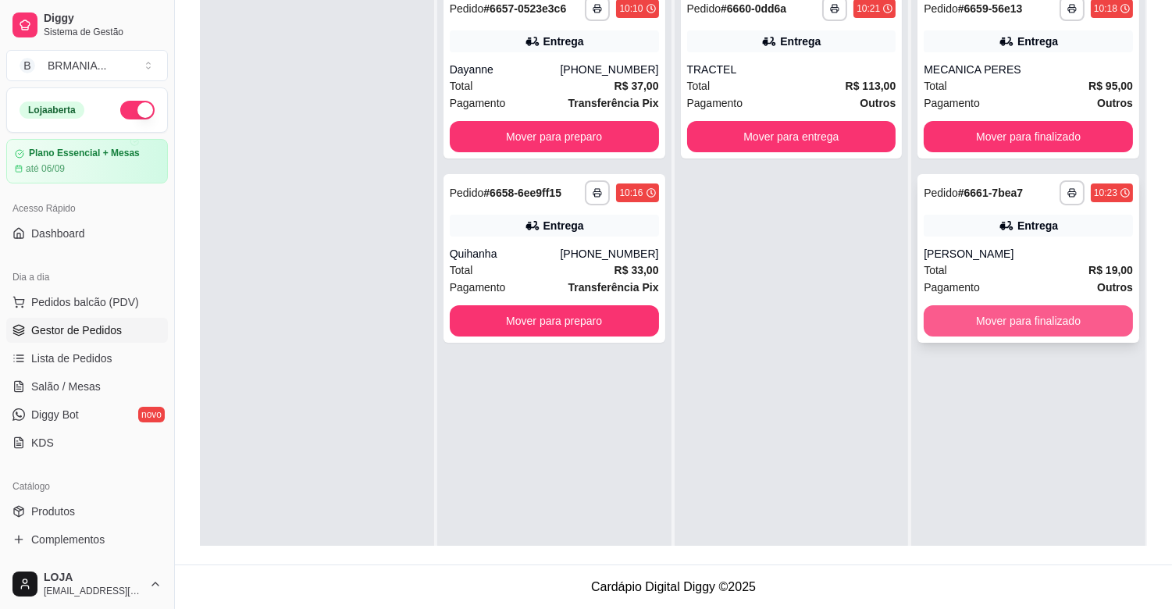
click at [981, 323] on button "Mover para finalizado" at bounding box center [1027, 320] width 209 height 31
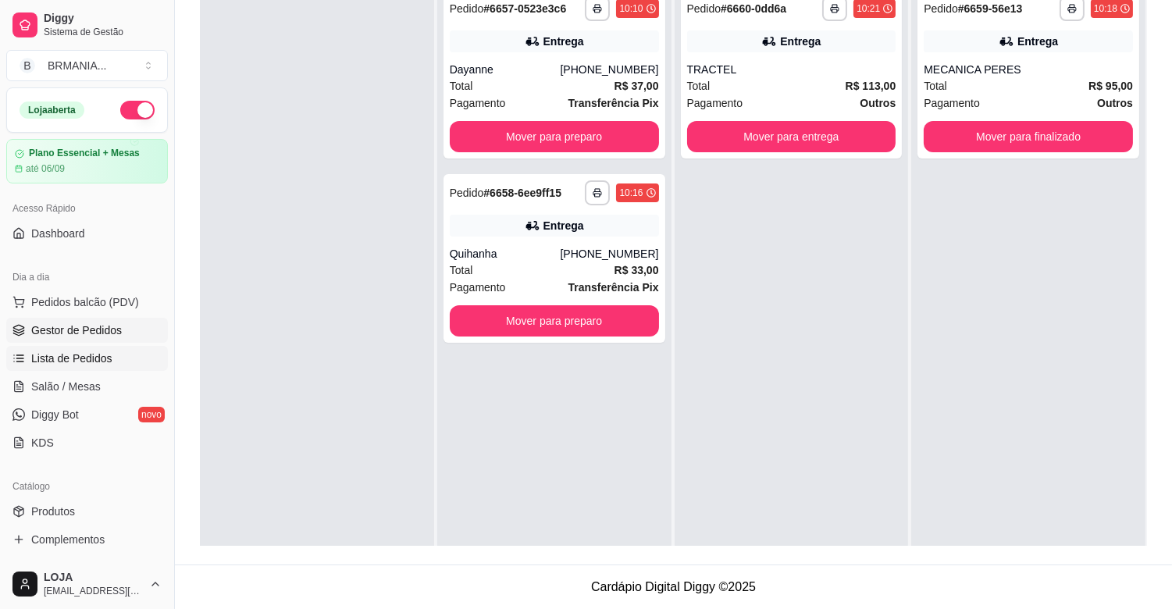
click at [53, 360] on span "Lista de Pedidos" at bounding box center [71, 358] width 81 height 16
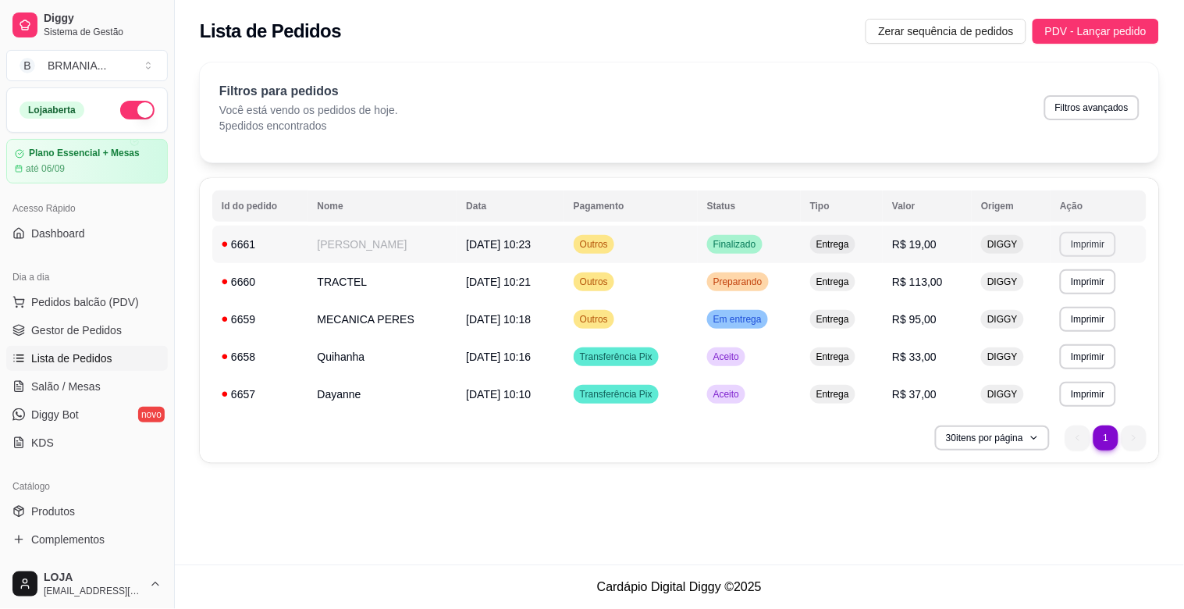
click at [1109, 244] on button "Imprimir" at bounding box center [1087, 244] width 55 height 25
click at [1073, 295] on button "IMPRESSORA" at bounding box center [1060, 298] width 109 height 24
click at [91, 329] on span "Gestor de Pedidos" at bounding box center [76, 330] width 91 height 16
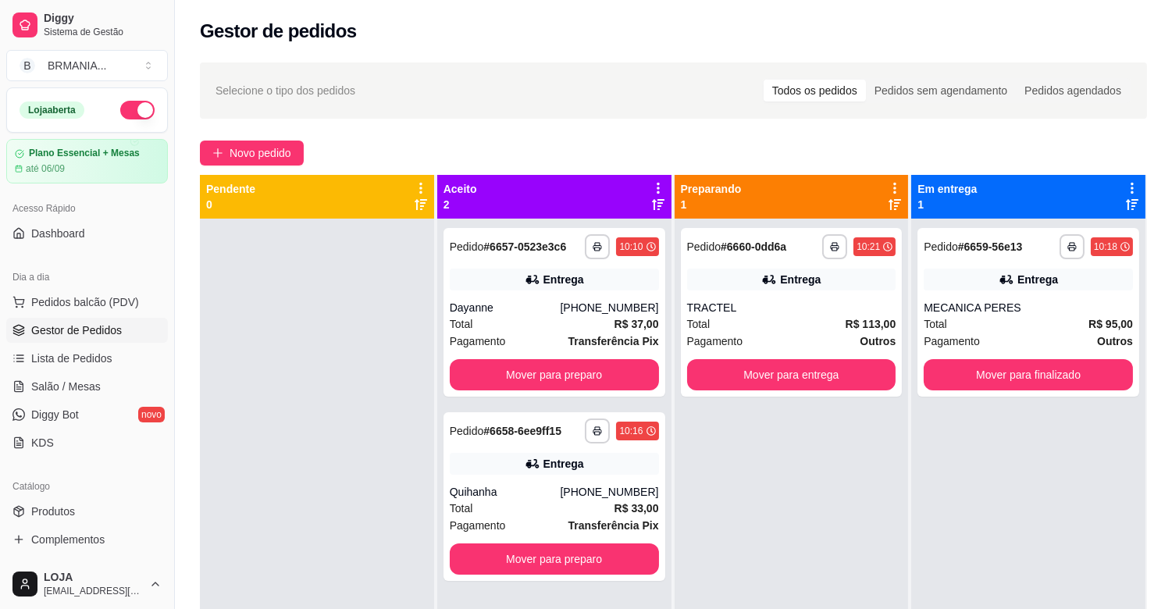
click at [308, 481] on div at bounding box center [317, 523] width 234 height 609
click at [816, 365] on button "Mover para entrega" at bounding box center [791, 374] width 209 height 31
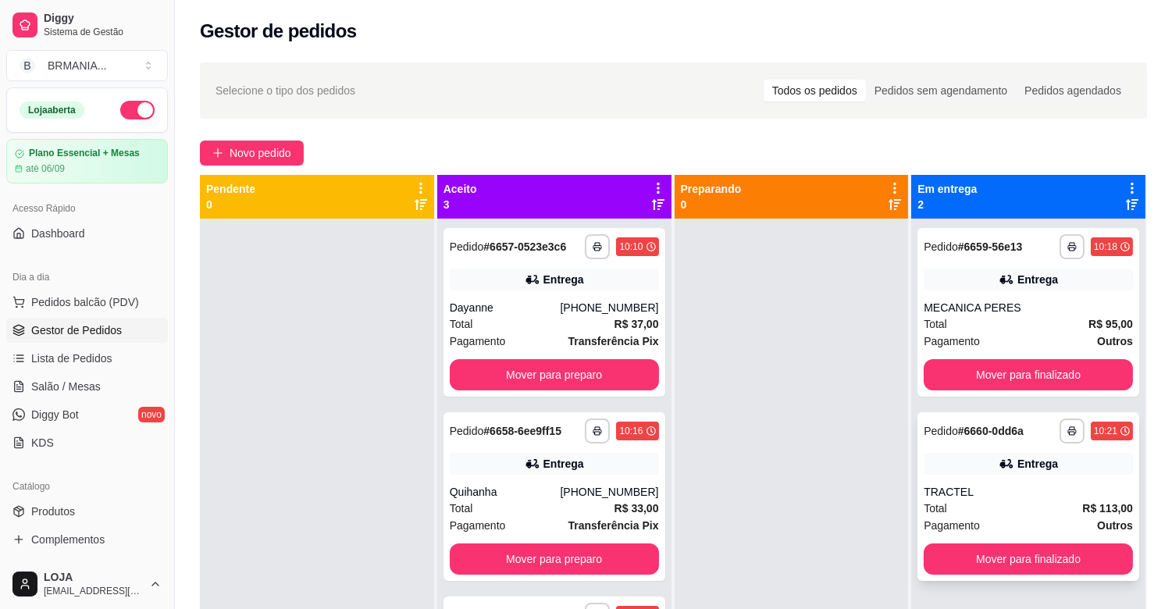
click at [1016, 494] on div "TRACTEL" at bounding box center [1027, 492] width 209 height 16
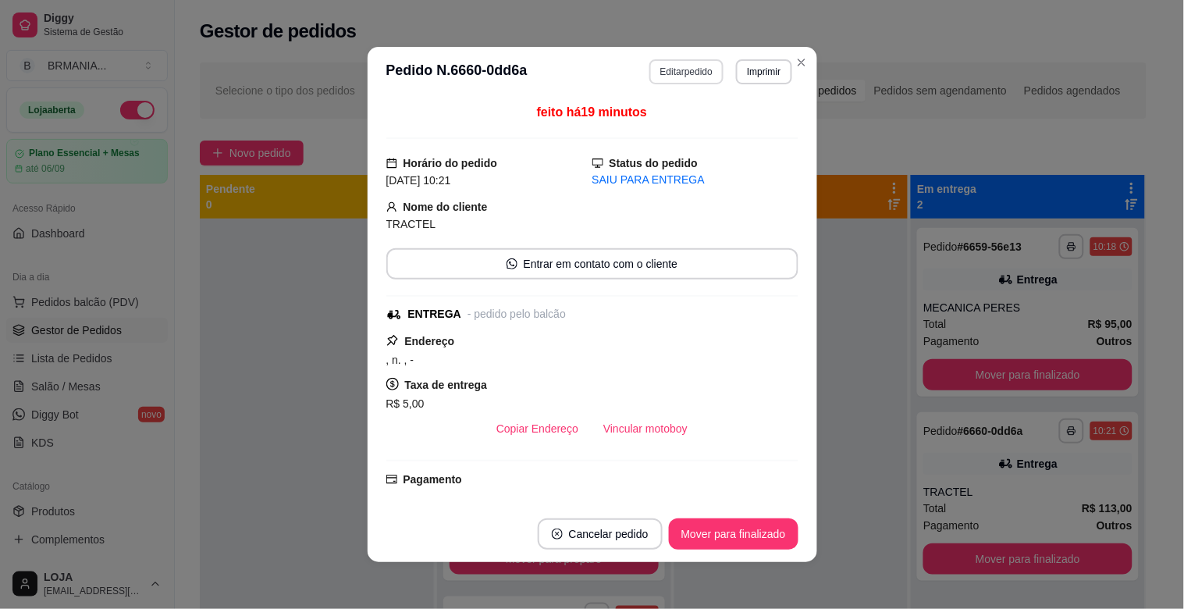
click at [689, 79] on button "Editar pedido" at bounding box center [686, 71] width 74 height 25
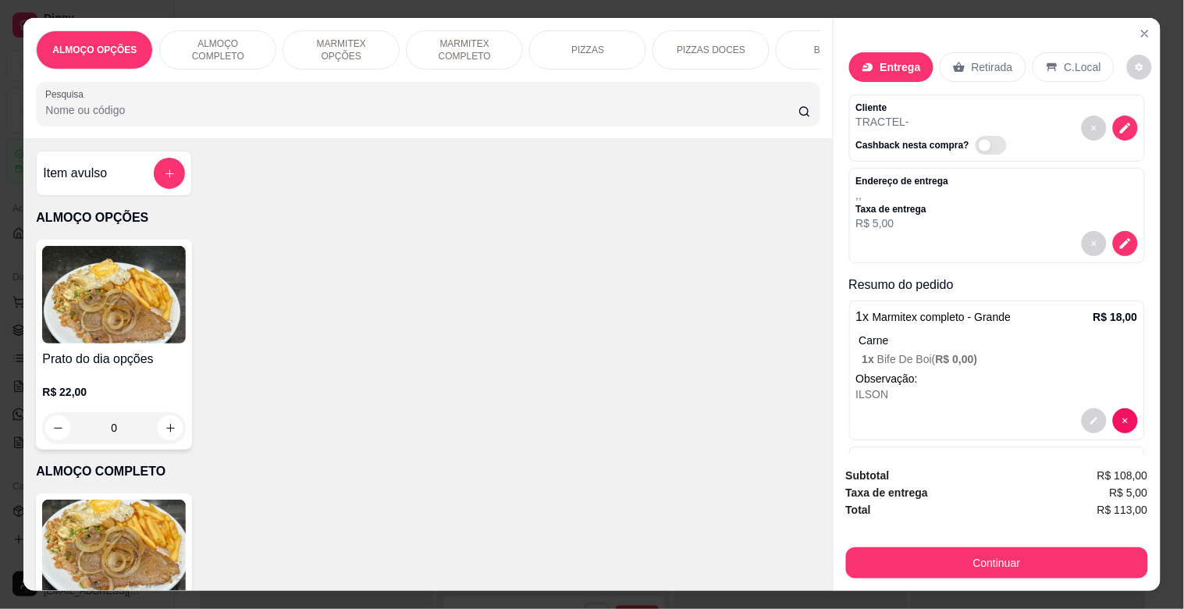
click at [446, 37] on p "MARMITEX COMPLETO" at bounding box center [464, 49] width 91 height 25
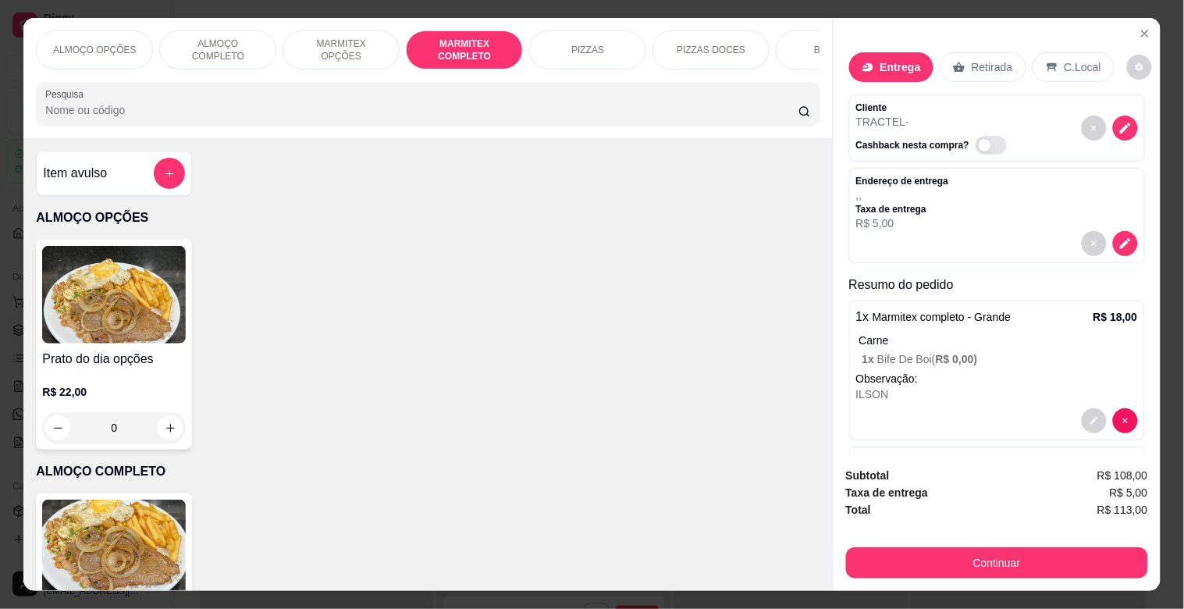
scroll to position [37, 0]
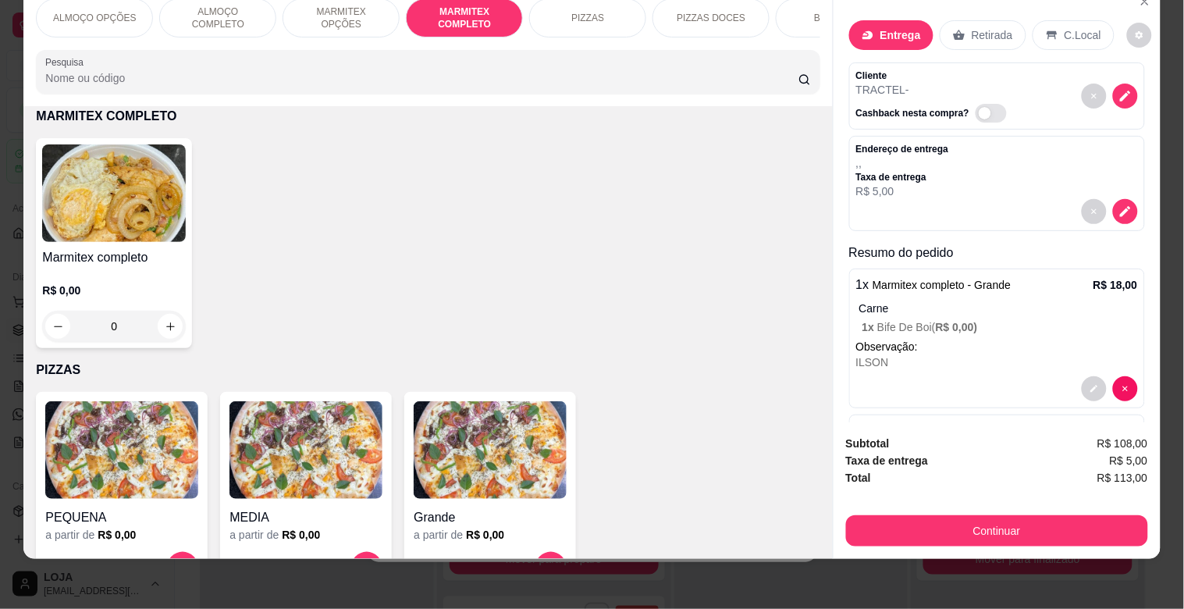
click at [143, 211] on img at bounding box center [114, 193] width 144 height 98
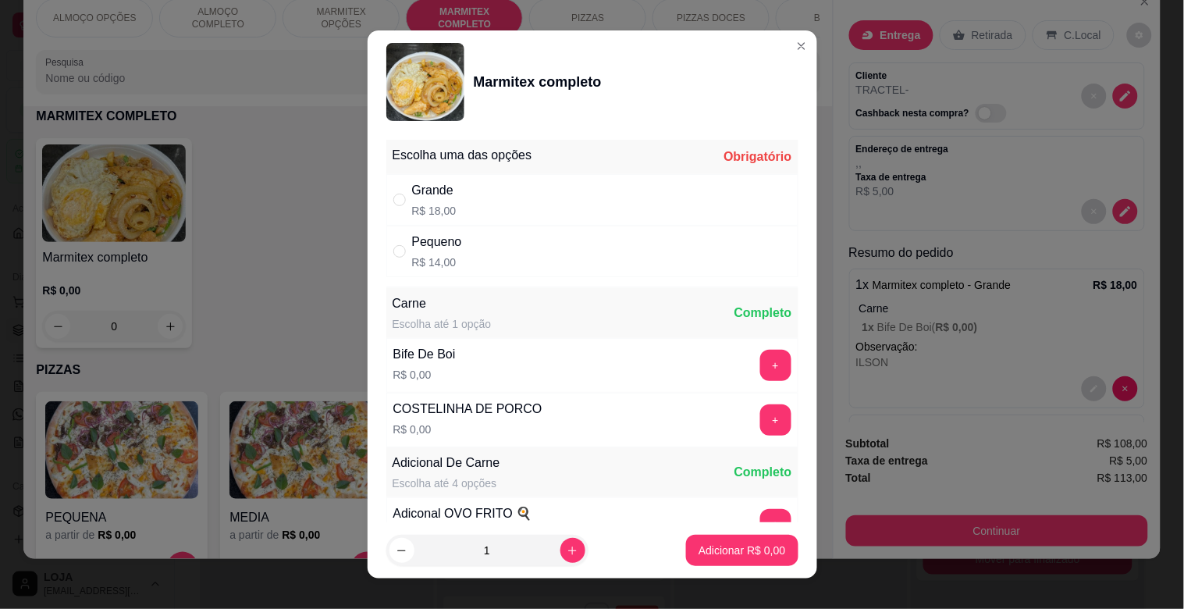
click at [478, 206] on div "Grande R$ 18,00" at bounding box center [592, 200] width 412 height 52
radio input "true"
click at [760, 368] on button "+" at bounding box center [775, 365] width 31 height 31
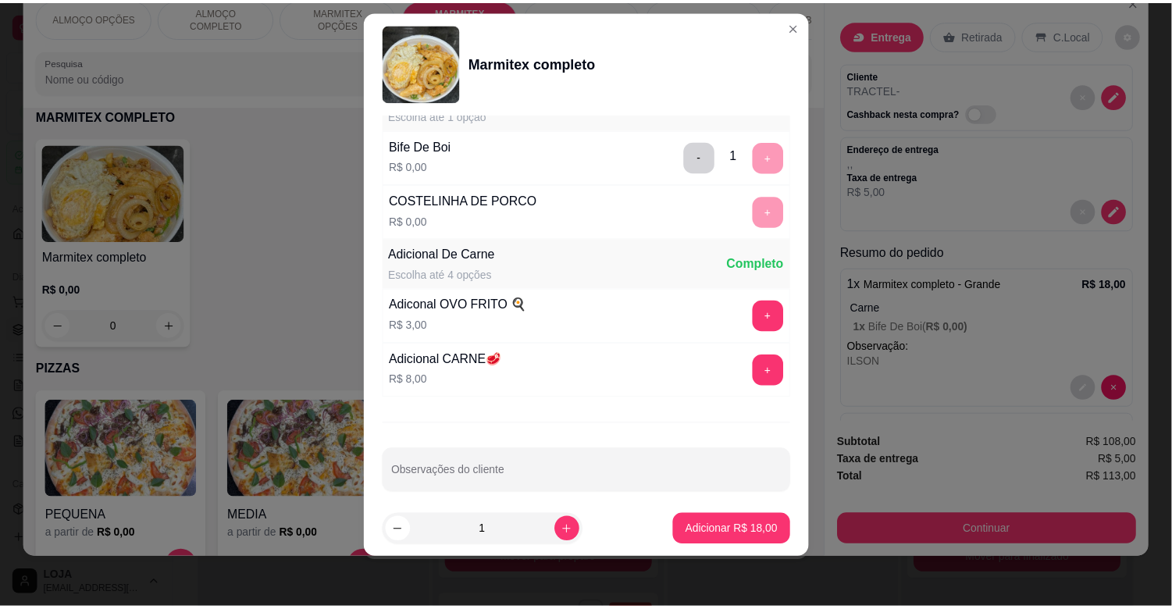
scroll to position [219, 0]
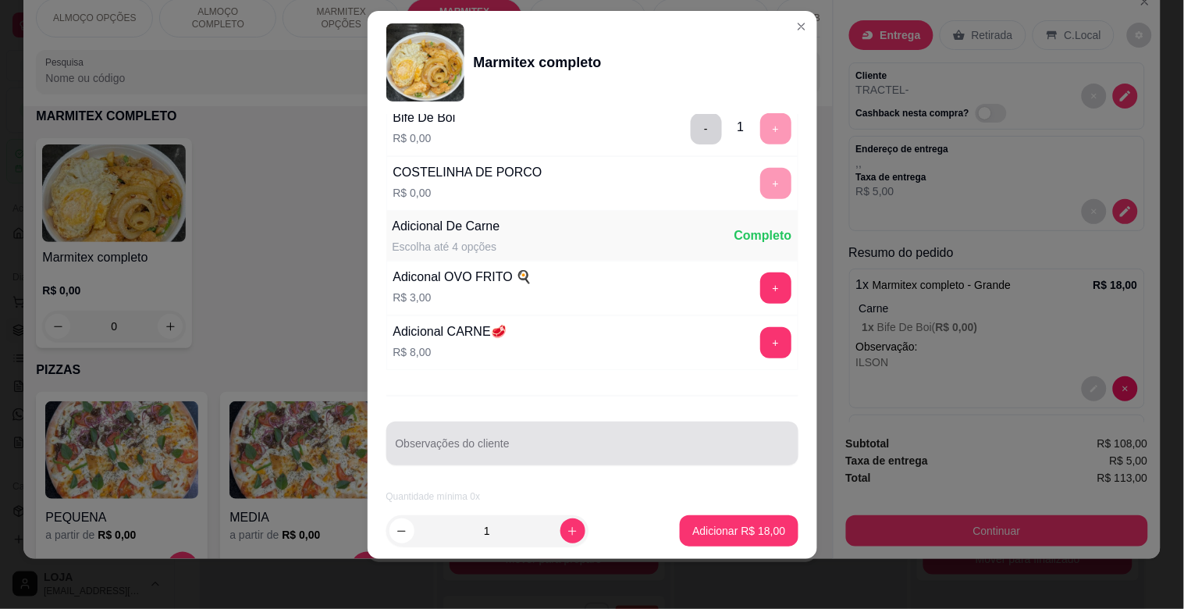
click at [456, 457] on div at bounding box center [592, 443] width 393 height 31
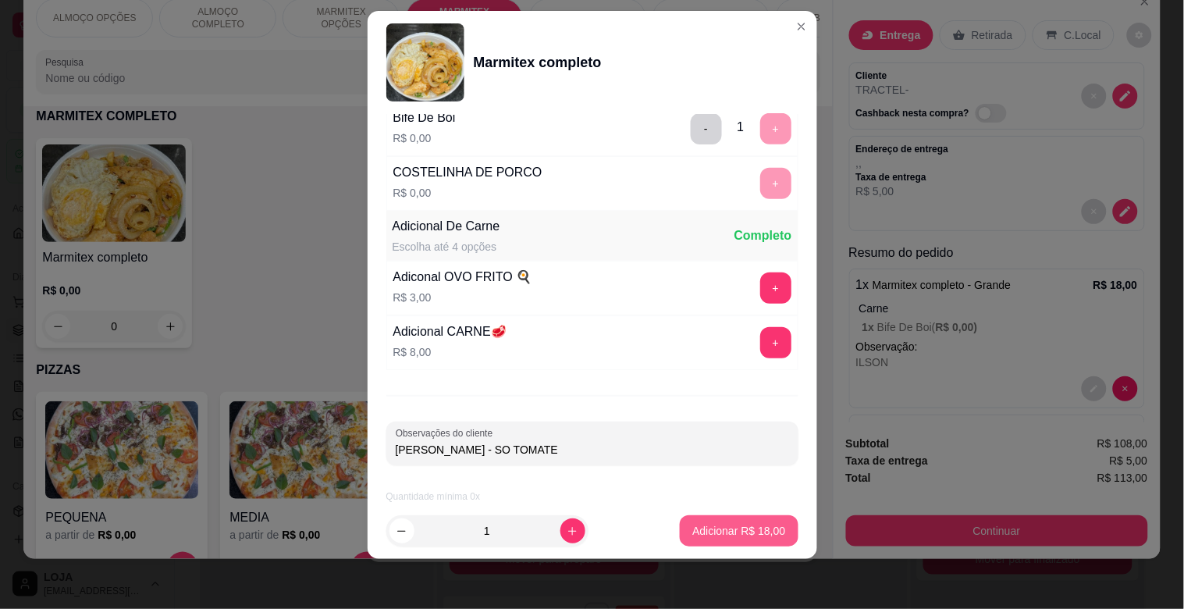
type input "[PERSON_NAME] - SO TOMATE"
click at [703, 535] on p "Adicionar R$ 18,00" at bounding box center [738, 531] width 93 height 16
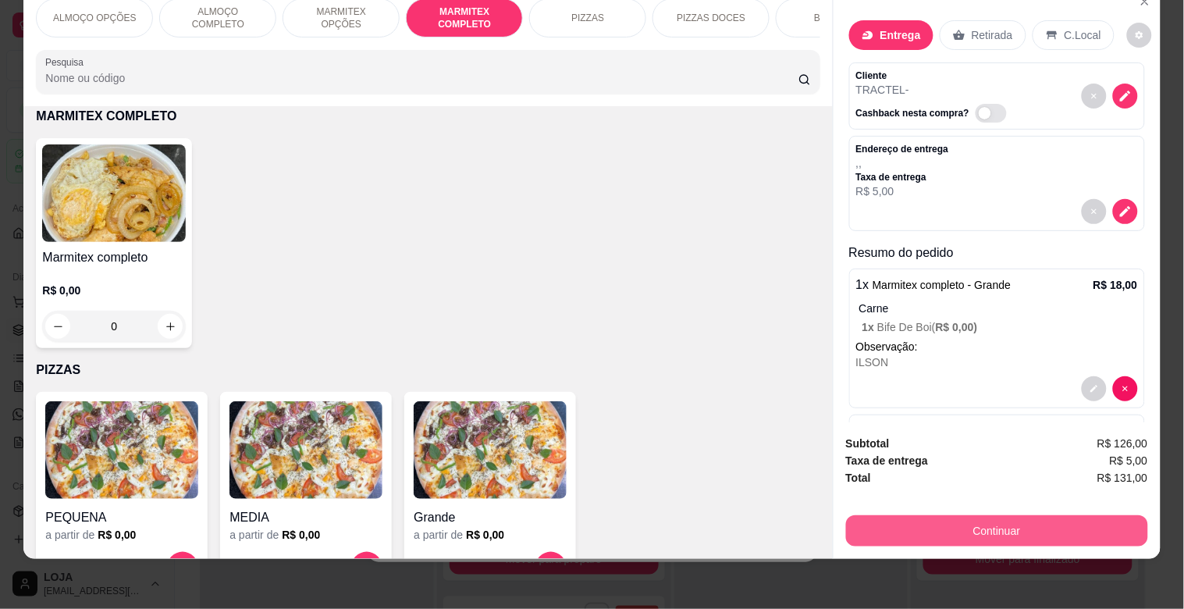
click at [1002, 515] on button "Continuar" at bounding box center [997, 530] width 302 height 31
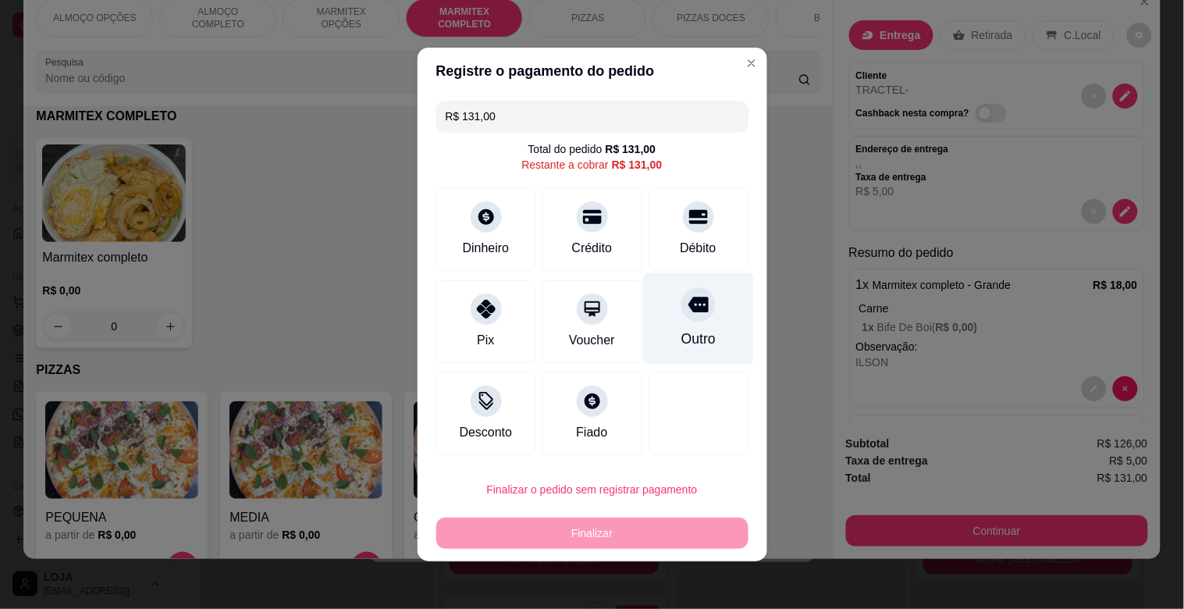
click at [681, 345] on div "Outro" at bounding box center [698, 339] width 34 height 20
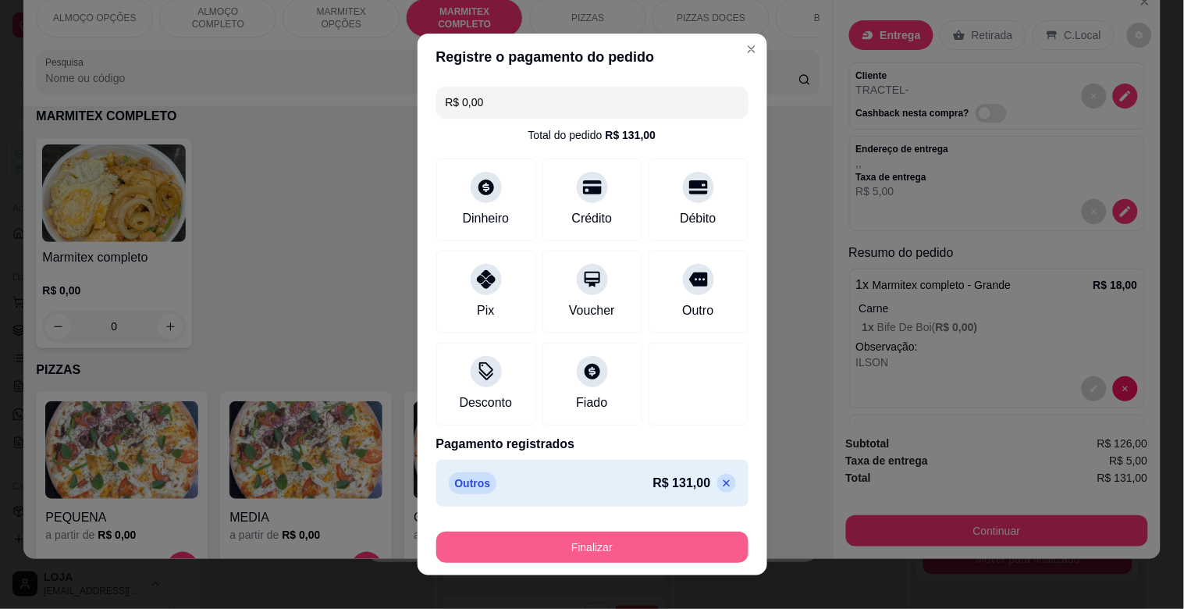
click at [580, 550] on button "Finalizar" at bounding box center [592, 547] width 312 height 31
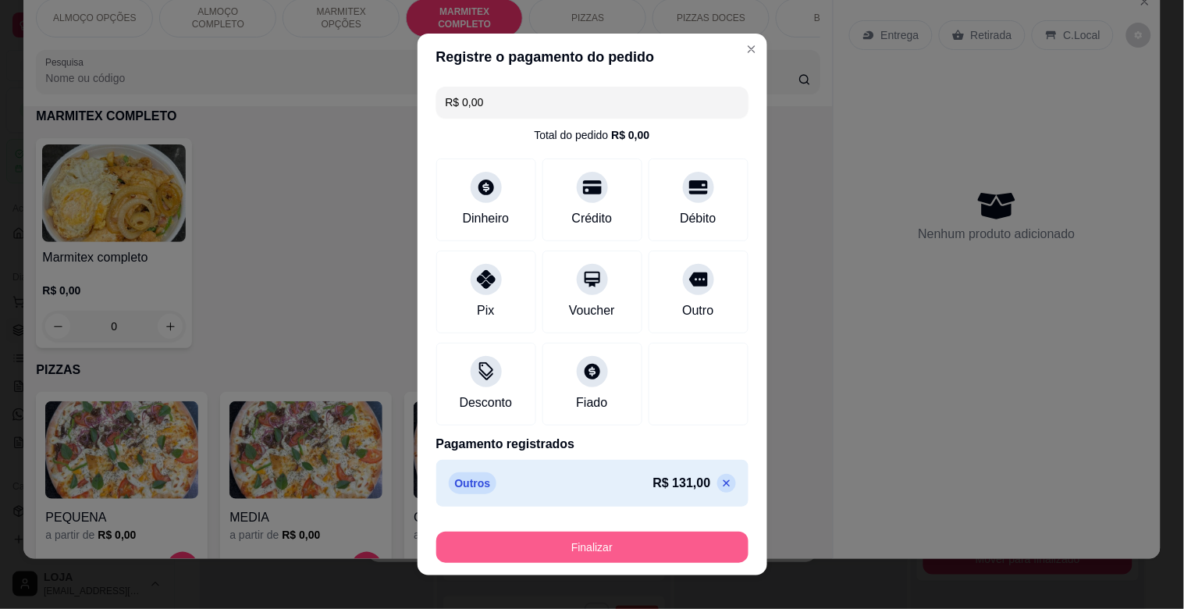
type input "-R$ 131,00"
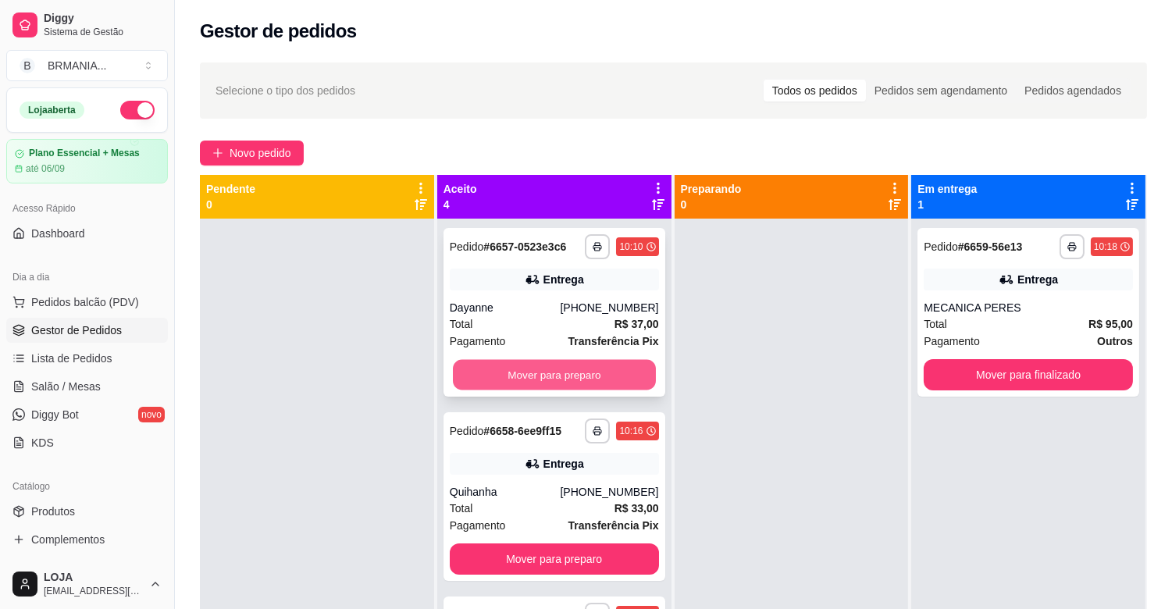
click at [554, 372] on button "Mover para preparo" at bounding box center [554, 375] width 203 height 30
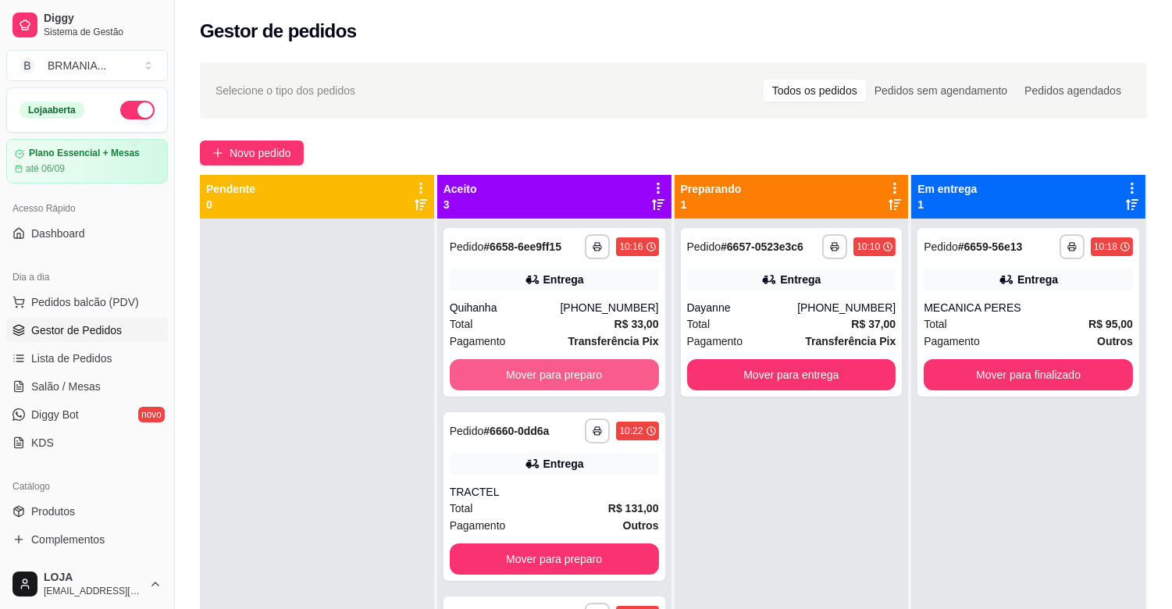
click at [554, 372] on button "Mover para preparo" at bounding box center [554, 374] width 209 height 31
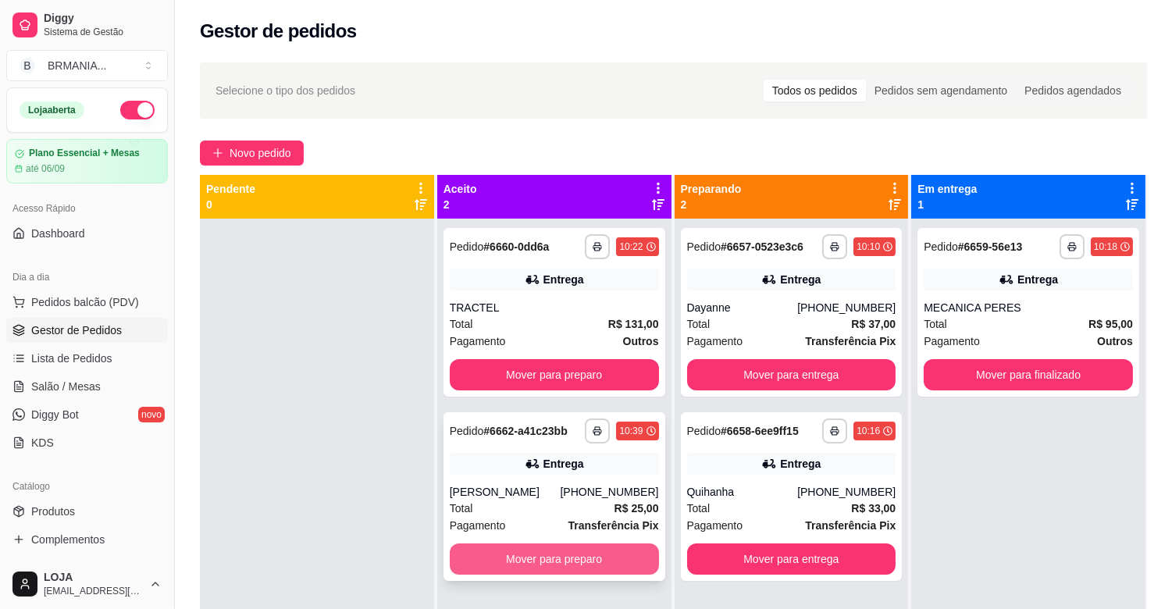
click at [546, 560] on button "Mover para preparo" at bounding box center [554, 558] width 209 height 31
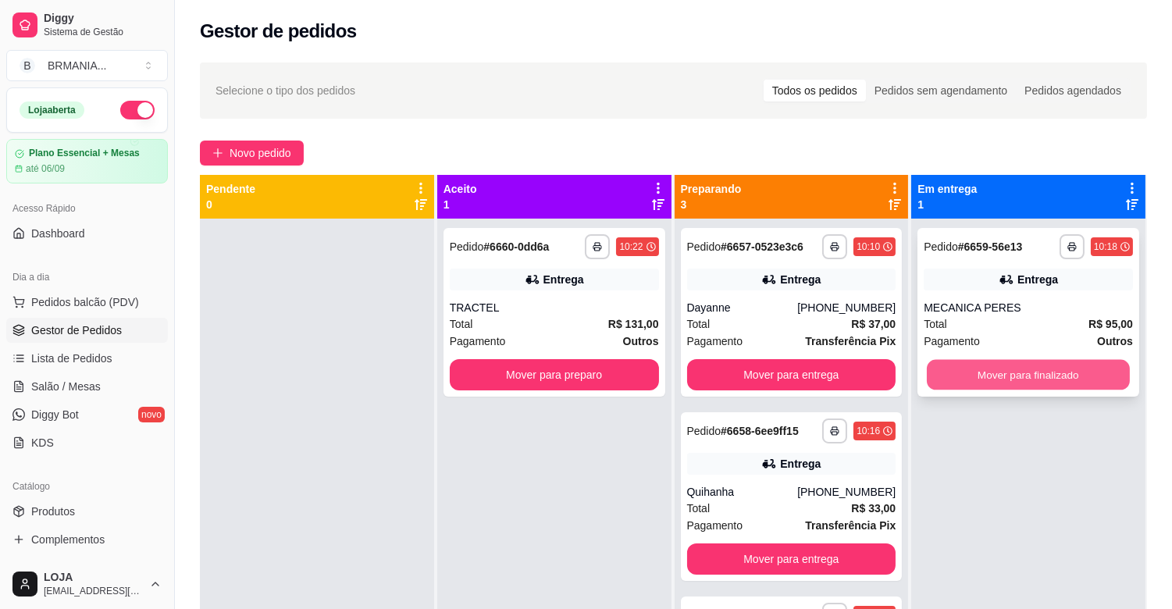
click at [1046, 380] on button "Mover para finalizado" at bounding box center [1028, 375] width 203 height 30
